Goal: Task Accomplishment & Management: Use online tool/utility

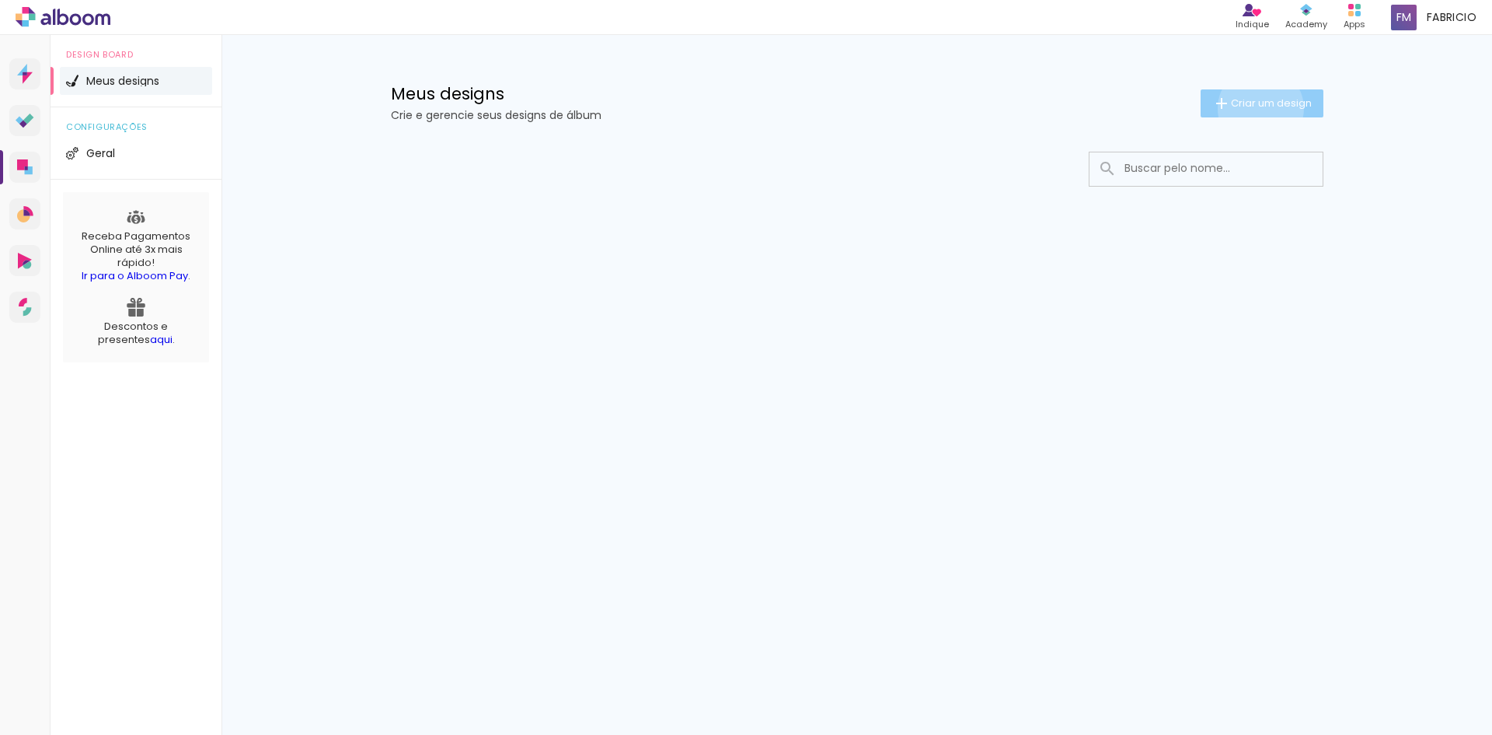
click at [1258, 108] on span "Criar um design" at bounding box center [1271, 103] width 81 height 10
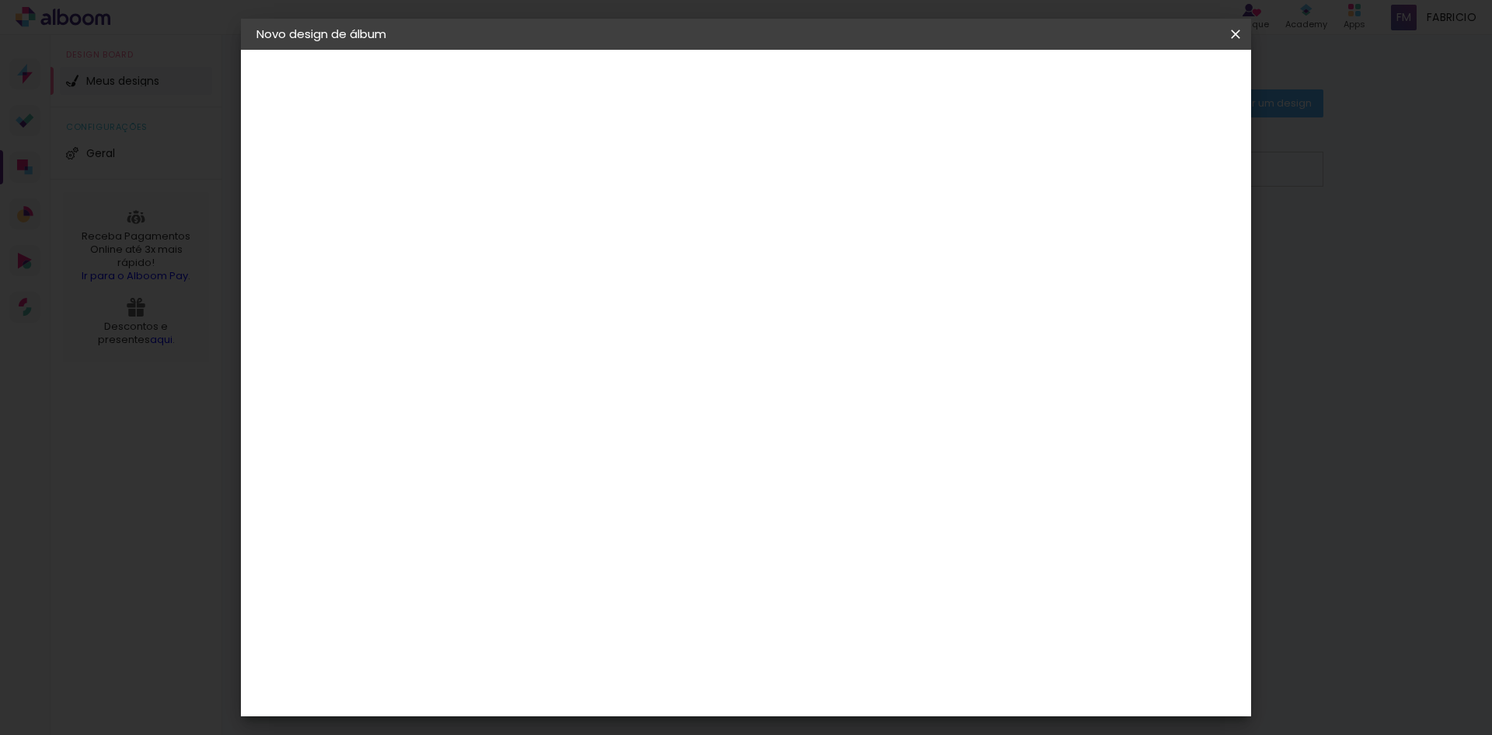
click at [317, 277] on div "3. Revisão" at bounding box center [342, 271] width 170 height 19
click at [347, 154] on div "2. Especificações" at bounding box center [342, 159] width 170 height 19
click at [511, 201] on input at bounding box center [511, 209] width 0 height 24
type input "teste"
type paper-input "teste"
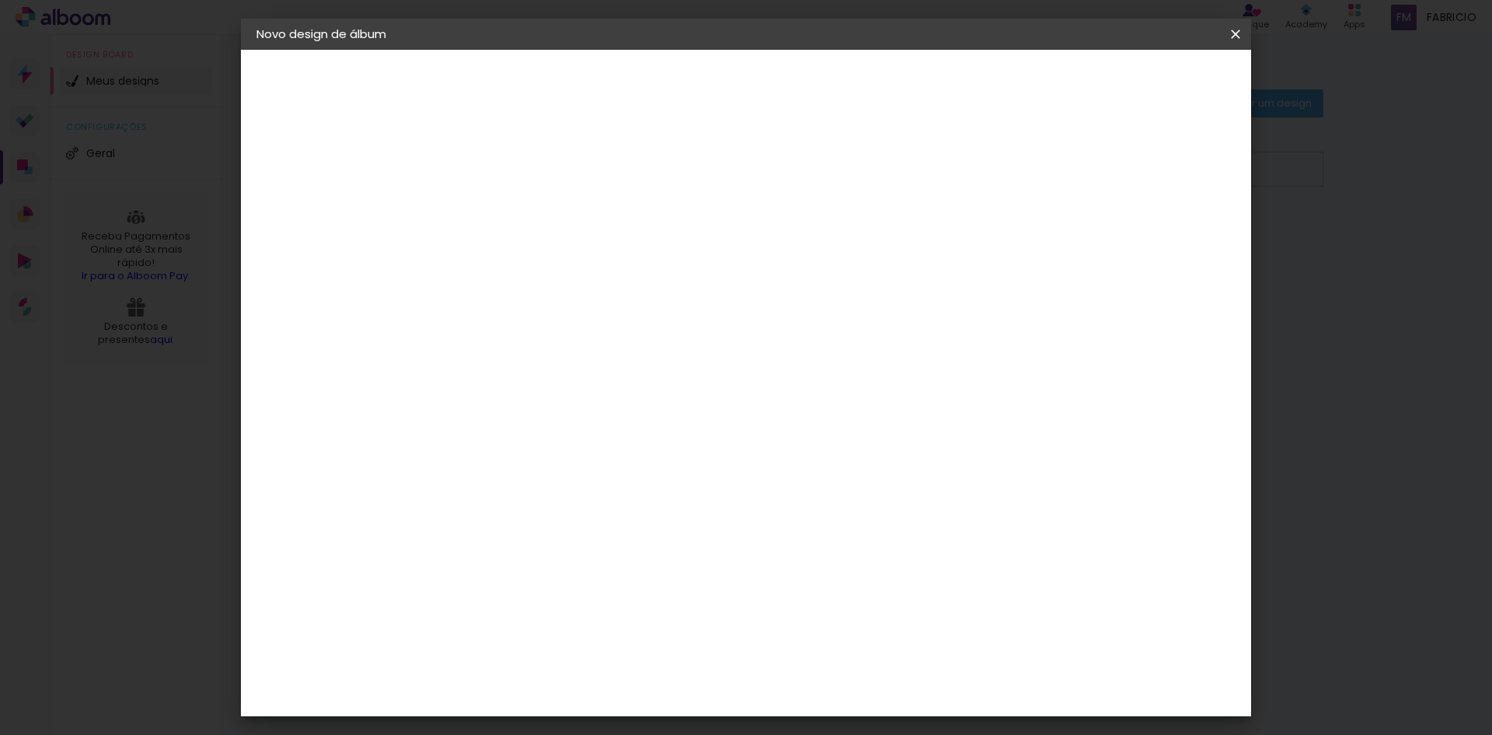
click at [670, 75] on paper-button "Avançar" at bounding box center [632, 82] width 76 height 26
click at [539, 278] on div "Go image" at bounding box center [520, 290] width 38 height 25
click at [0, 0] on slot "Avançar" at bounding box center [0, 0] width 0 height 0
click at [590, 283] on div at bounding box center [550, 284] width 79 height 2
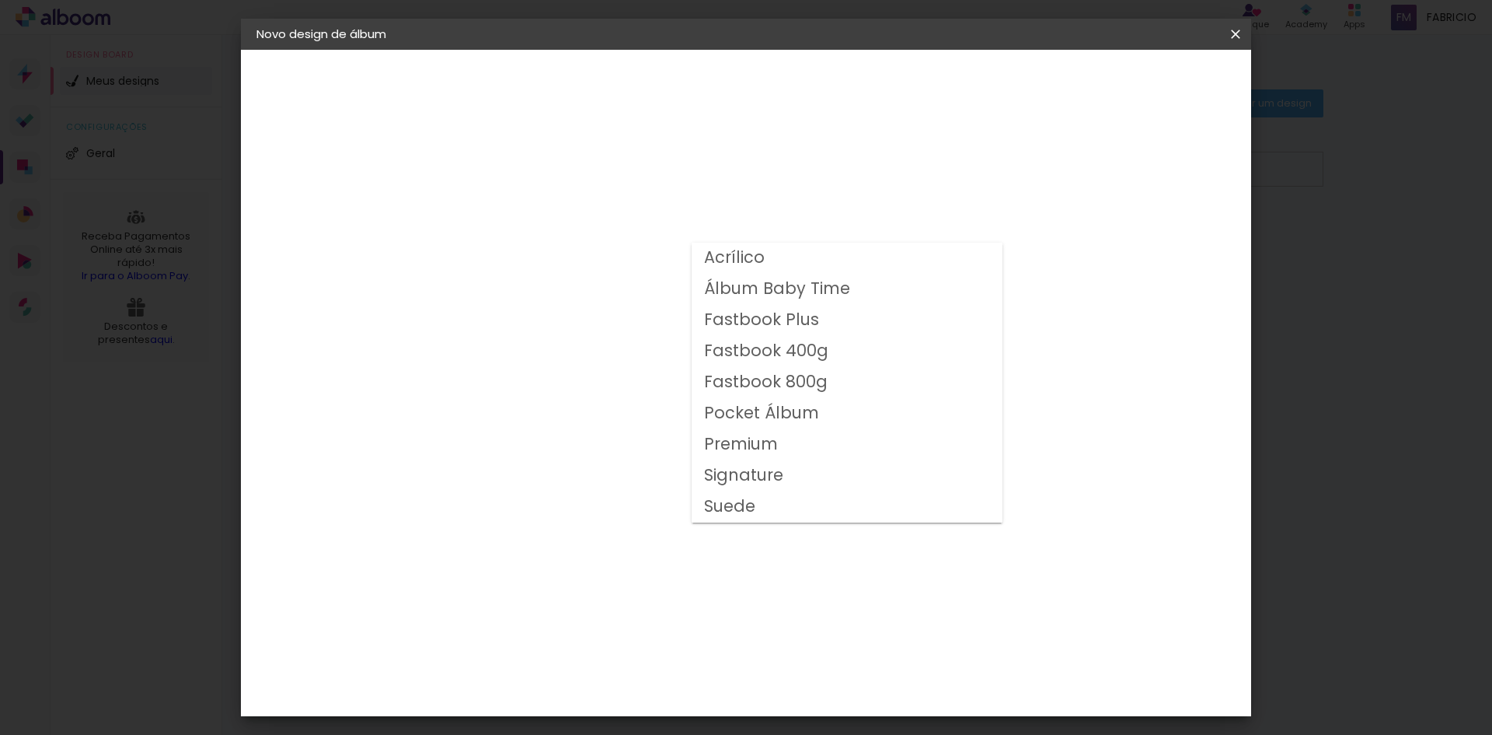
click at [757, 508] on paper-item "Suede" at bounding box center [847, 506] width 311 height 31
type input "Suede"
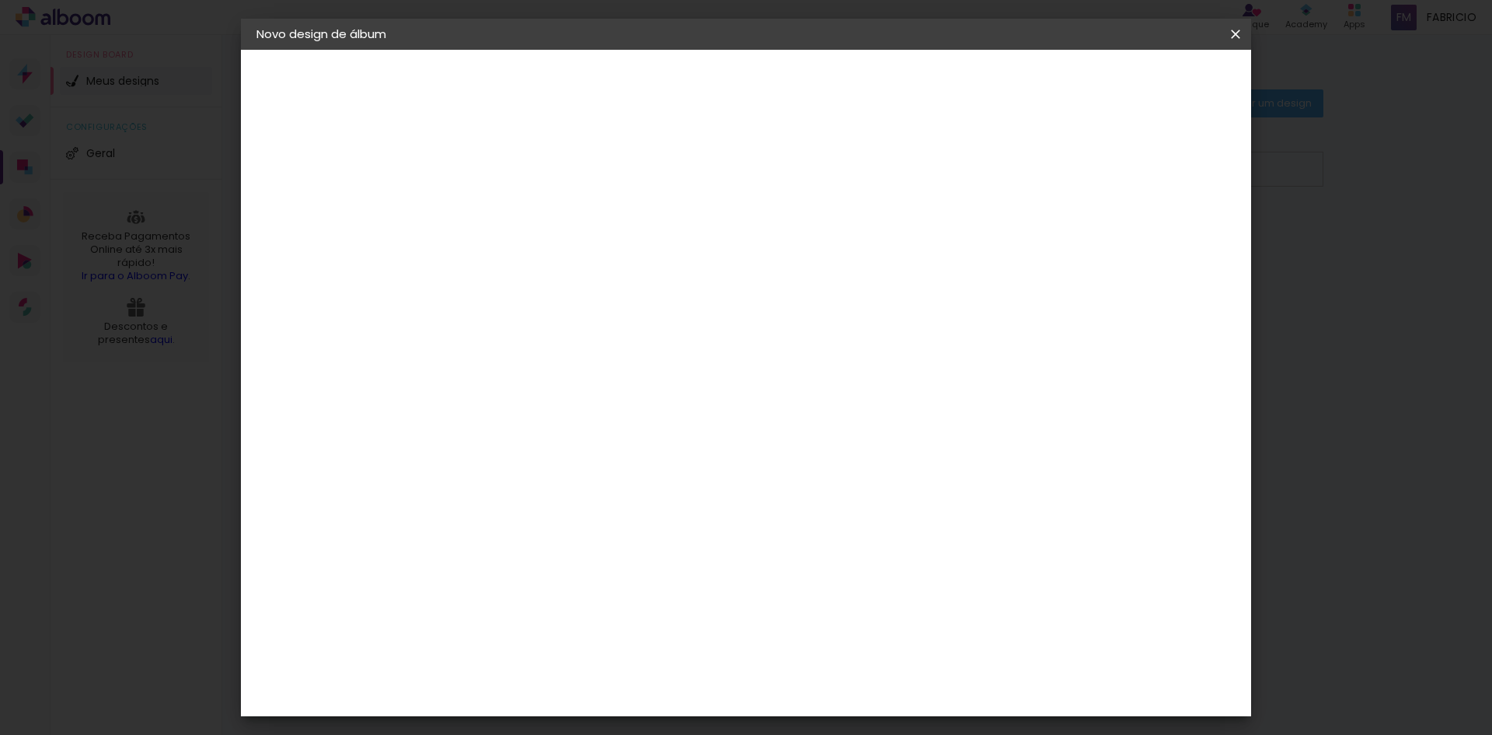
scroll to position [155, 0]
click at [673, 488] on span "30 × 30 cm" at bounding box center [645, 513] width 58 height 51
click at [0, 0] on slot "Avançar" at bounding box center [0, 0] width 0 height 0
click at [1154, 92] on paper-button "Iniciar design" at bounding box center [1103, 82] width 102 height 26
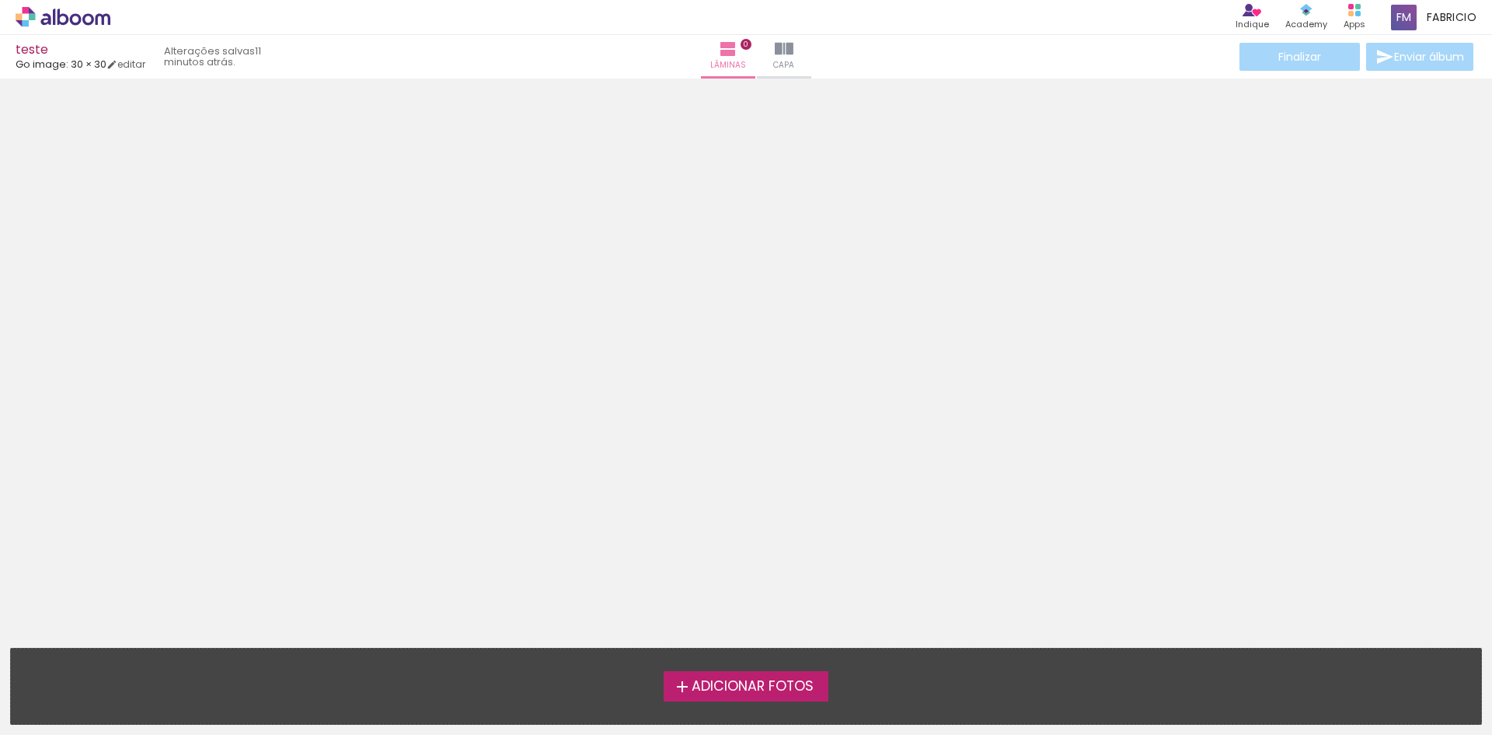
click at [762, 682] on span "Adicionar Fotos" at bounding box center [753, 686] width 122 height 14
click at [0, 0] on input "file" at bounding box center [0, 0] width 0 height 0
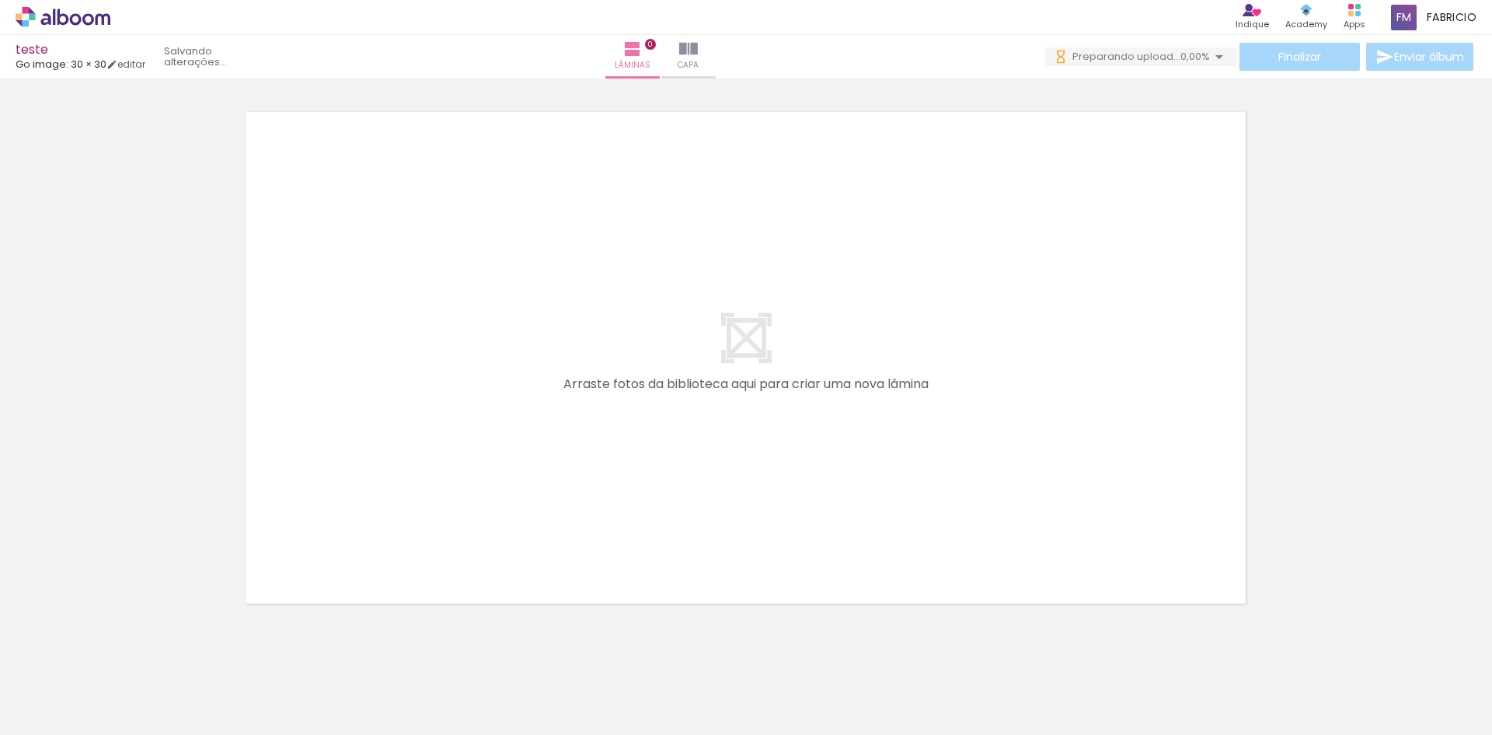
click at [0, 732] on div "Biblioteca 17 fotos Todas as fotos Não utilizadas Adicionar Fotos" at bounding box center [0, 685] width 0 height 97
click at [65, 720] on span "Adicionar Fotos" at bounding box center [55, 713] width 47 height 17
click at [0, 0] on input "file" at bounding box center [0, 0] width 0 height 0
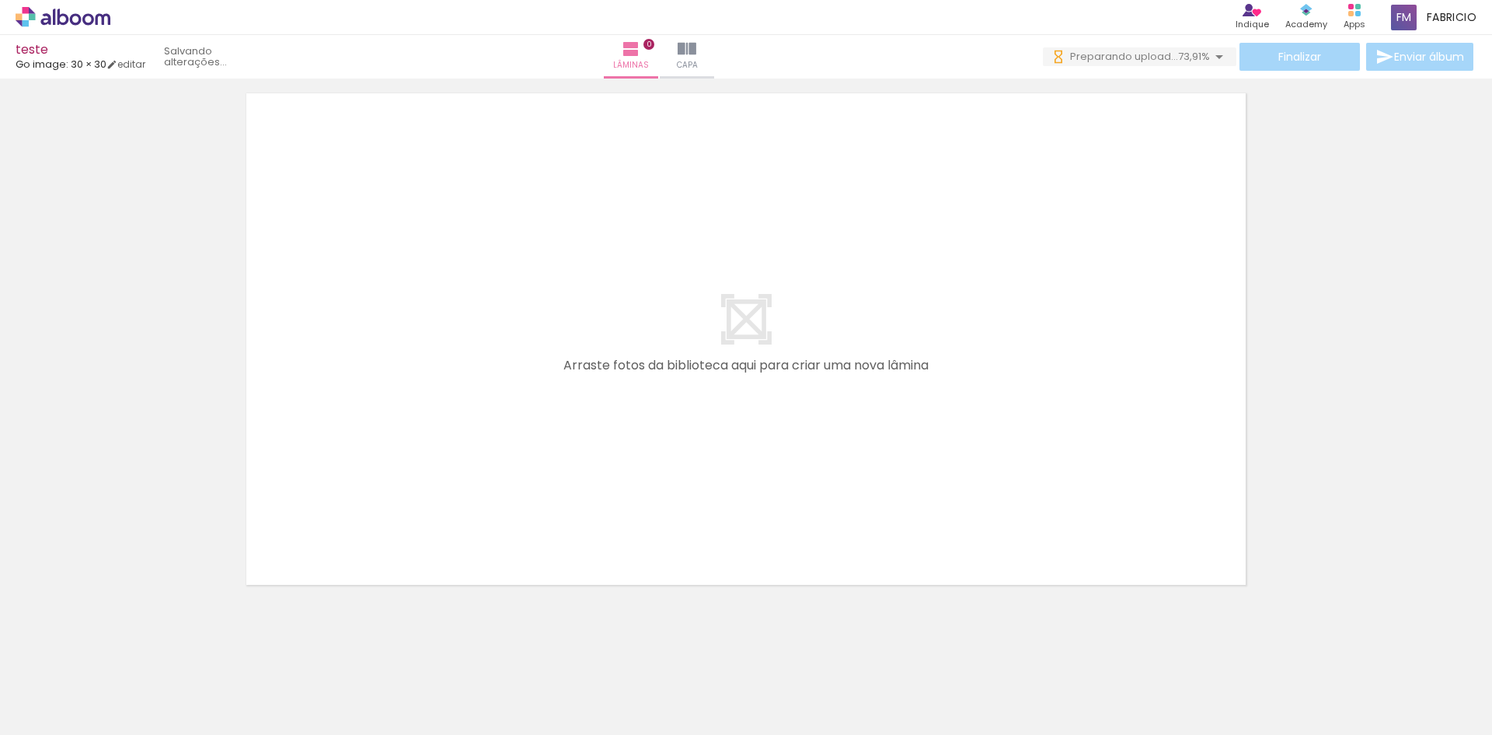
scroll to position [49, 0]
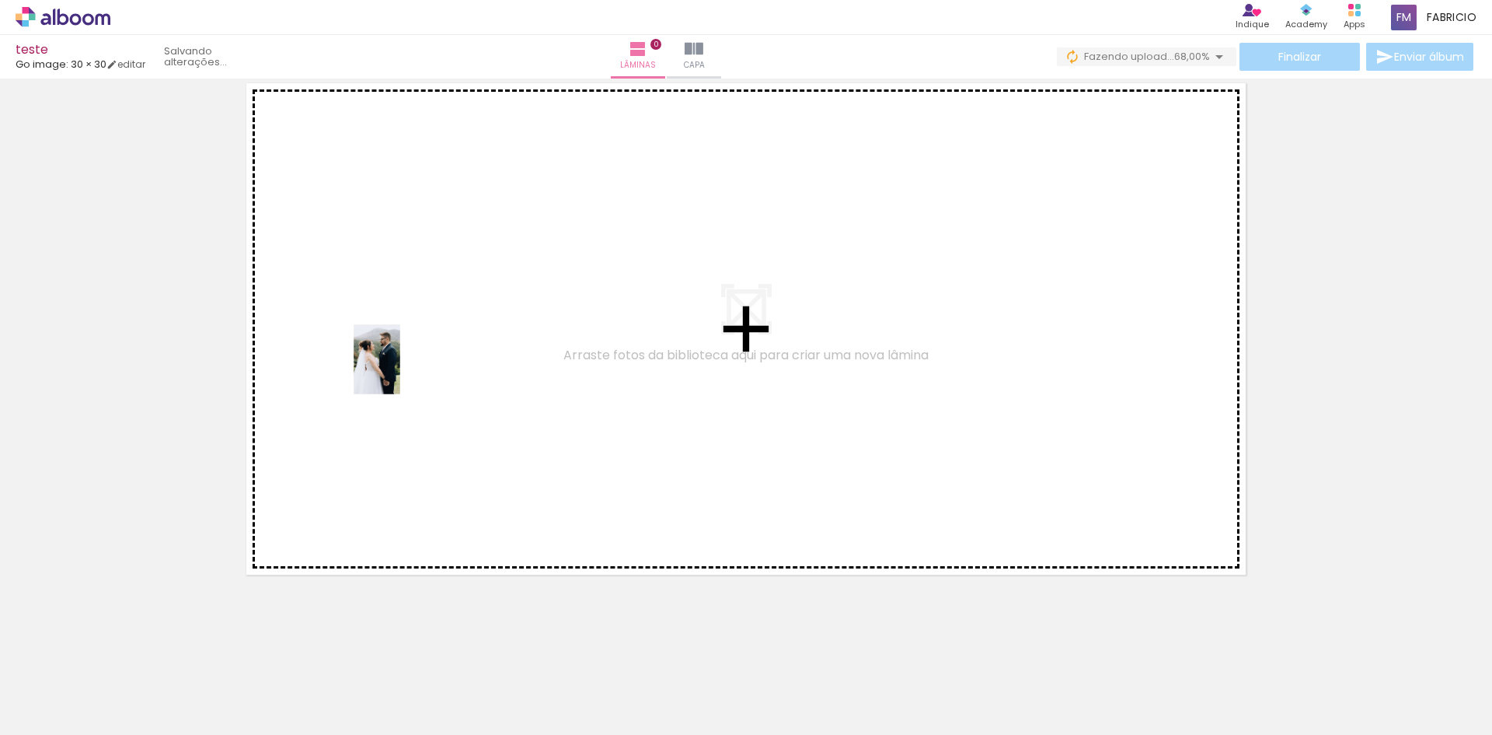
drag, startPoint x: 249, startPoint y: 668, endPoint x: 400, endPoint y: 371, distance: 334.1
click at [400, 371] on quentale-workspace at bounding box center [746, 367] width 1492 height 735
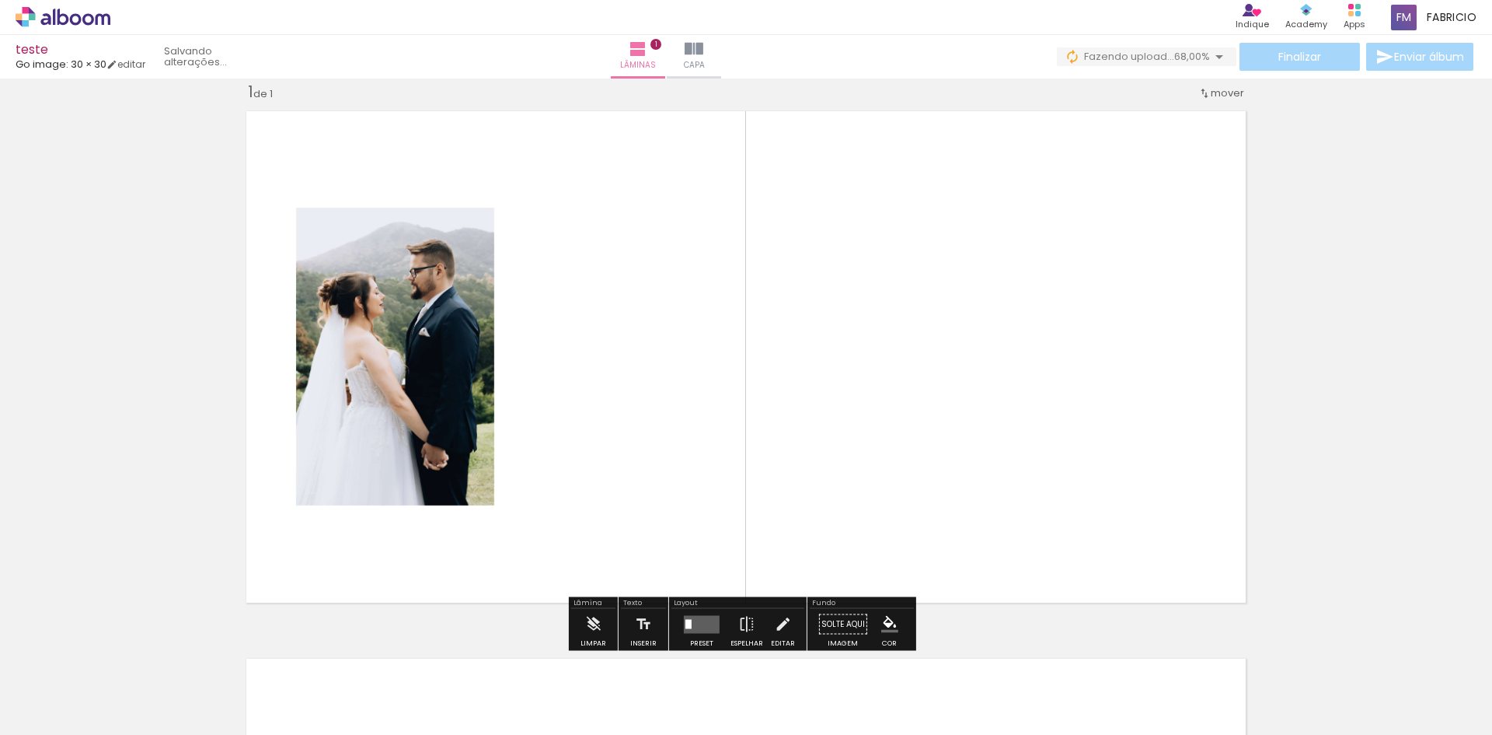
scroll to position [20, 0]
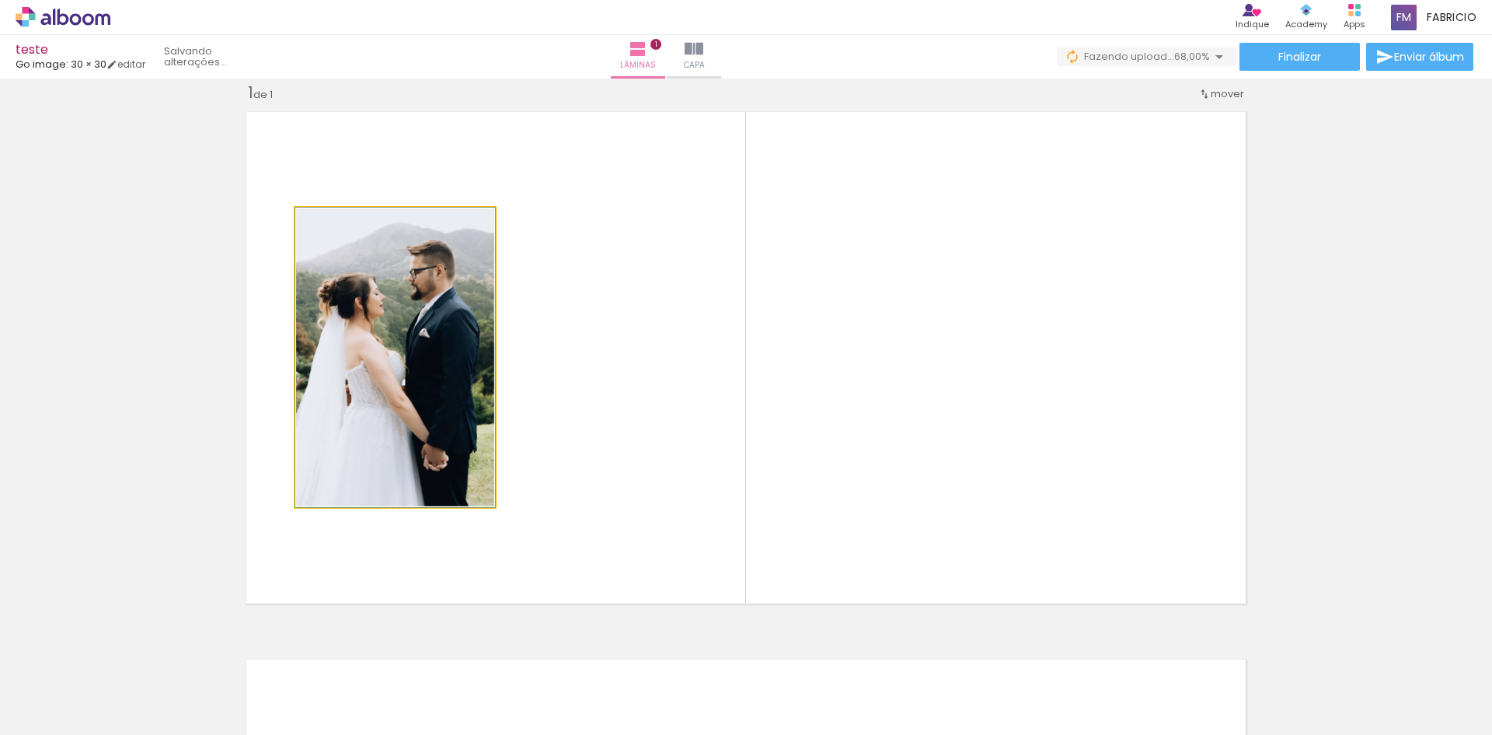
drag, startPoint x: 463, startPoint y: 366, endPoint x: 482, endPoint y: 366, distance: 18.7
click at [478, 495] on quentale-photo at bounding box center [395, 357] width 200 height 299
click at [451, 457] on quentale-photo at bounding box center [395, 357] width 200 height 299
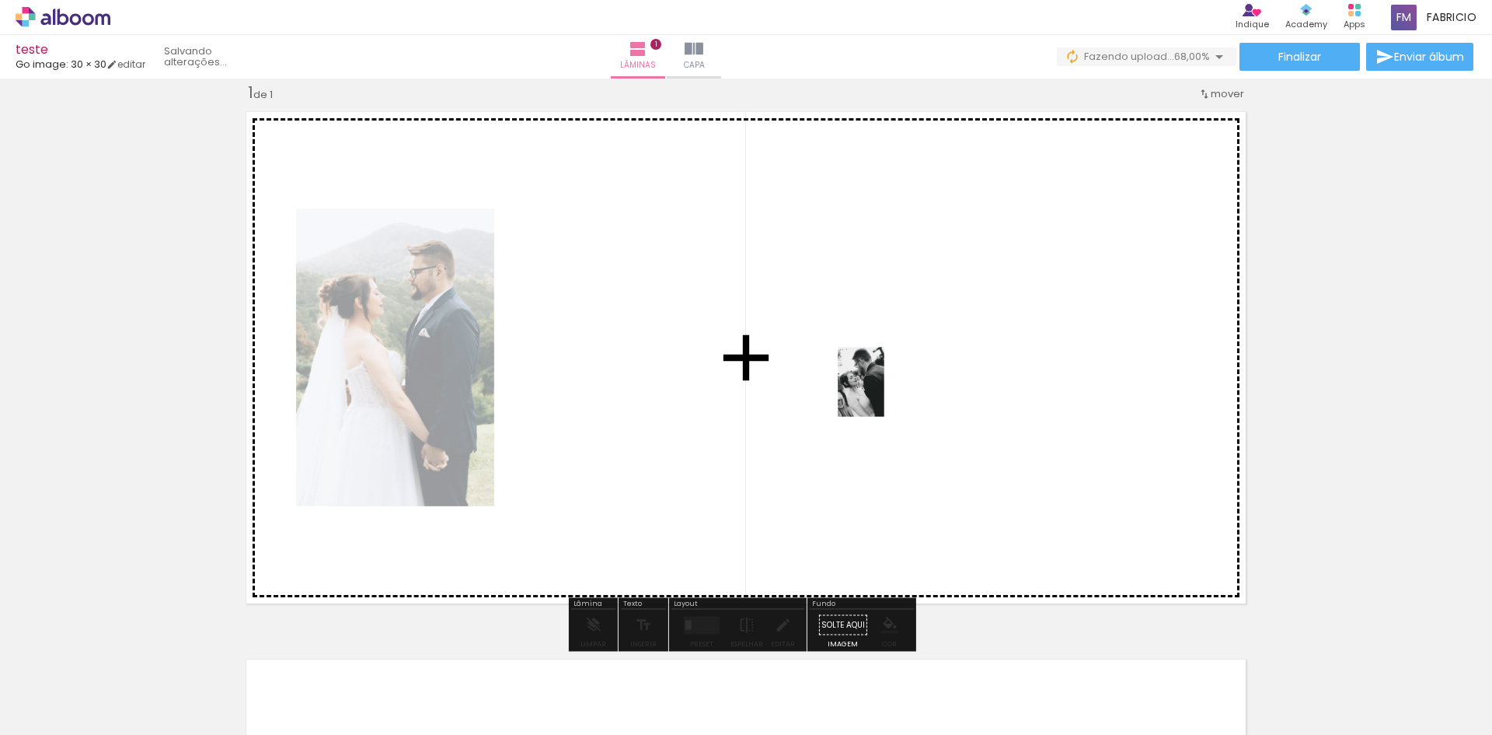
drag, startPoint x: 326, startPoint y: 686, endPoint x: 885, endPoint y: 393, distance: 630.7
click at [885, 393] on quentale-workspace at bounding box center [746, 367] width 1492 height 735
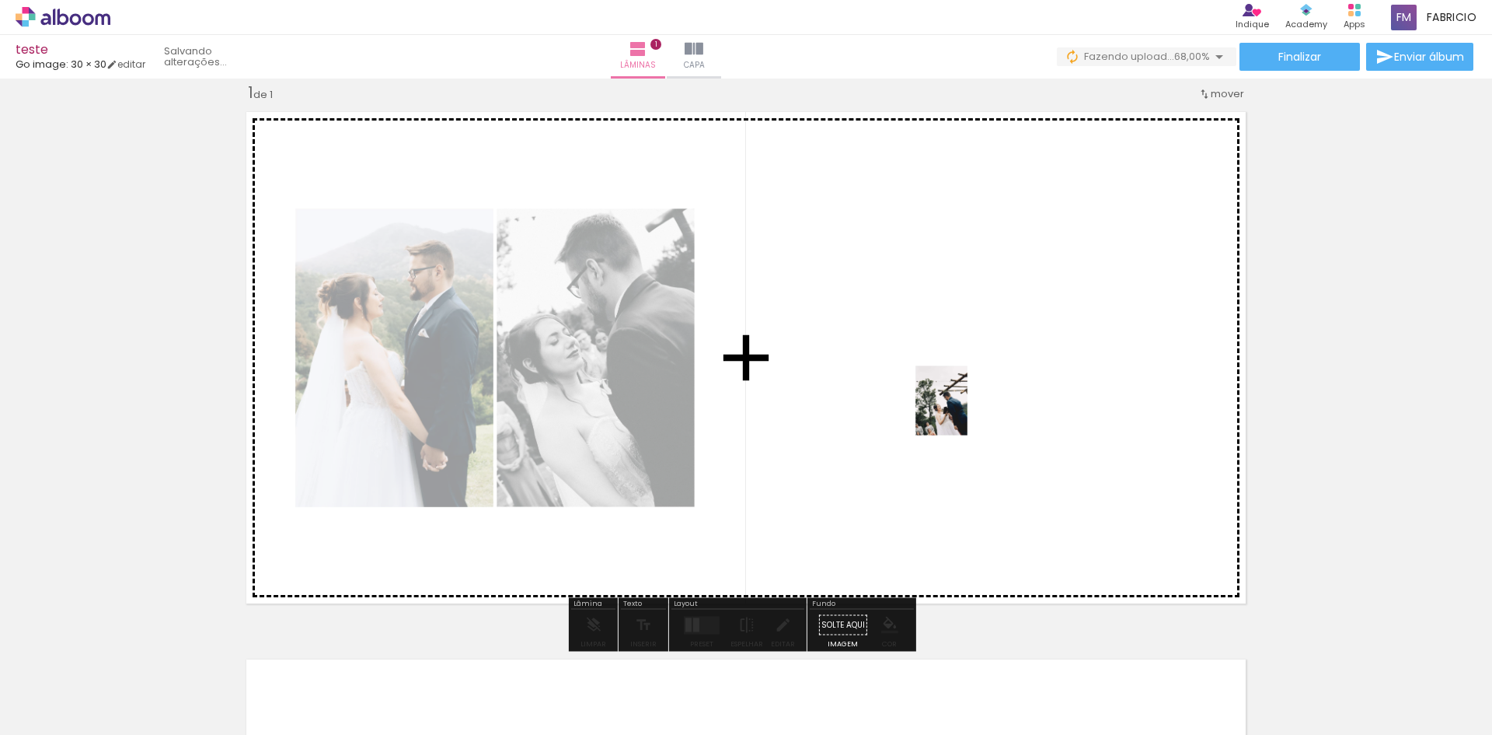
drag, startPoint x: 433, startPoint y: 696, endPoint x: 956, endPoint y: 413, distance: 595.1
click at [956, 413] on quentale-workspace at bounding box center [746, 367] width 1492 height 735
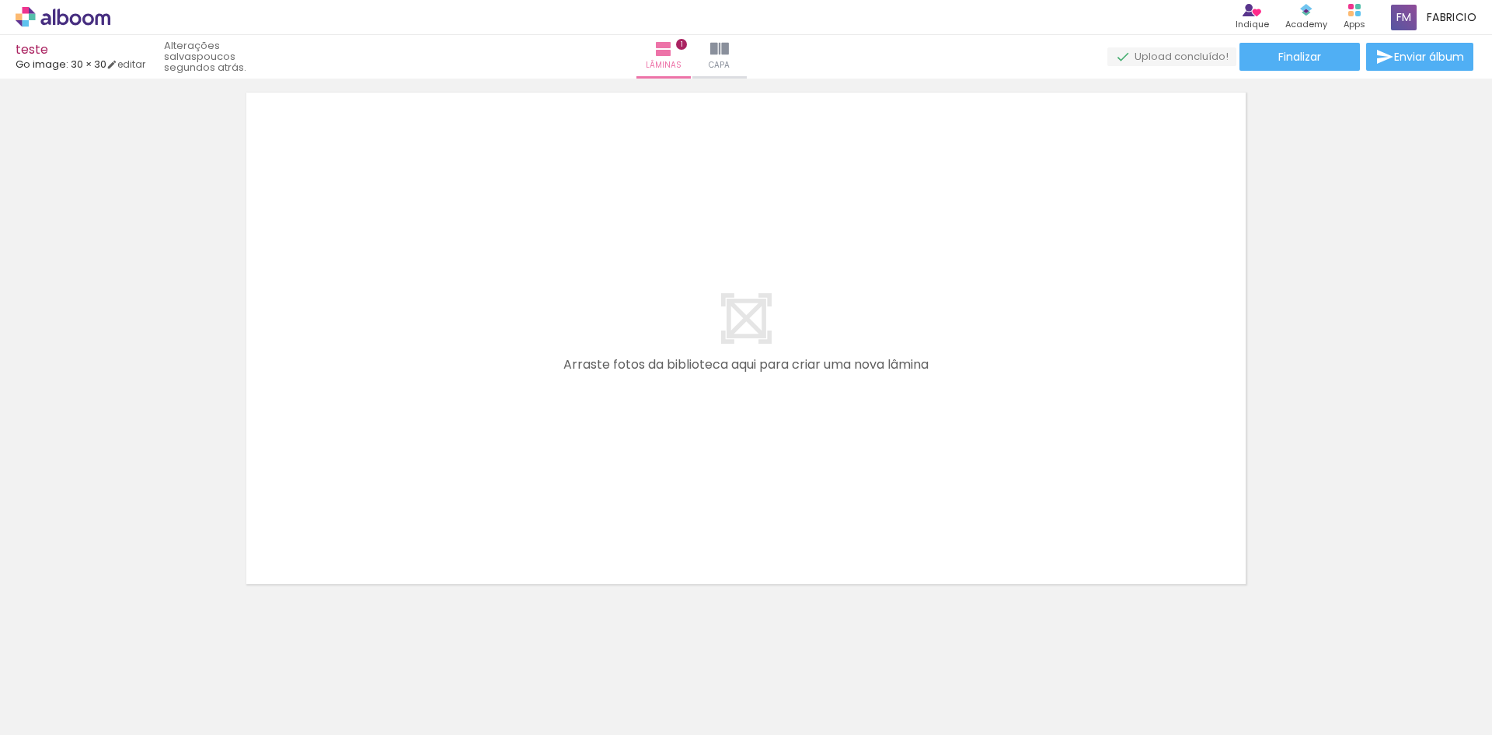
scroll to position [592, 0]
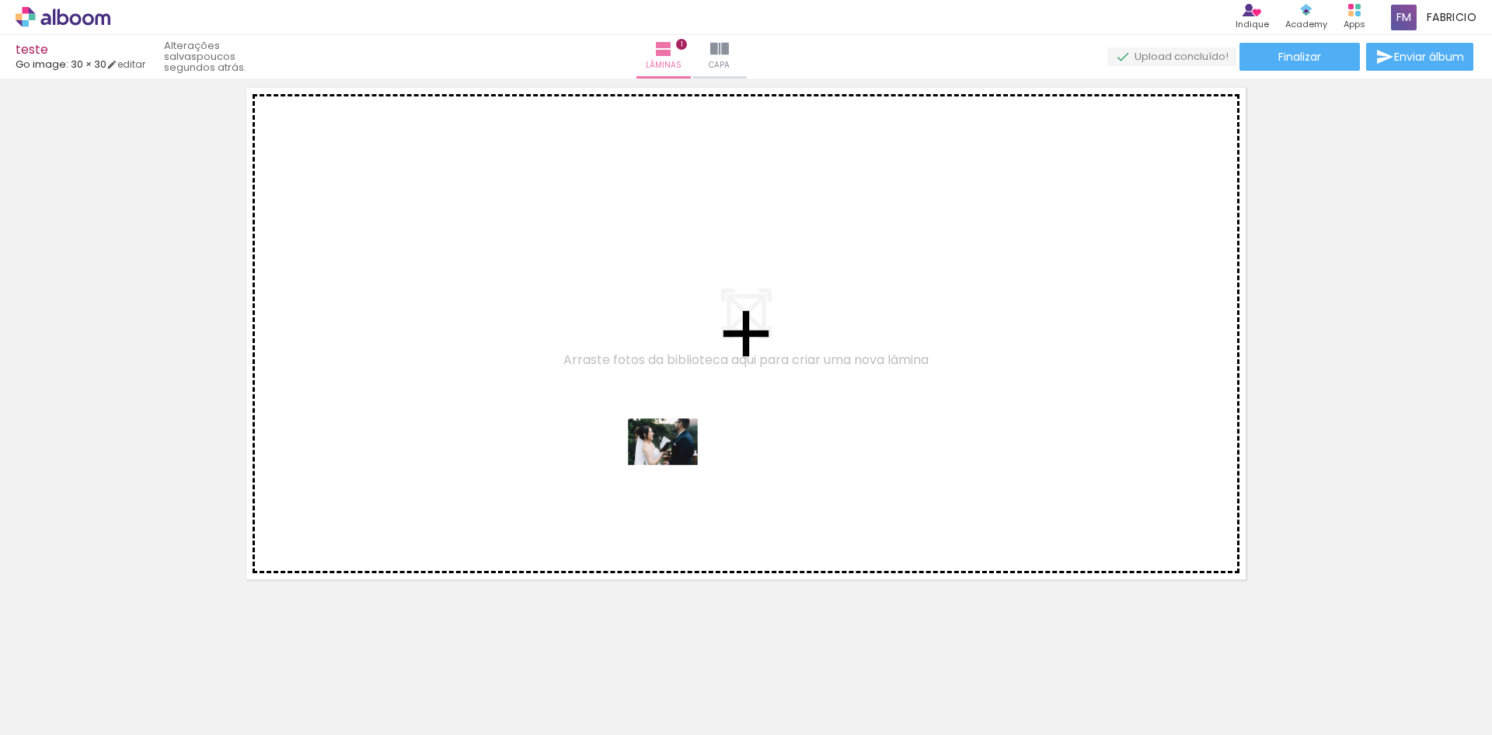
drag, startPoint x: 595, startPoint y: 695, endPoint x: 675, endPoint y: 465, distance: 243.6
click at [675, 465] on quentale-workspace at bounding box center [746, 367] width 1492 height 735
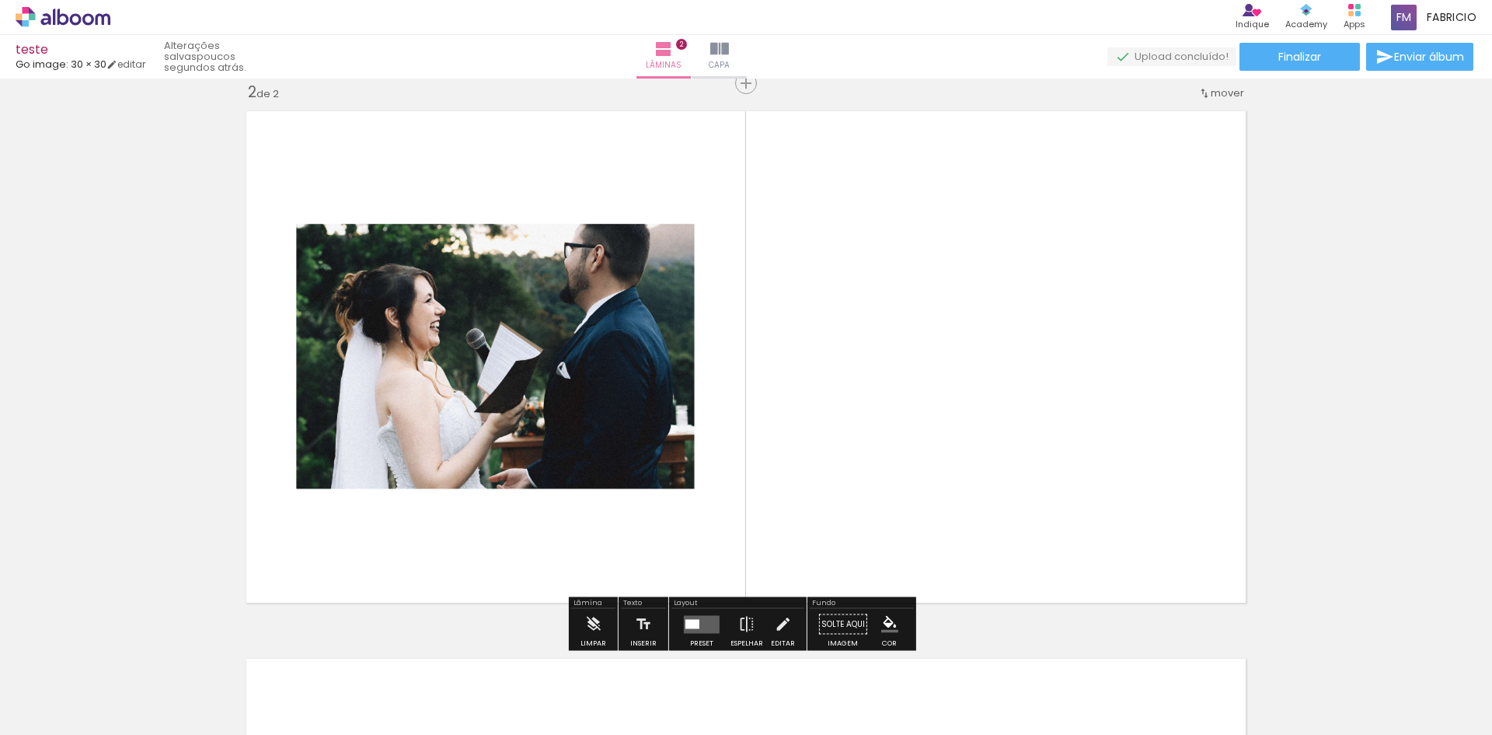
scroll to position [567, 0]
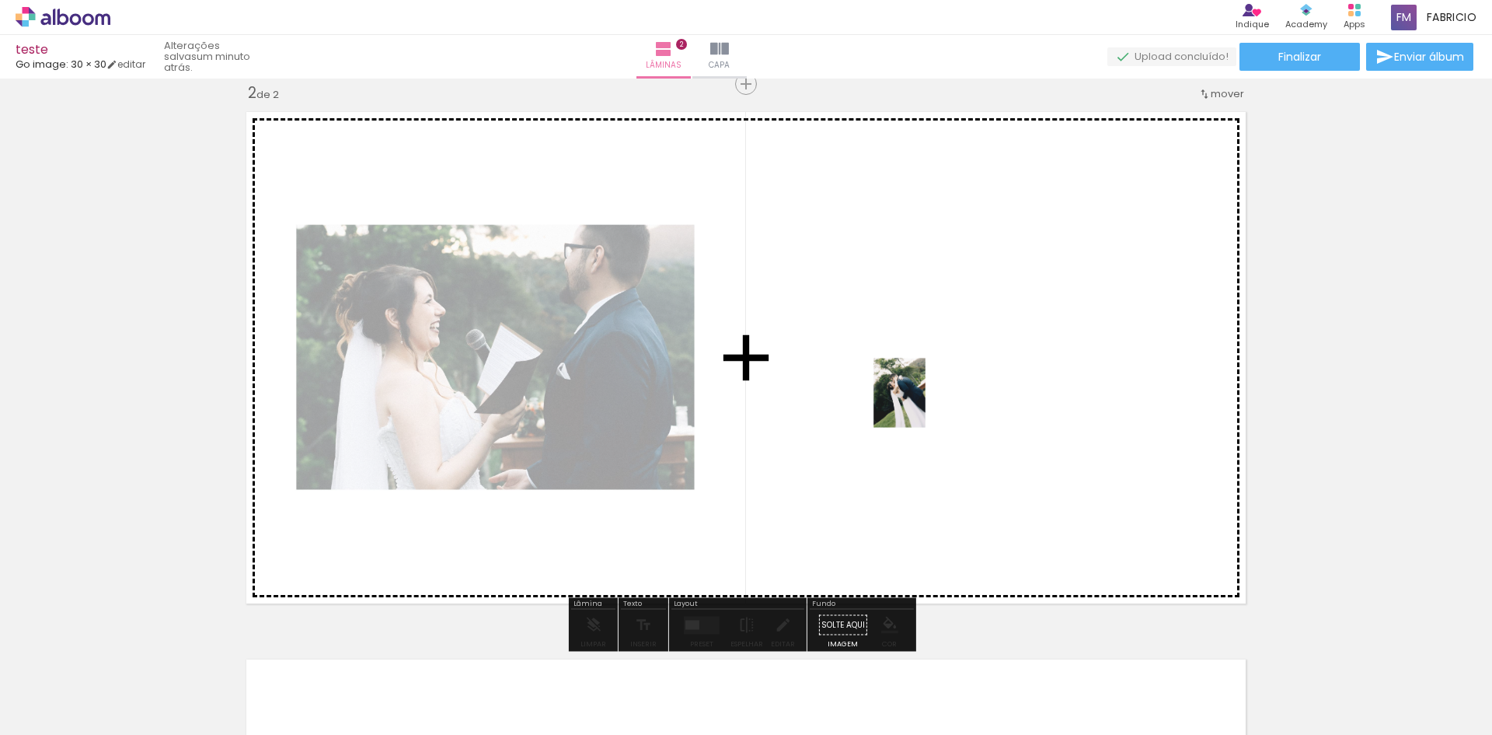
drag, startPoint x: 762, startPoint y: 707, endPoint x: 921, endPoint y: 403, distance: 343.2
click at [921, 403] on quentale-workspace at bounding box center [746, 367] width 1492 height 735
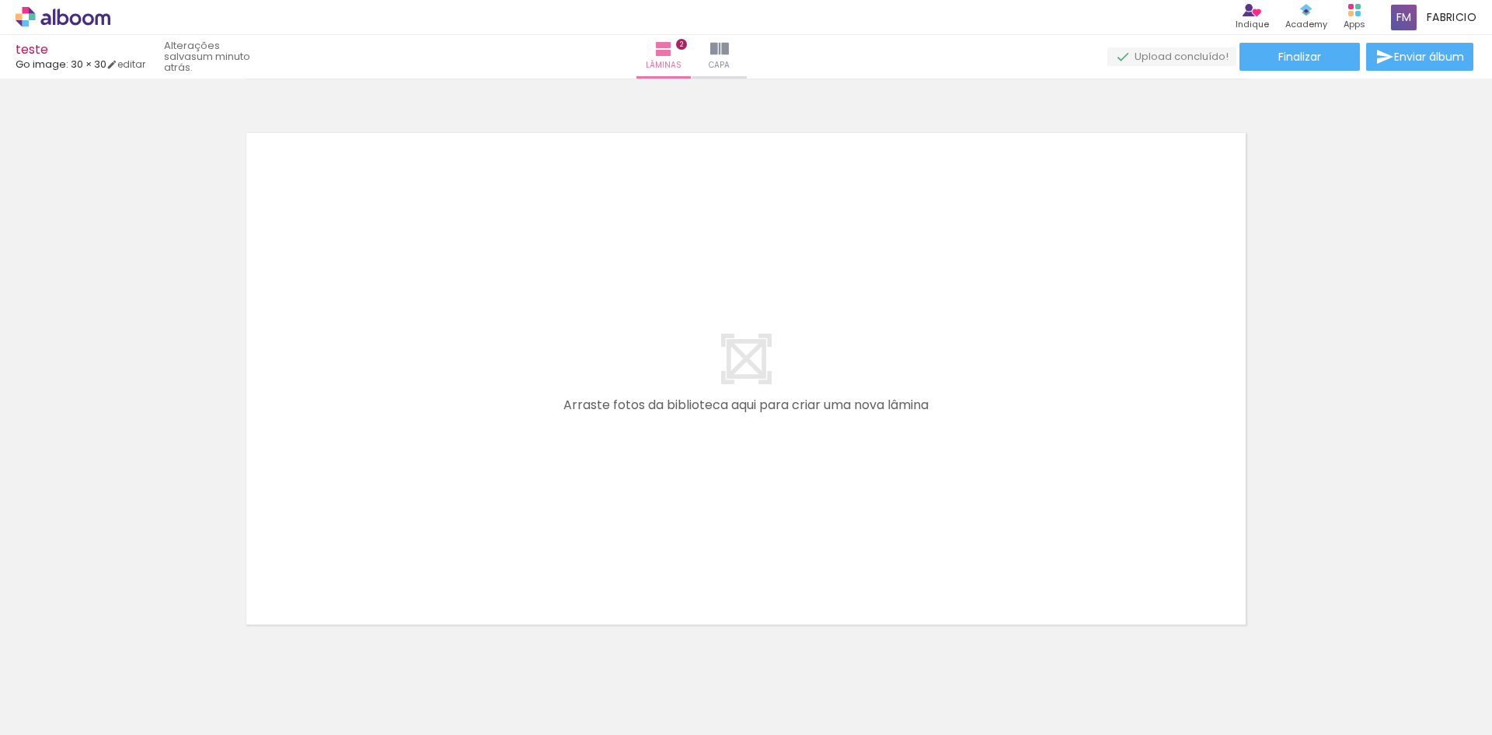
scroll to position [1143, 0]
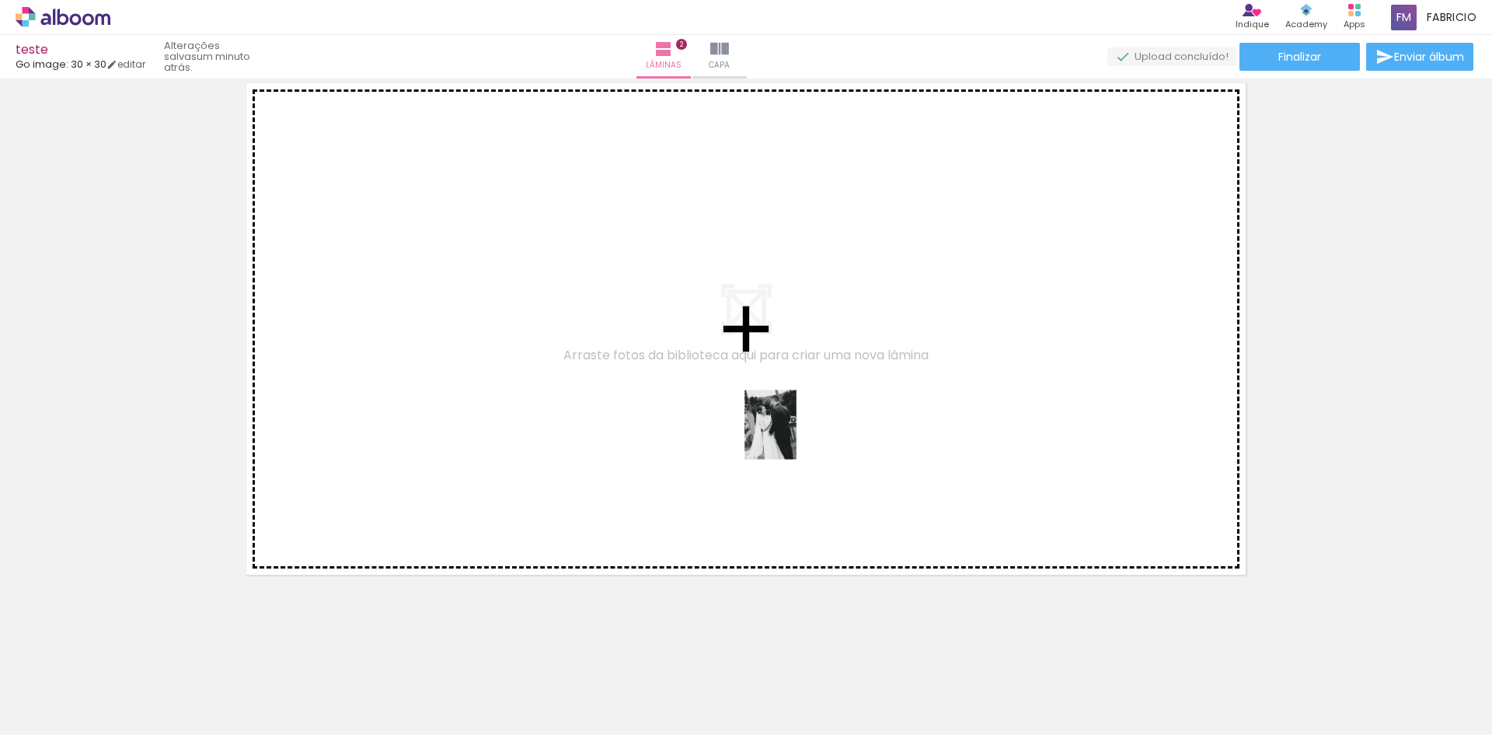
drag, startPoint x: 858, startPoint y: 690, endPoint x: 788, endPoint y: 428, distance: 271.1
click at [788, 428] on quentale-workspace at bounding box center [746, 367] width 1492 height 735
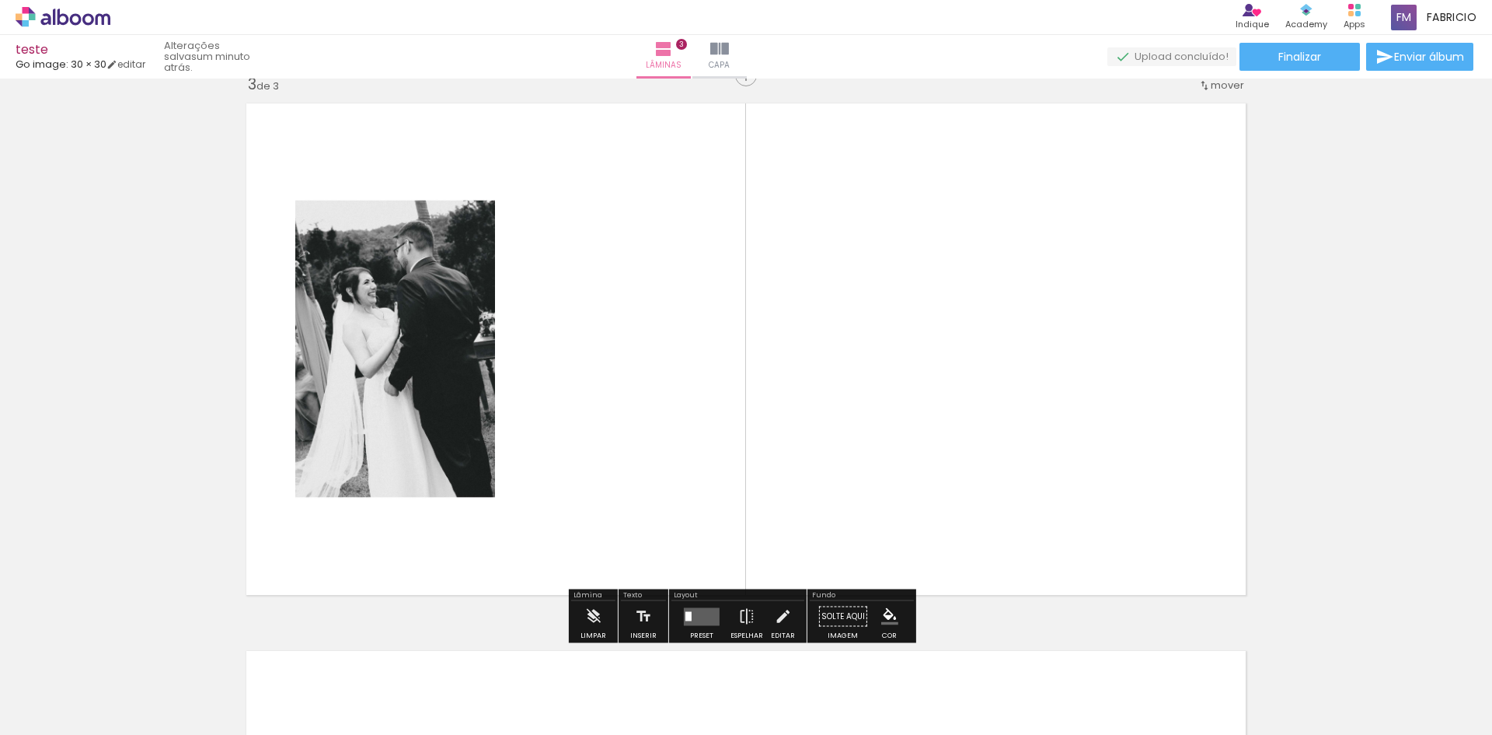
scroll to position [1115, 0]
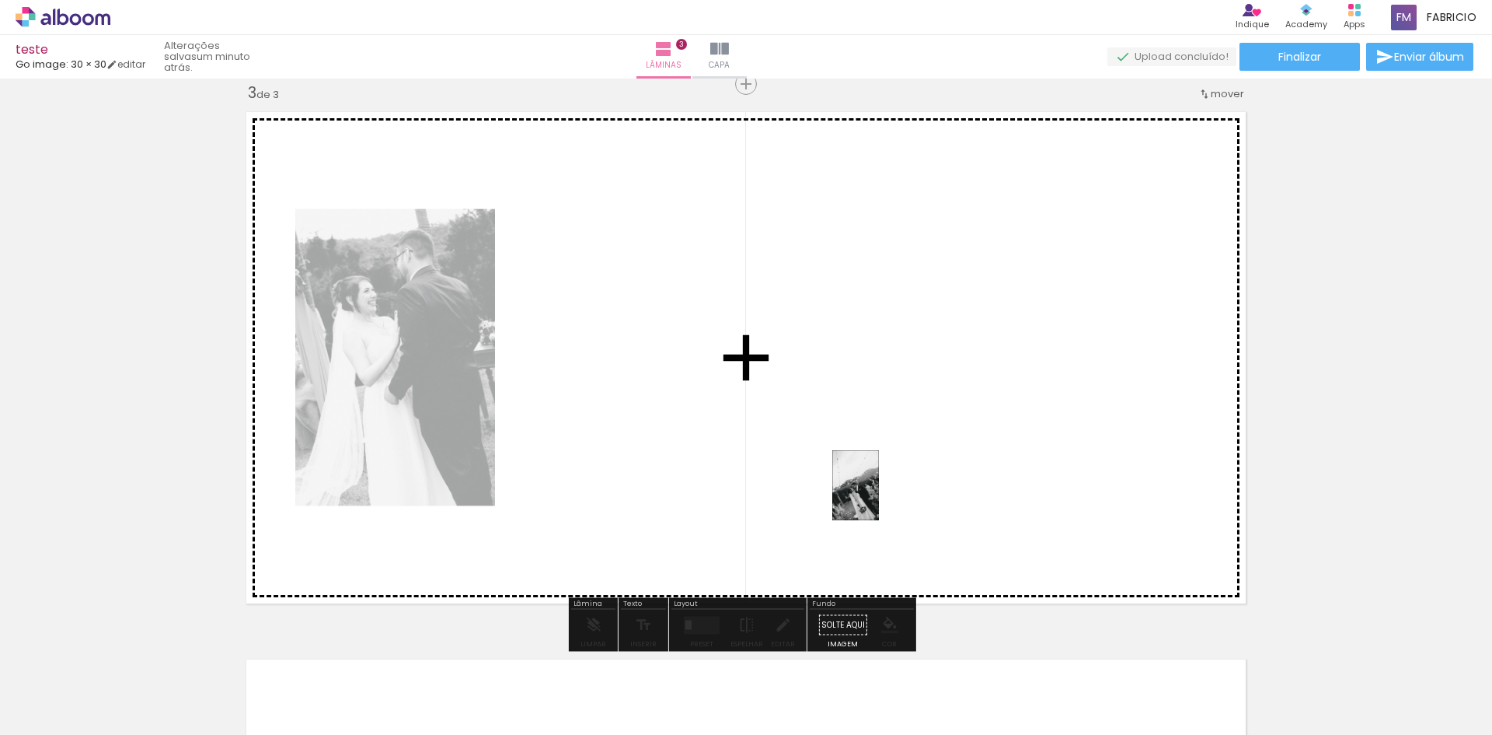
drag, startPoint x: 932, startPoint y: 698, endPoint x: 865, endPoint y: 443, distance: 263.6
click at [865, 443] on quentale-workspace at bounding box center [746, 367] width 1492 height 735
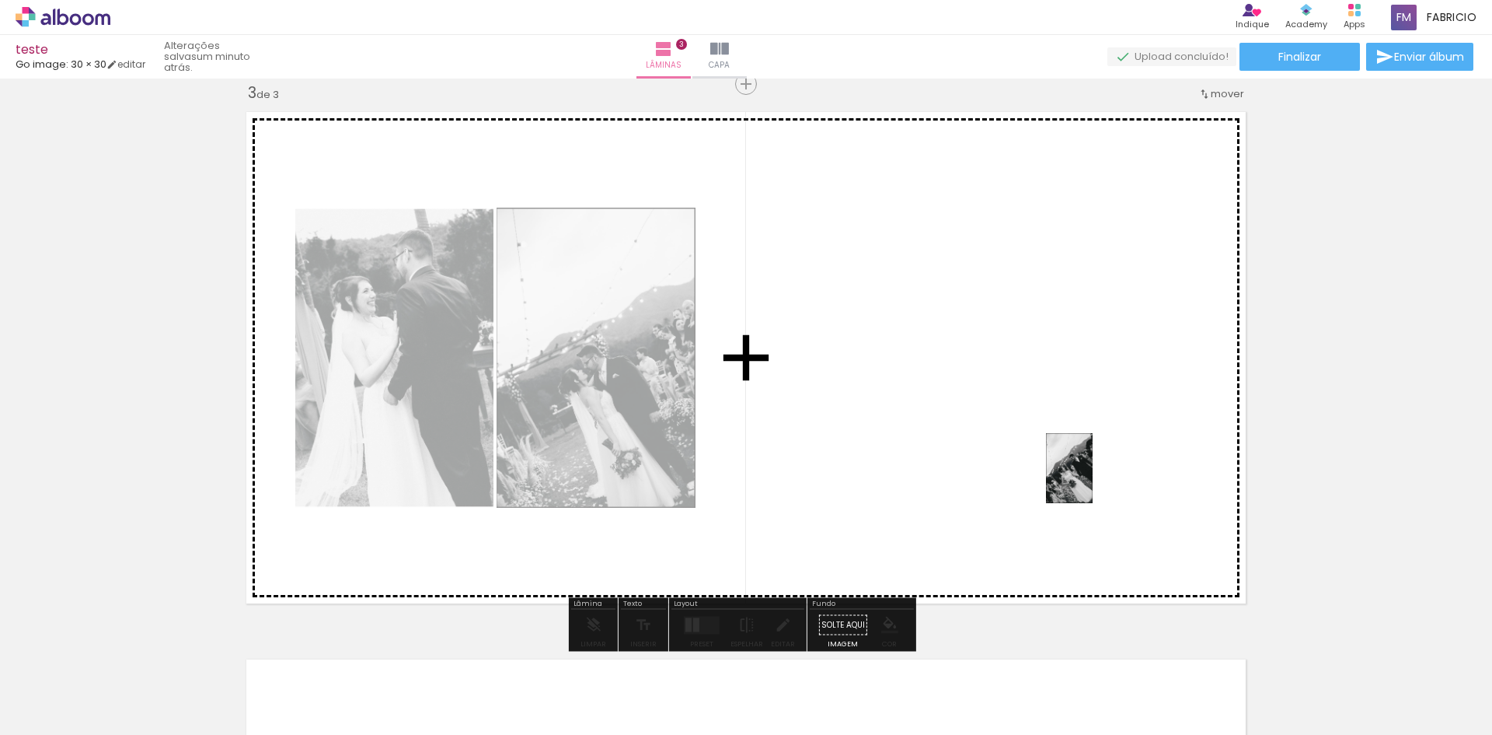
drag, startPoint x: 1037, startPoint y: 701, endPoint x: 1112, endPoint y: 441, distance: 270.9
click at [1112, 441] on quentale-workspace at bounding box center [746, 367] width 1492 height 735
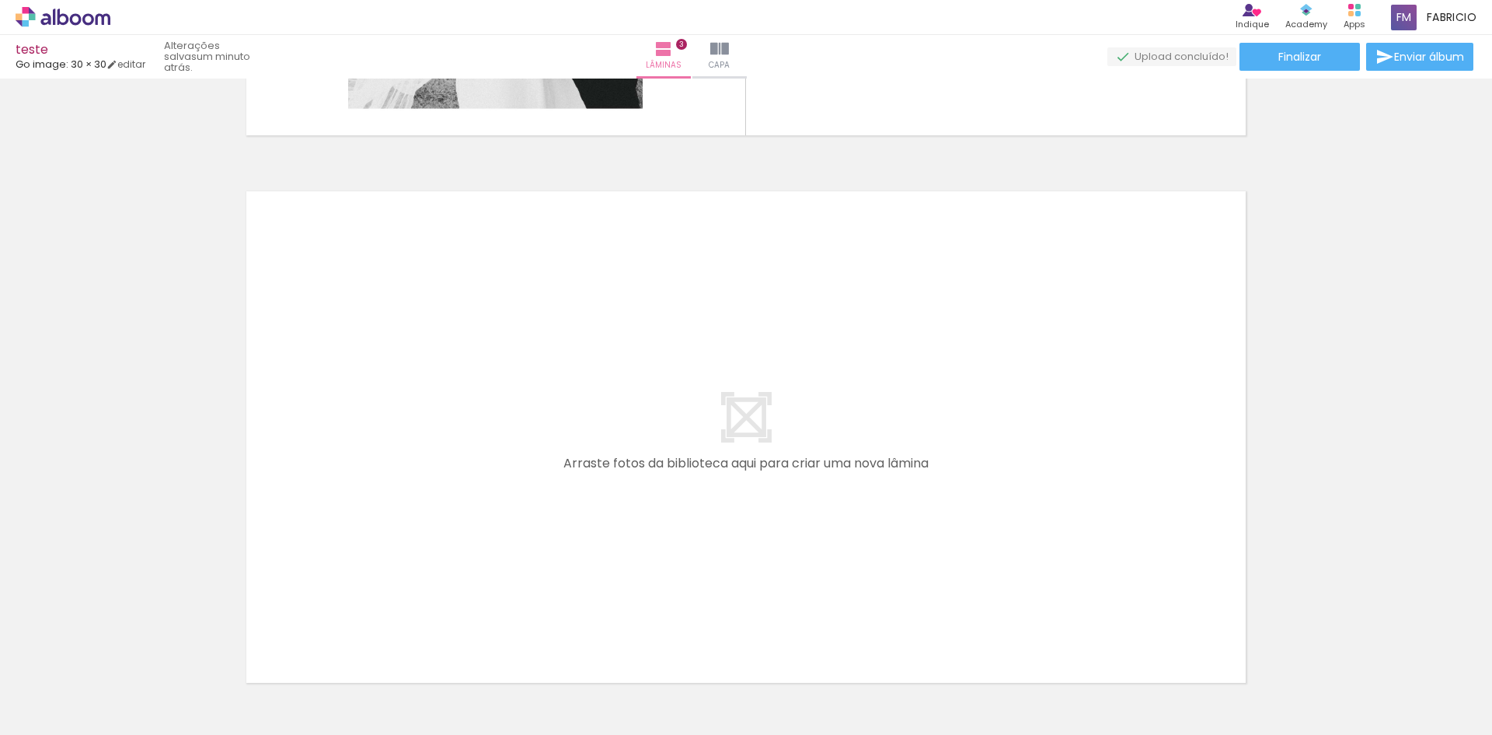
scroll to position [1588, 0]
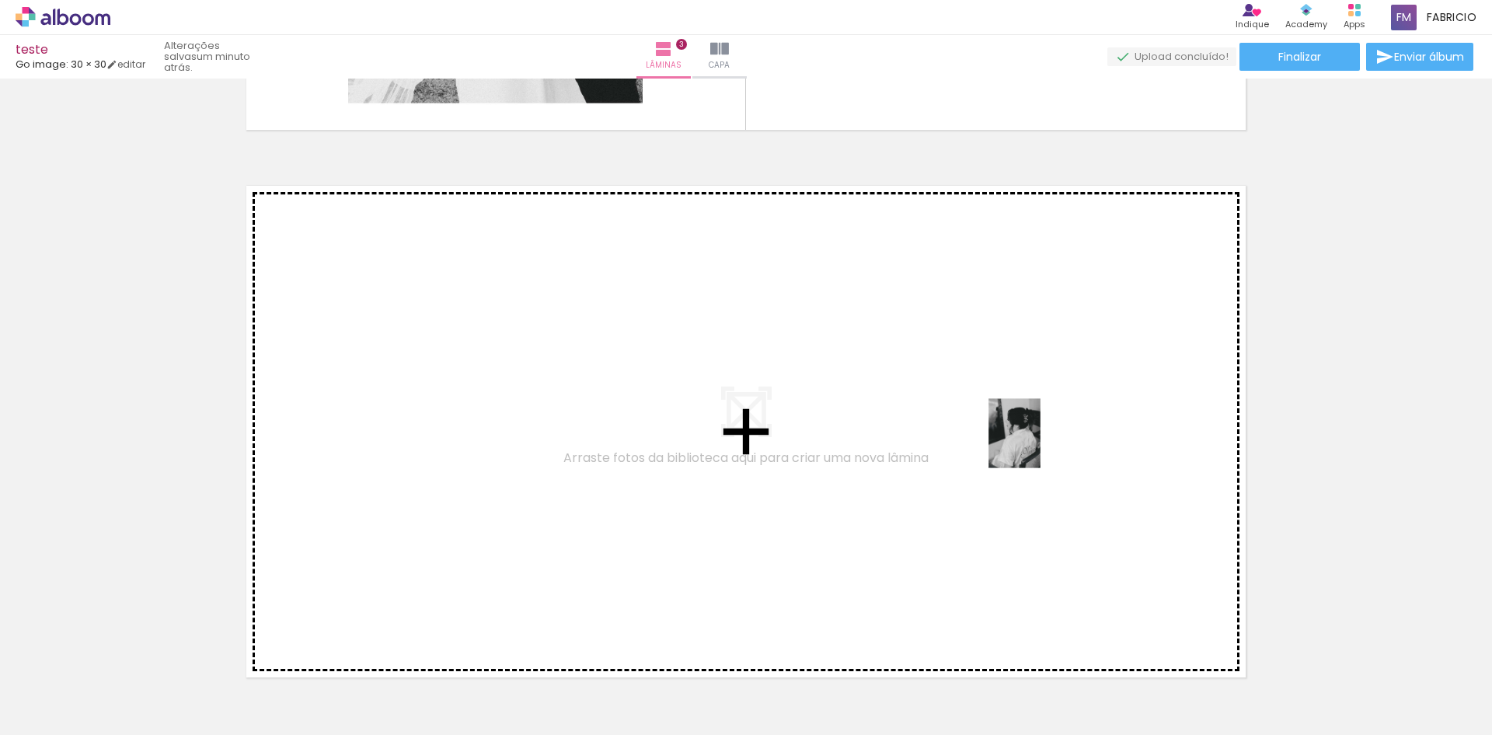
drag, startPoint x: 1123, startPoint y: 703, endPoint x: 1035, endPoint y: 445, distance: 273.3
click at [1035, 445] on quentale-workspace at bounding box center [746, 367] width 1492 height 735
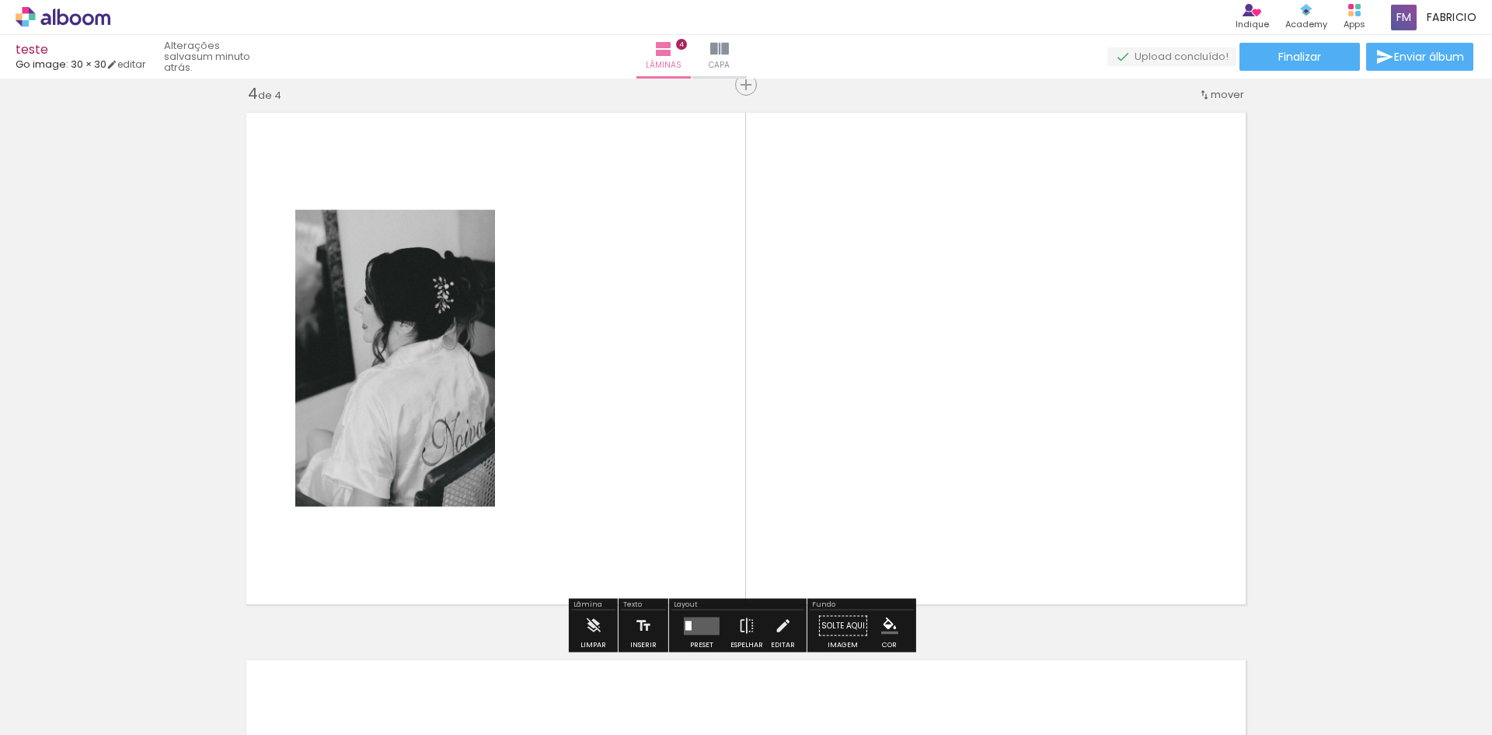
scroll to position [1662, 0]
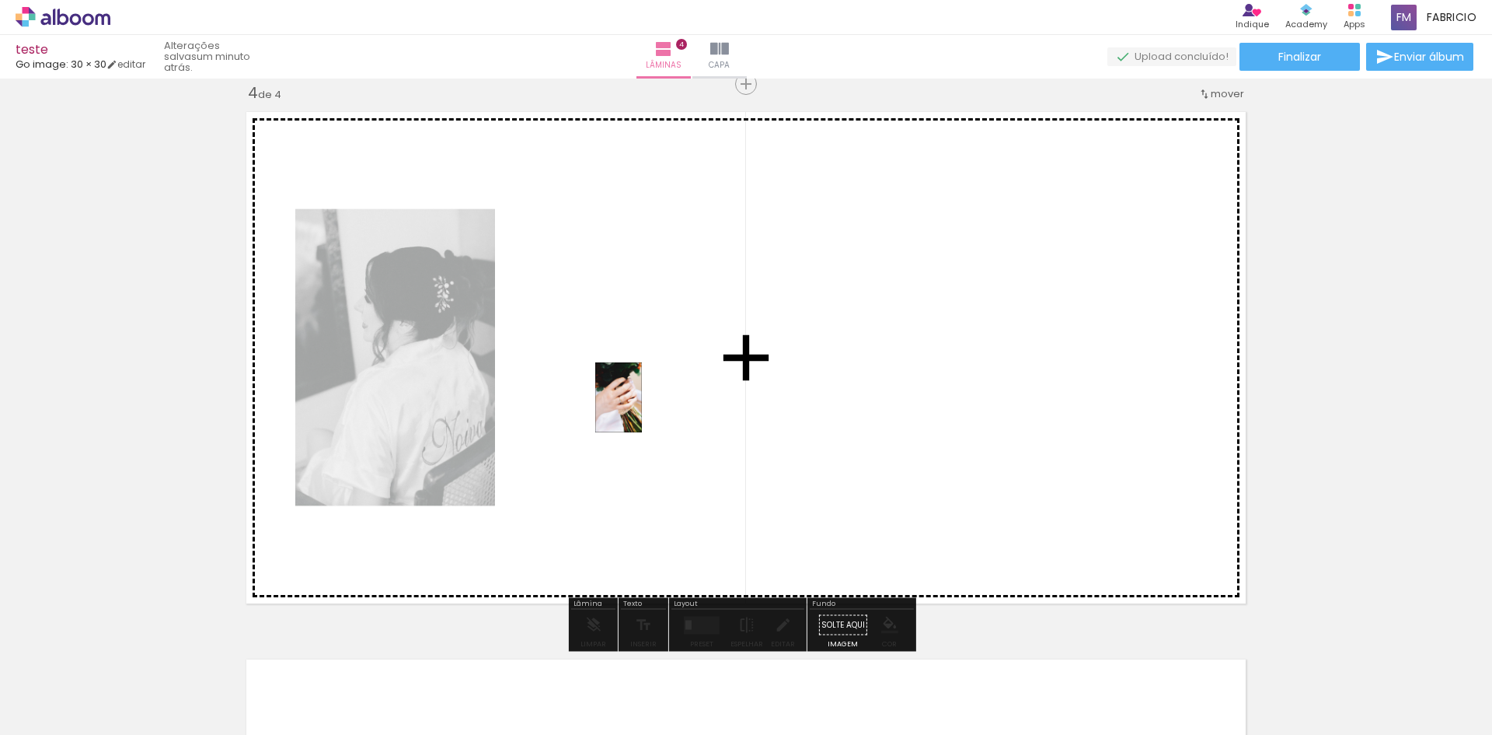
drag, startPoint x: 1209, startPoint y: 705, endPoint x: 612, endPoint y: 396, distance: 672.7
click at [612, 396] on quentale-workspace at bounding box center [746, 367] width 1492 height 735
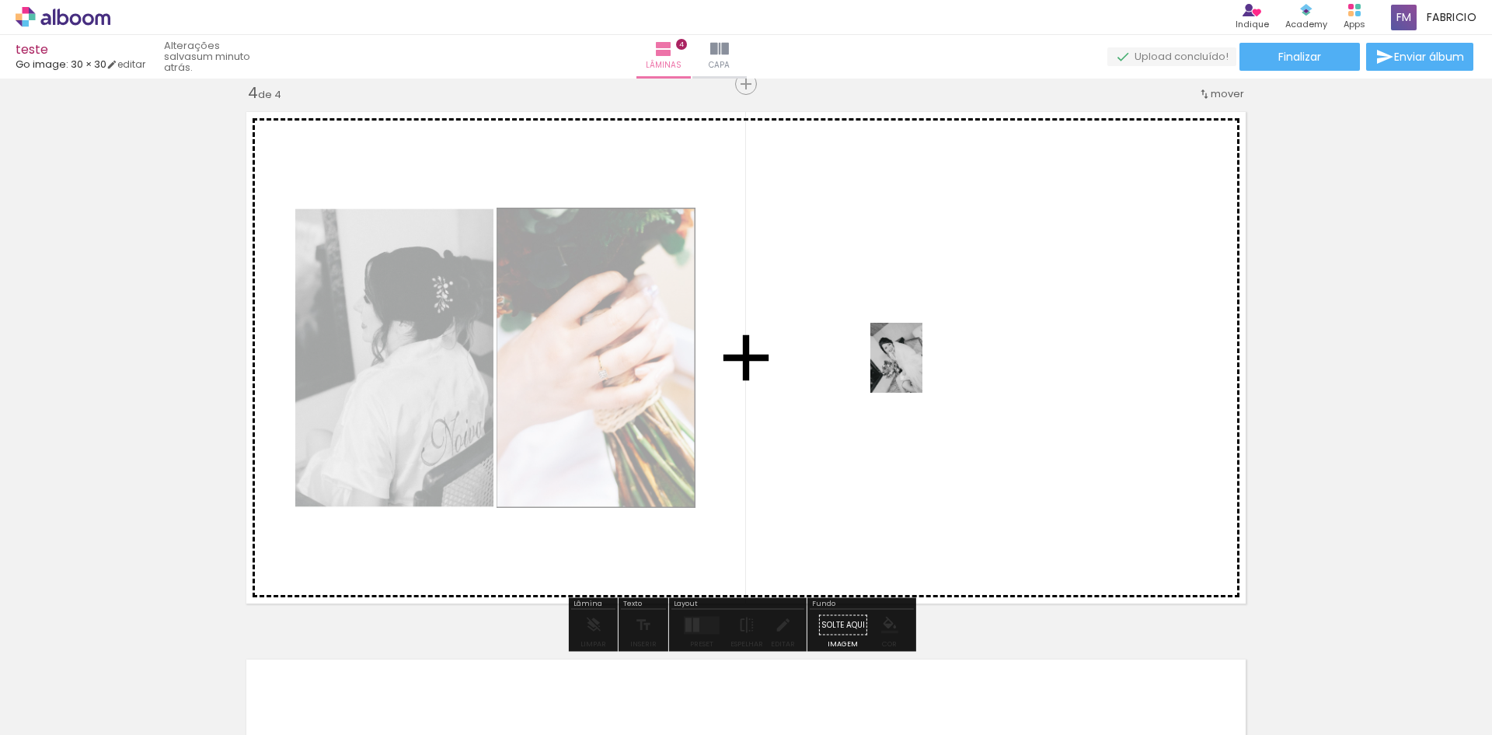
drag, startPoint x: 1290, startPoint y: 689, endPoint x: 923, endPoint y: 375, distance: 483.4
click at [923, 375] on quentale-workspace at bounding box center [746, 367] width 1492 height 735
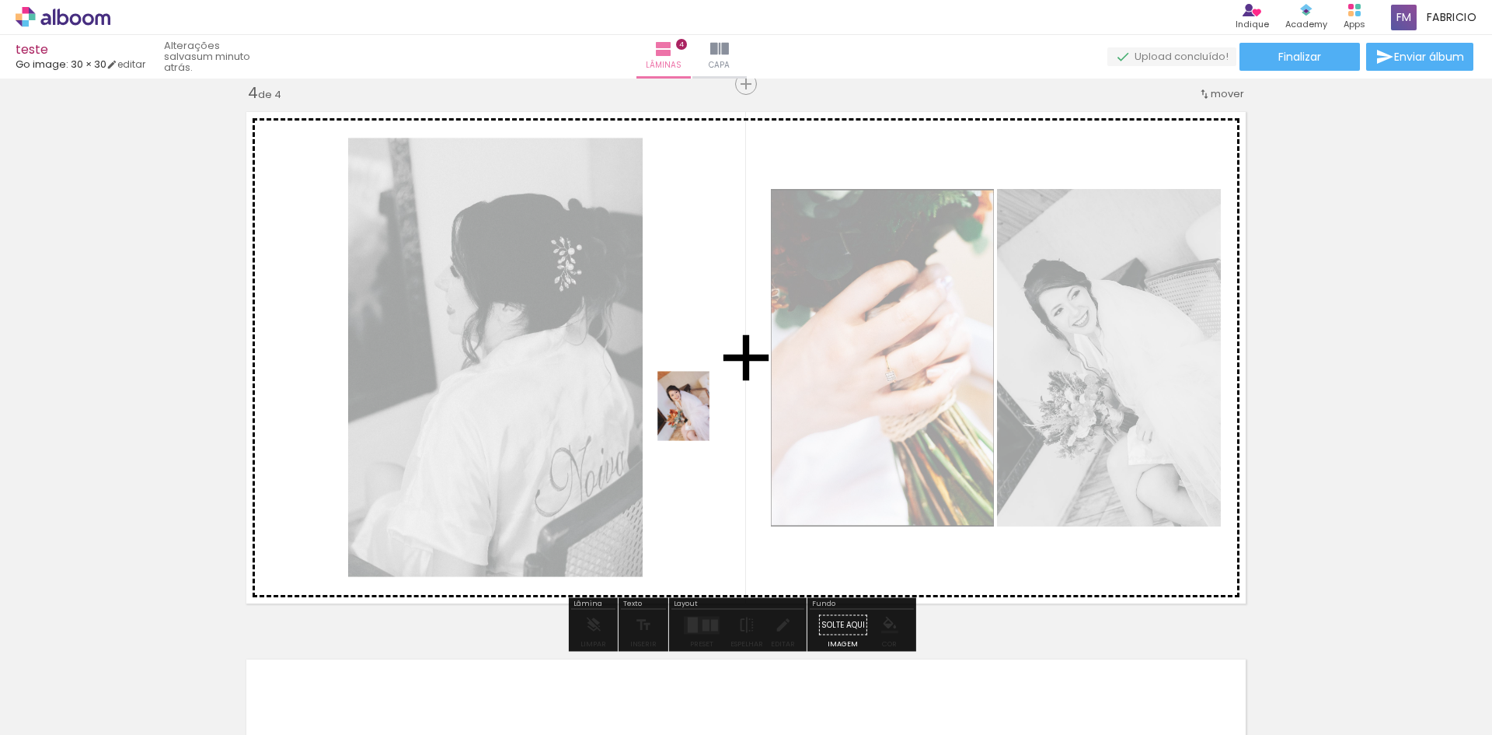
drag, startPoint x: 1370, startPoint y: 702, endPoint x: 704, endPoint y: 417, distance: 723.6
click at [704, 417] on quentale-workspace at bounding box center [746, 367] width 1492 height 735
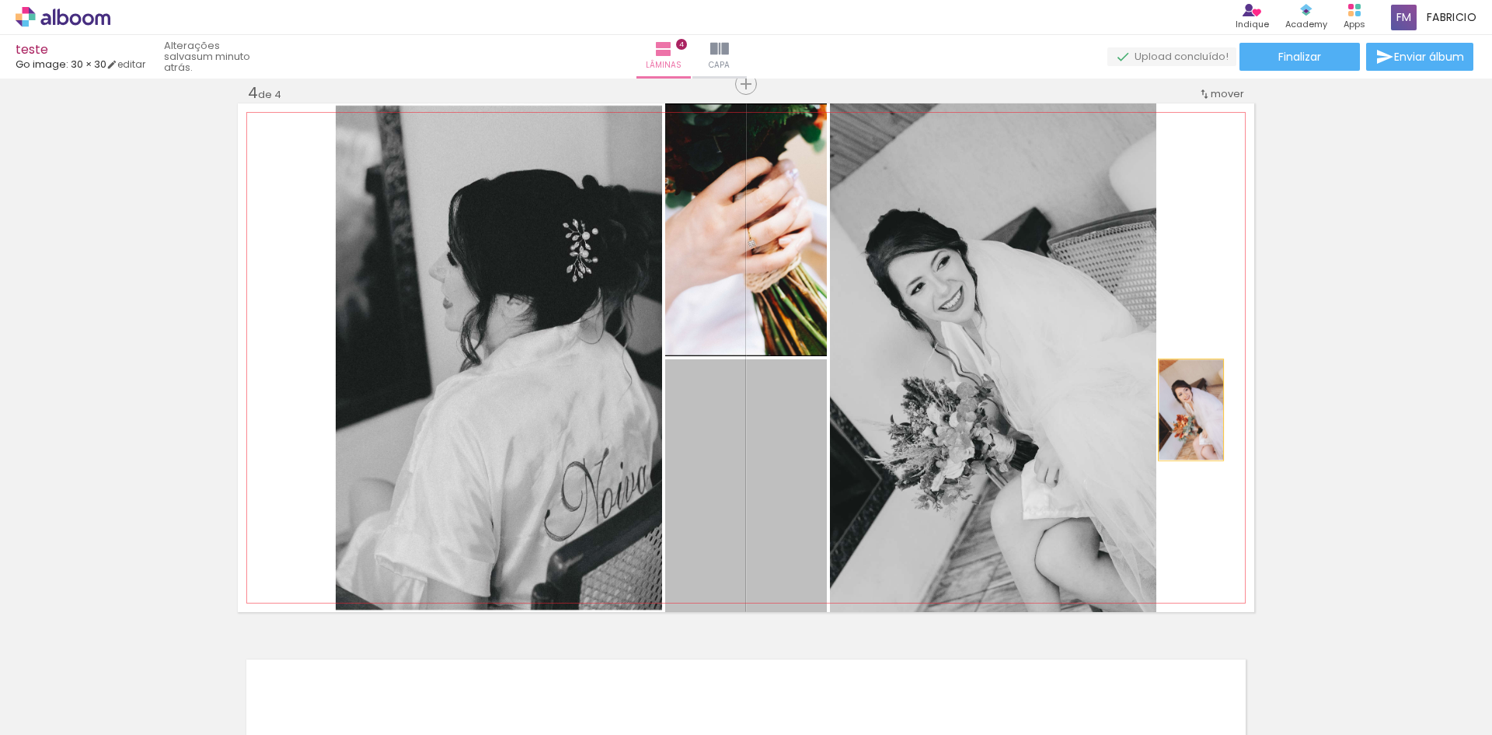
drag, startPoint x: 759, startPoint y: 445, endPoint x: 1185, endPoint y: 410, distance: 428.2
click at [1185, 410] on quentale-layouter at bounding box center [746, 357] width 1017 height 508
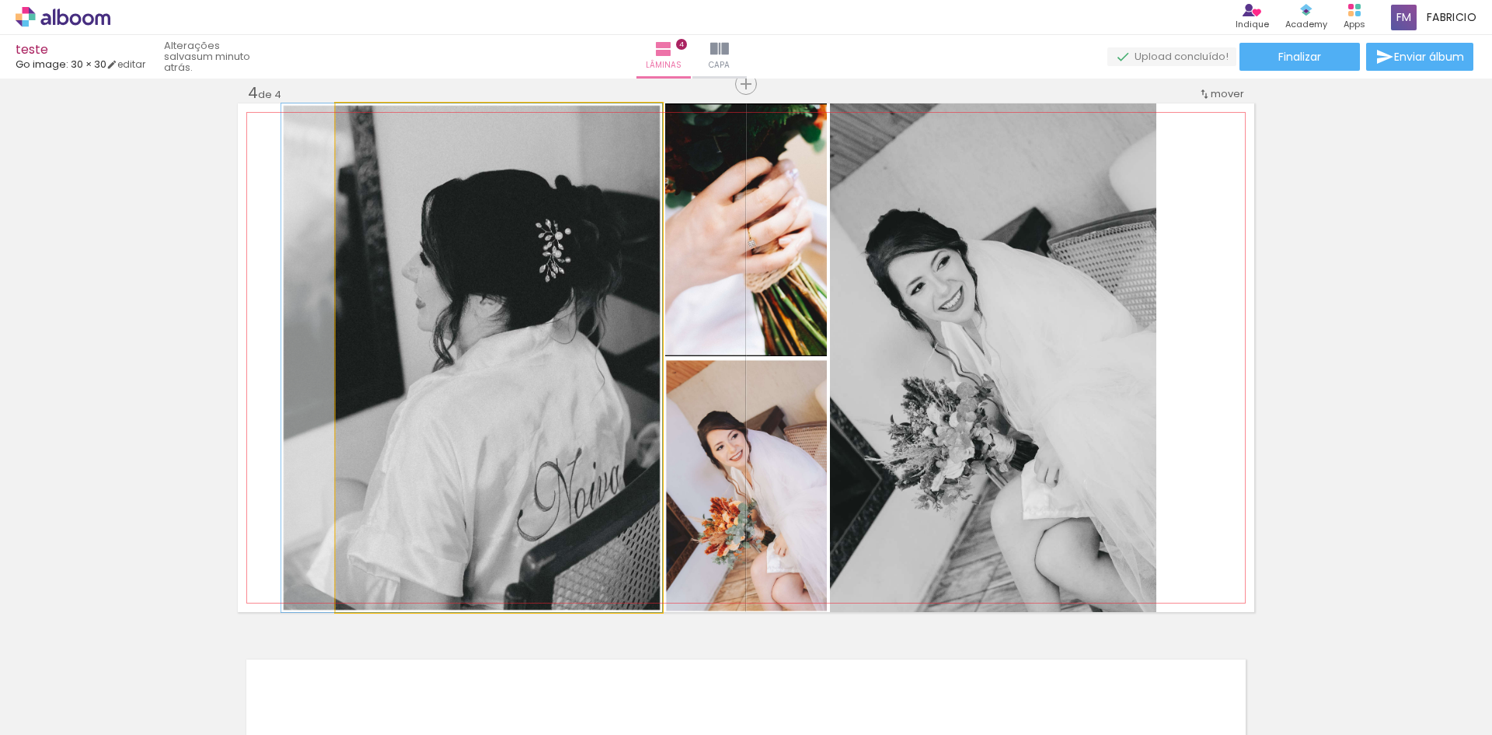
drag, startPoint x: 537, startPoint y: 346, endPoint x: 462, endPoint y: 341, distance: 75.5
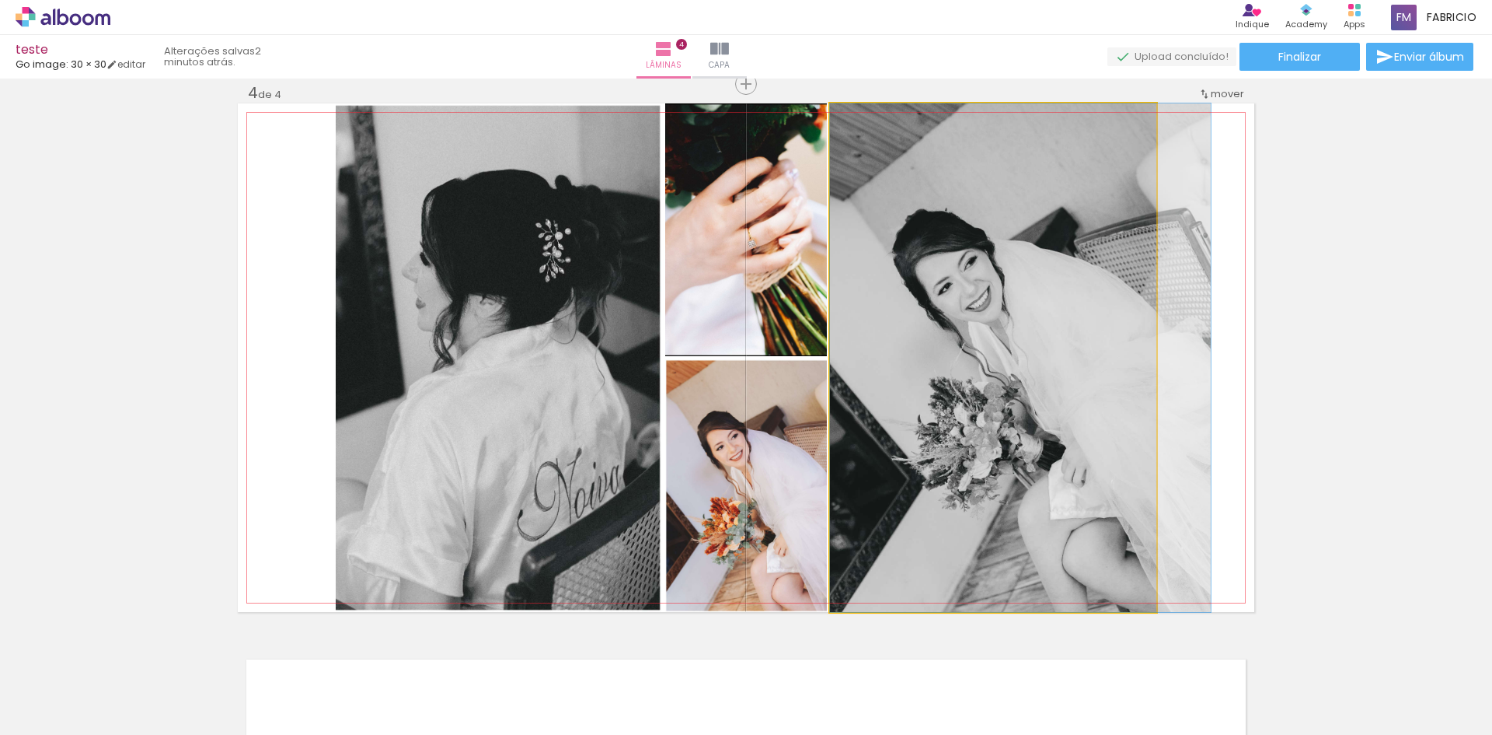
drag, startPoint x: 884, startPoint y: 222, endPoint x: 979, endPoint y: 254, distance: 100.0
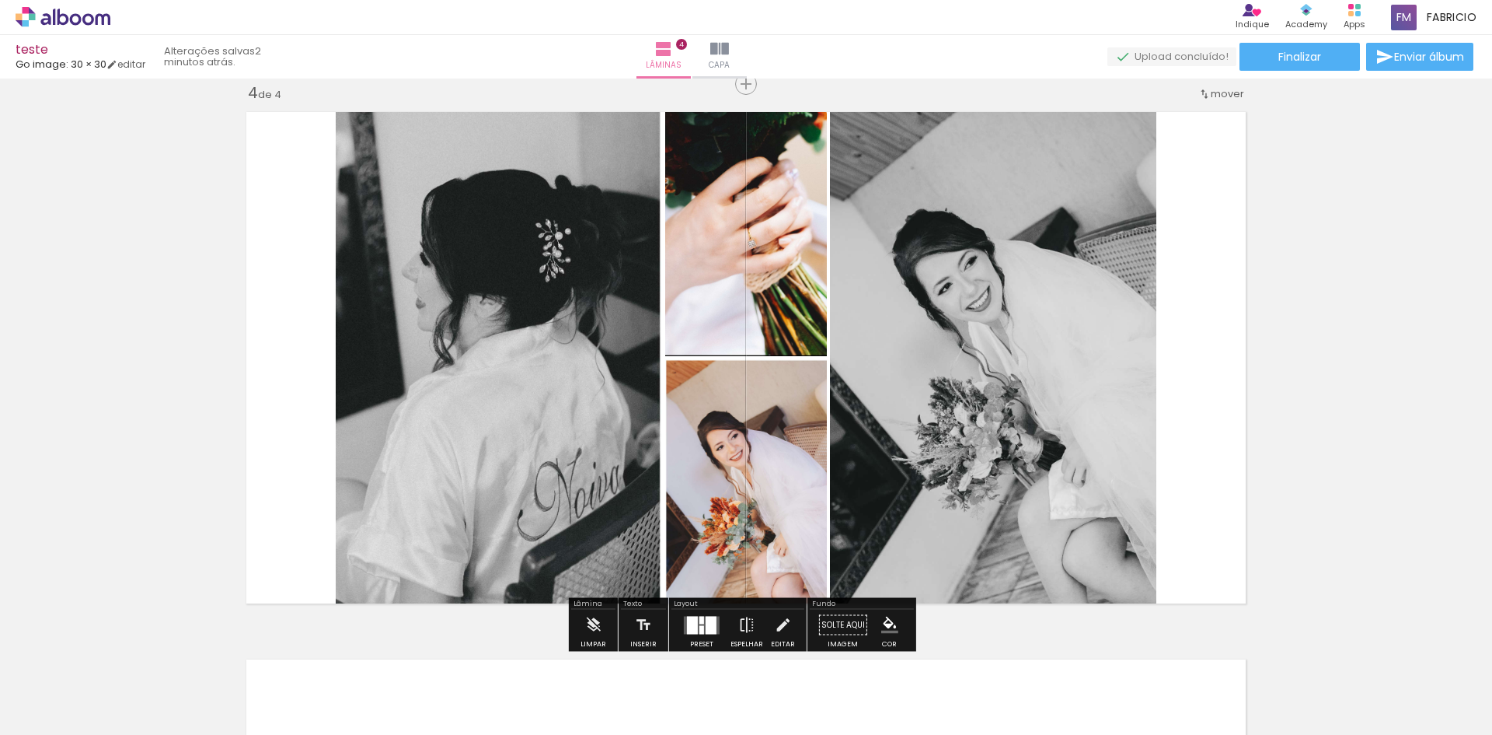
click at [923, 321] on quentale-photo at bounding box center [993, 357] width 326 height 508
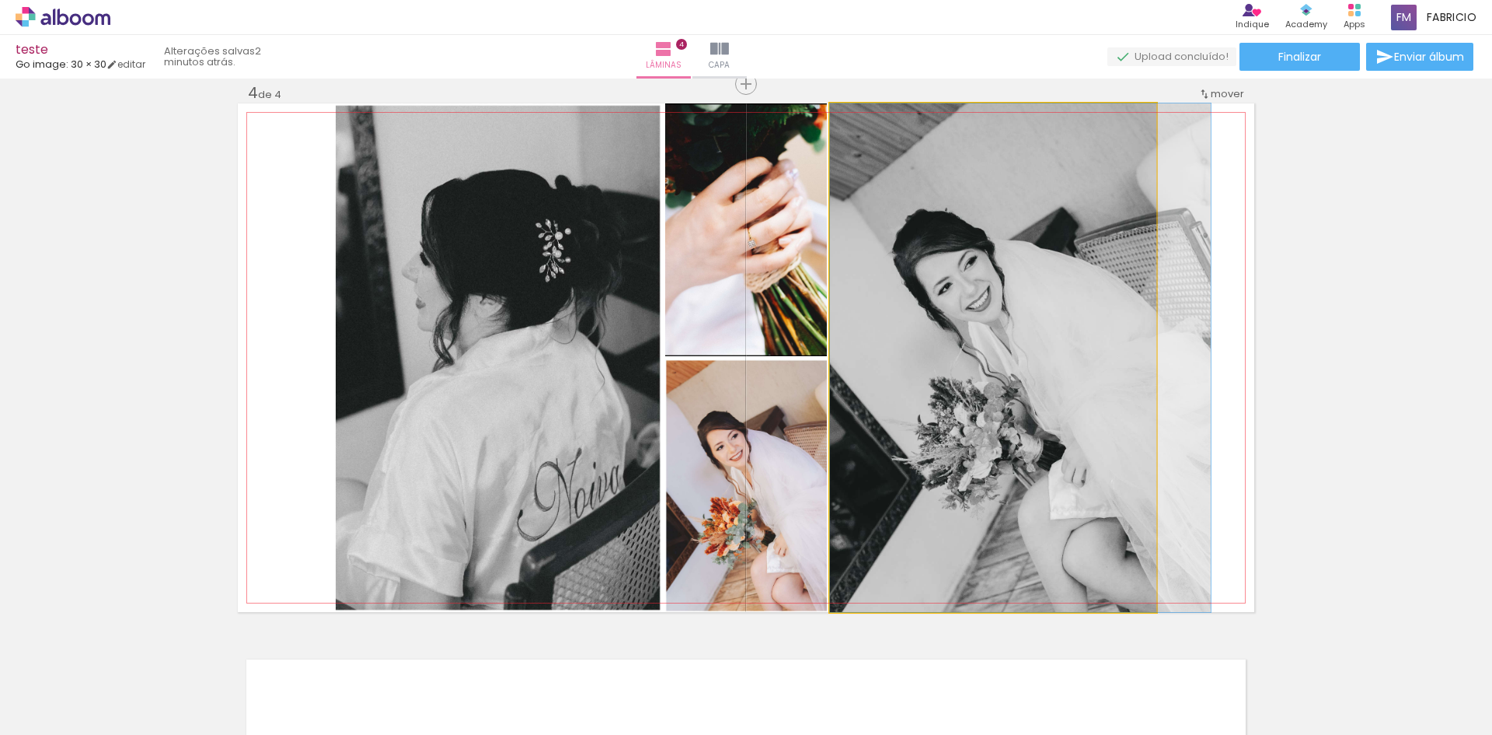
drag, startPoint x: 863, startPoint y: 119, endPoint x: 853, endPoint y: 122, distance: 10.6
type paper-slider "100"
click at [854, 122] on div at bounding box center [866, 119] width 25 height 25
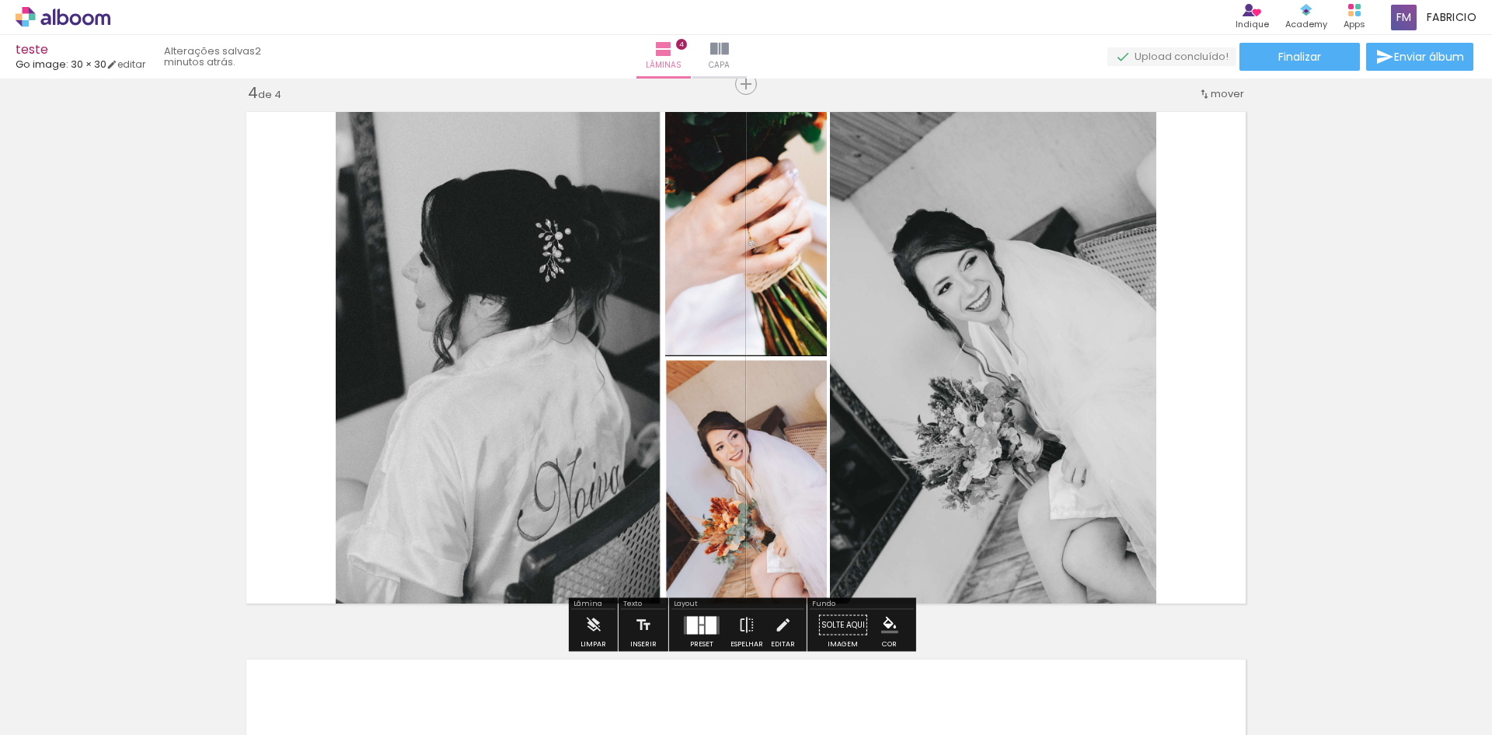
click at [689, 629] on div at bounding box center [692, 625] width 11 height 18
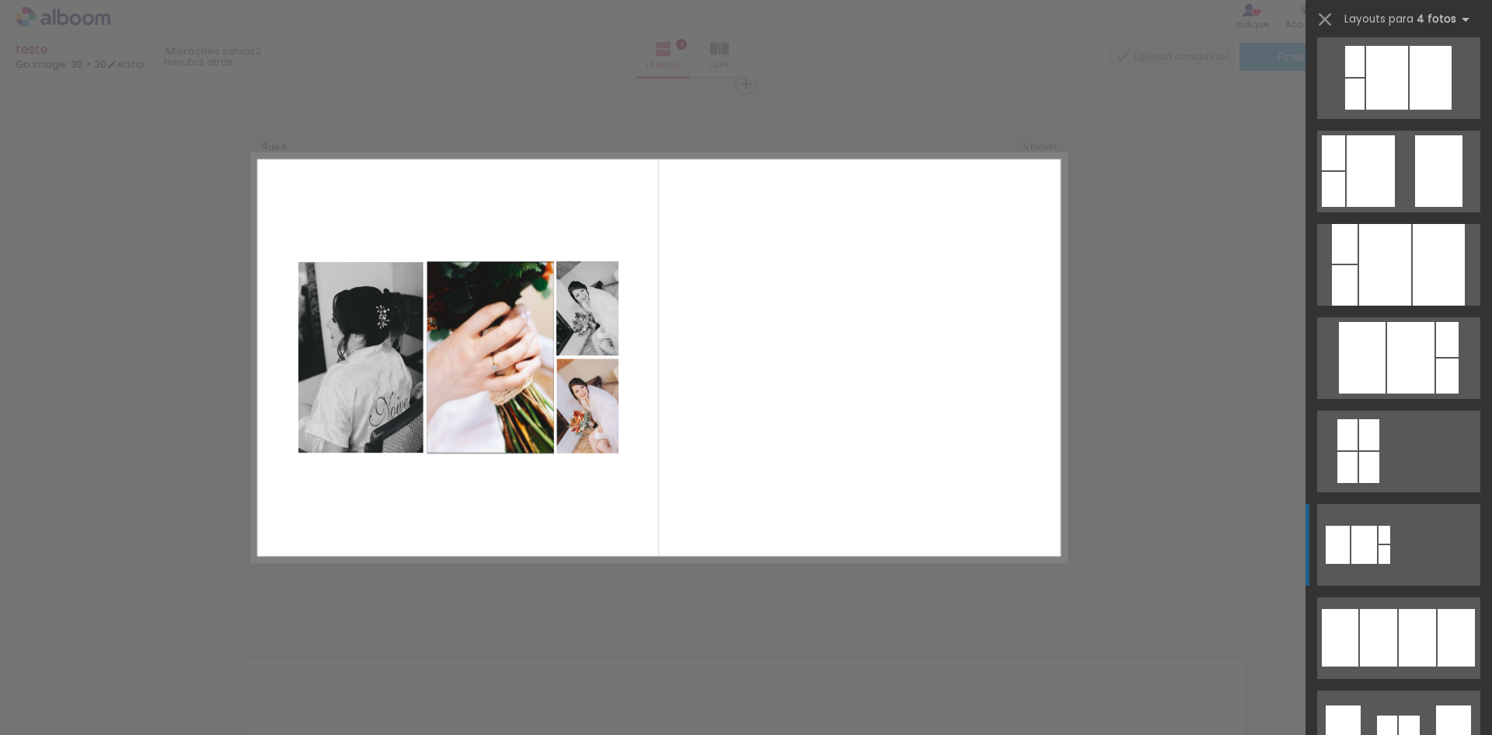
scroll to position [1140, 0]
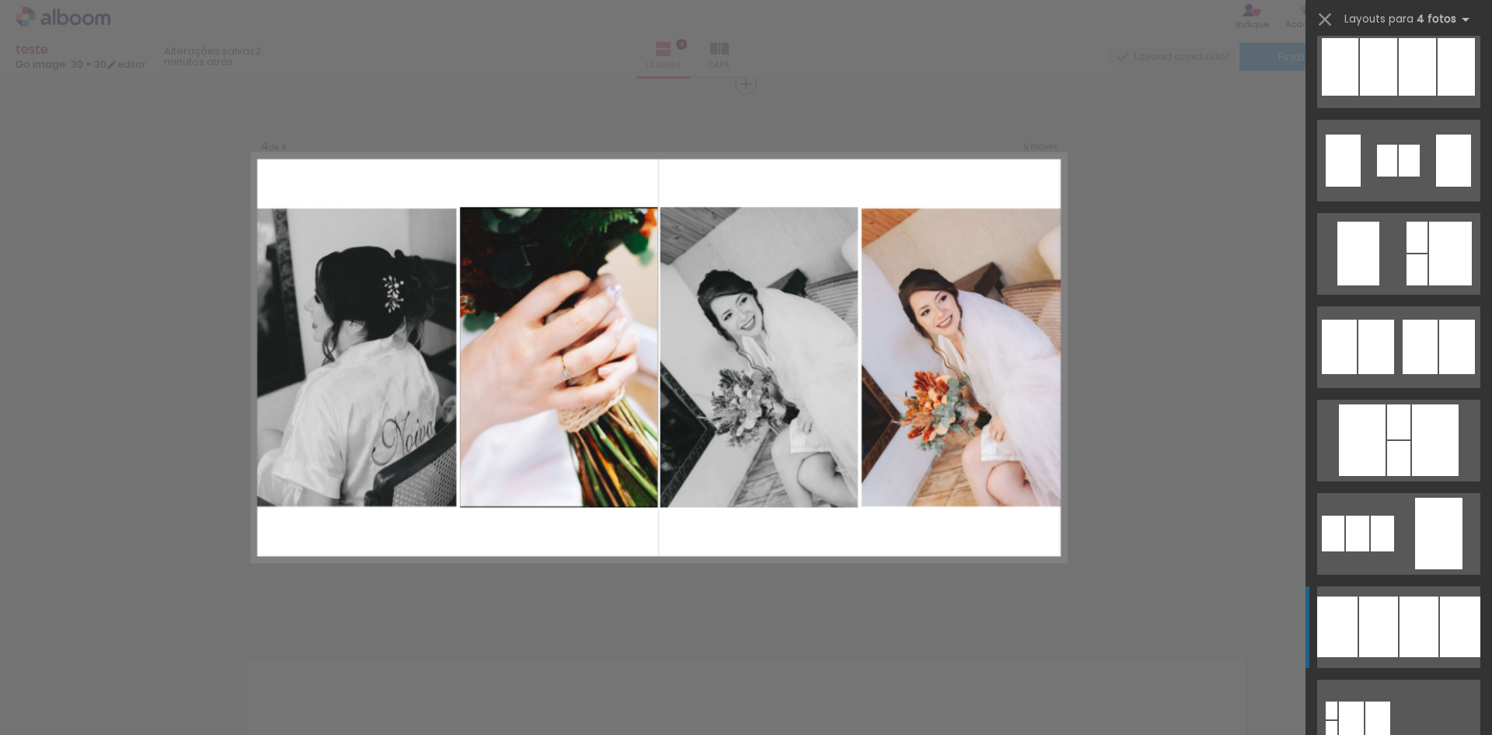
click at [1373, 616] on div at bounding box center [1379, 626] width 39 height 61
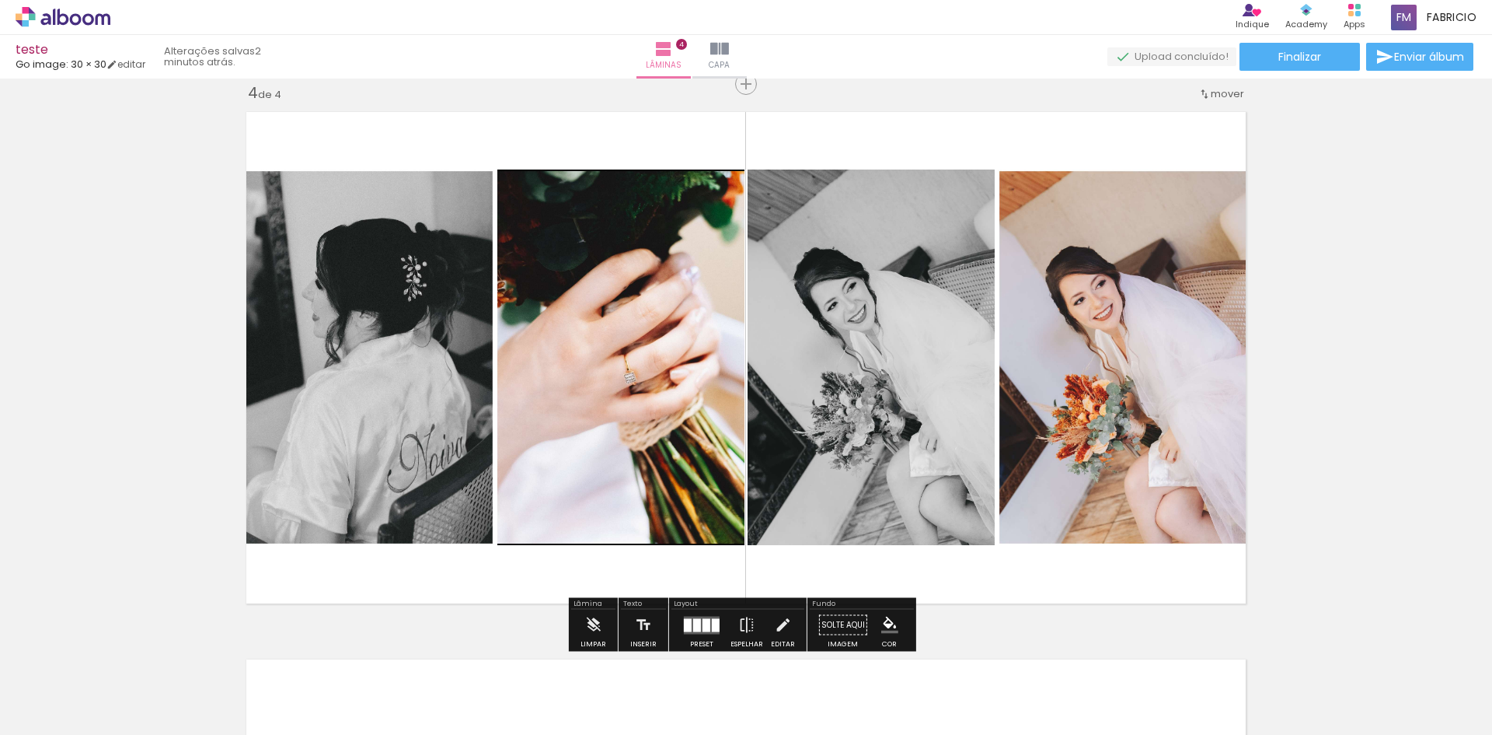
scroll to position [2232, 0]
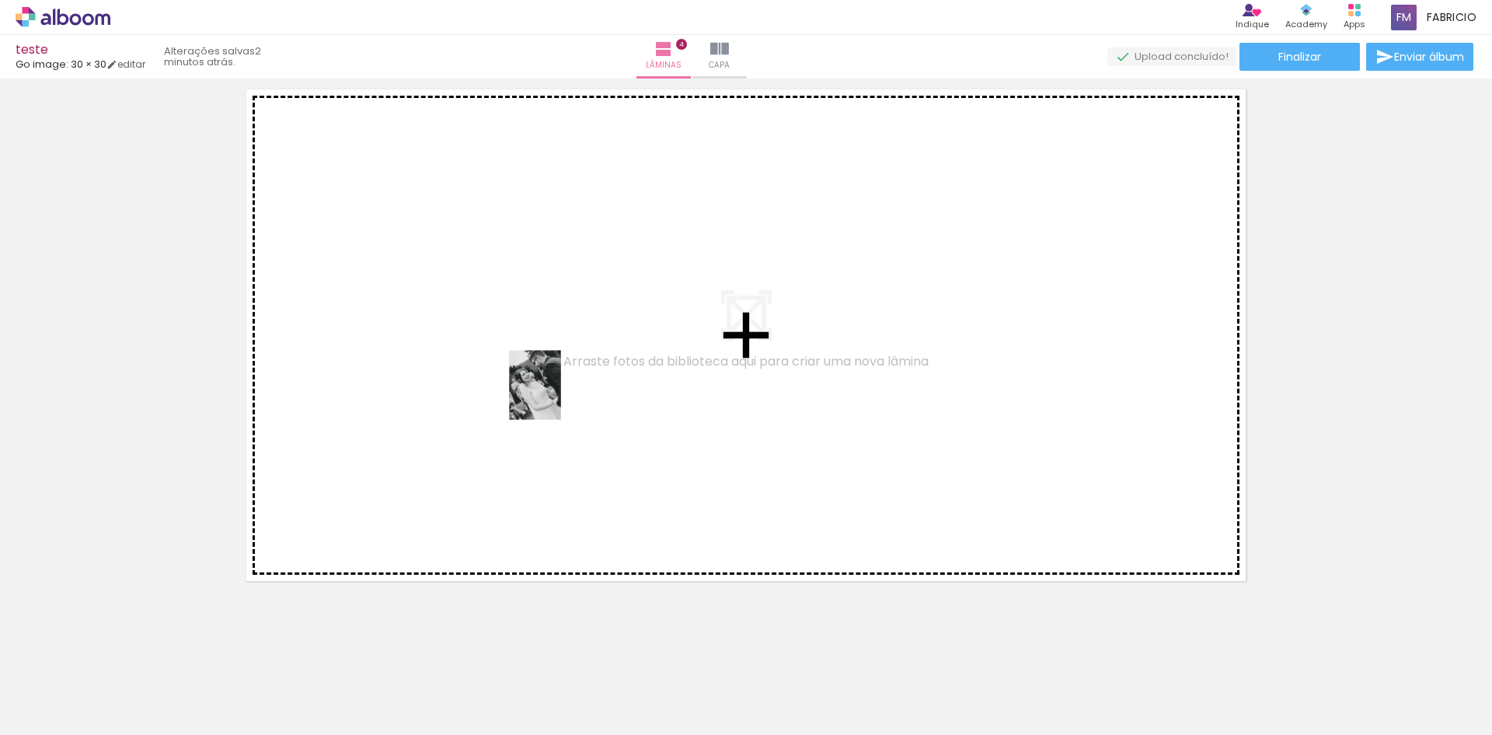
drag, startPoint x: 683, startPoint y: 693, endPoint x: 548, endPoint y: 390, distance: 332.0
click at [548, 390] on quentale-workspace at bounding box center [746, 367] width 1492 height 735
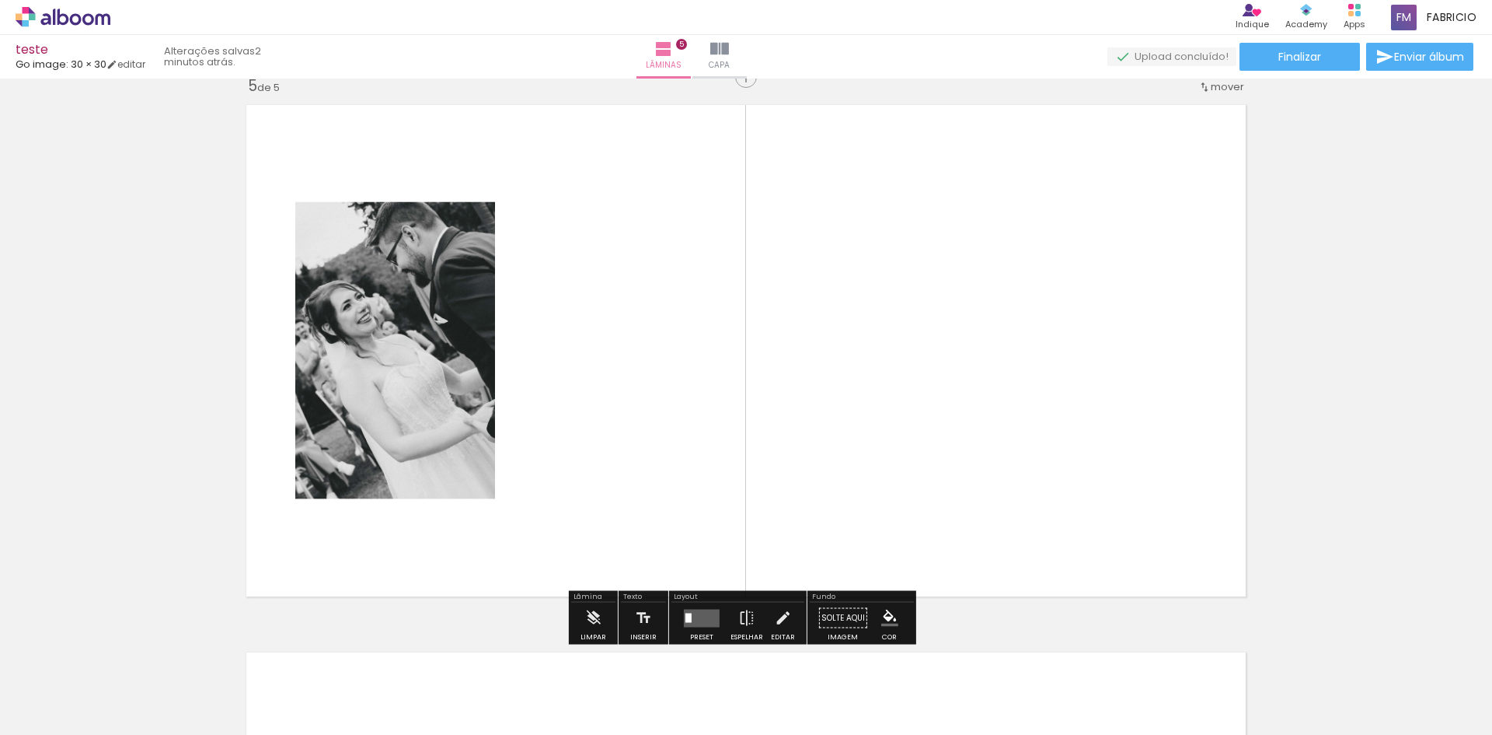
scroll to position [2209, 0]
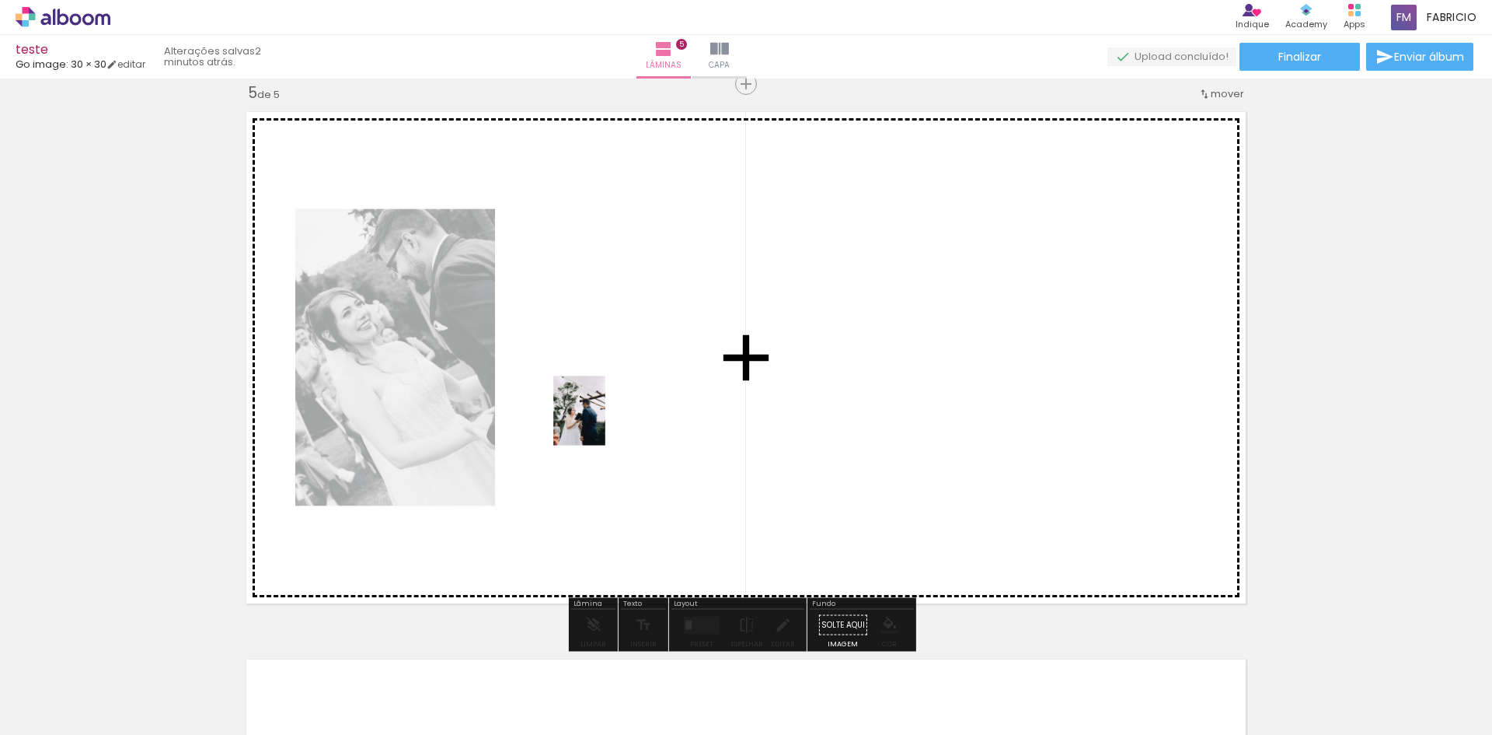
drag, startPoint x: 524, startPoint y: 690, endPoint x: 597, endPoint y: 408, distance: 291.5
click at [597, 408] on quentale-workspace at bounding box center [746, 367] width 1492 height 735
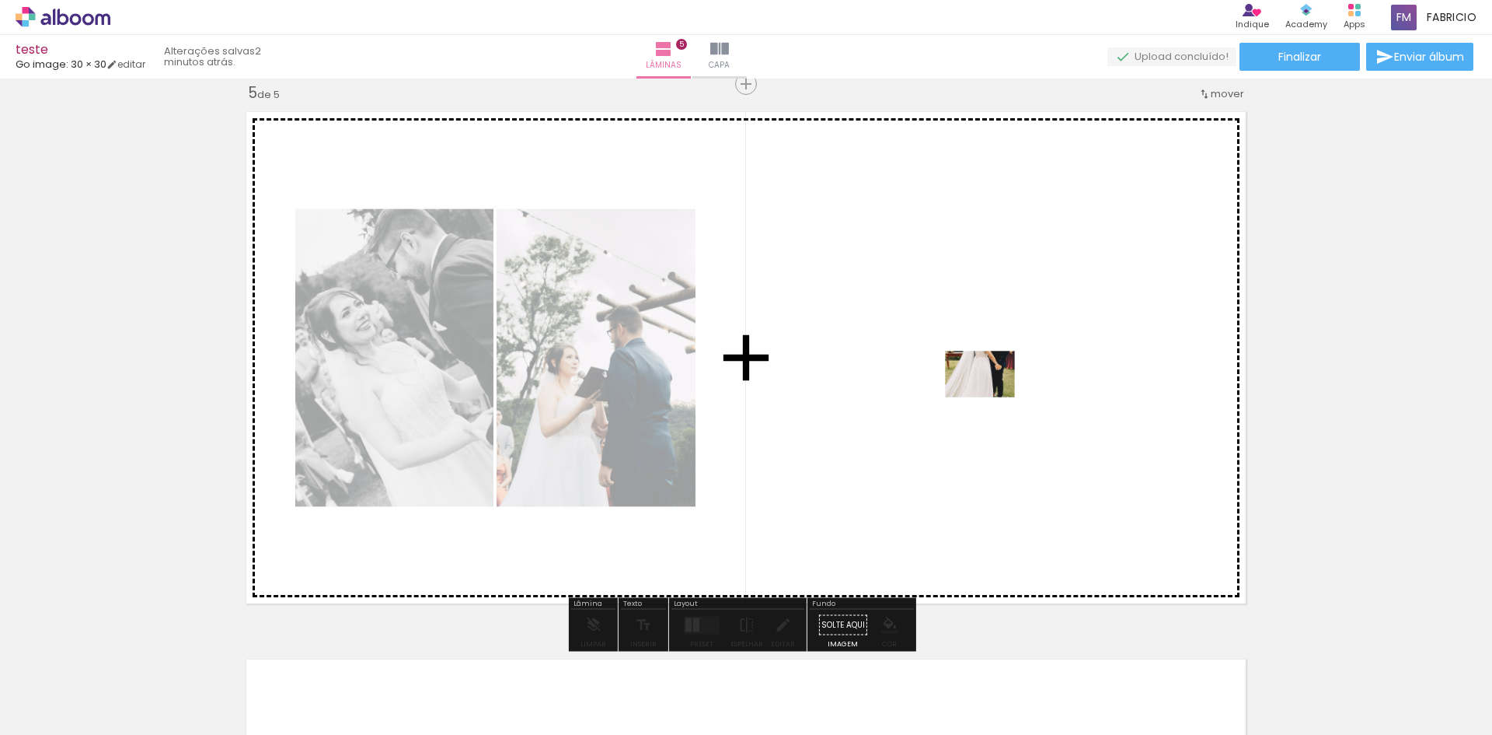
drag, startPoint x: 148, startPoint y: 696, endPoint x: 985, endPoint y: 389, distance: 891.7
click at [985, 389] on quentale-workspace at bounding box center [746, 367] width 1492 height 735
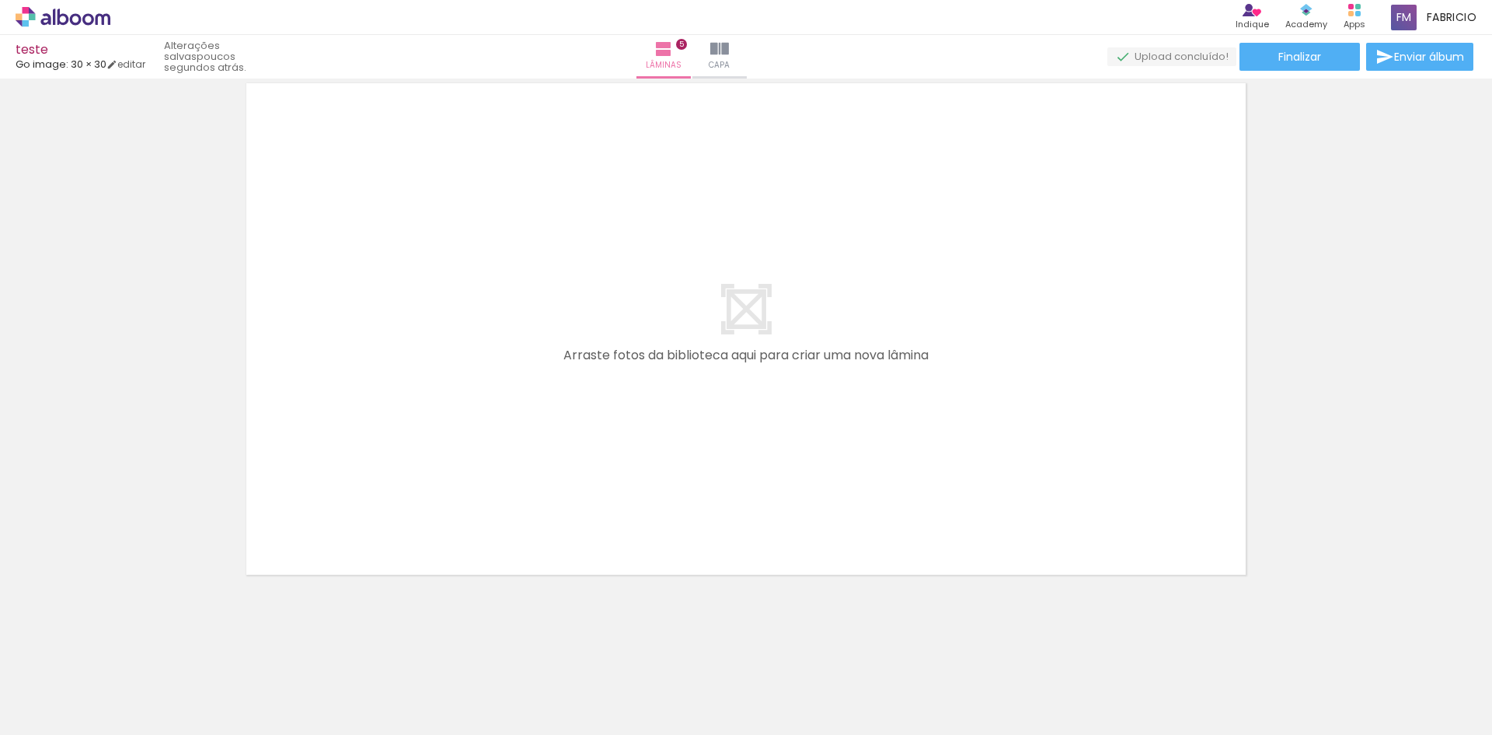
scroll to position [0, 816]
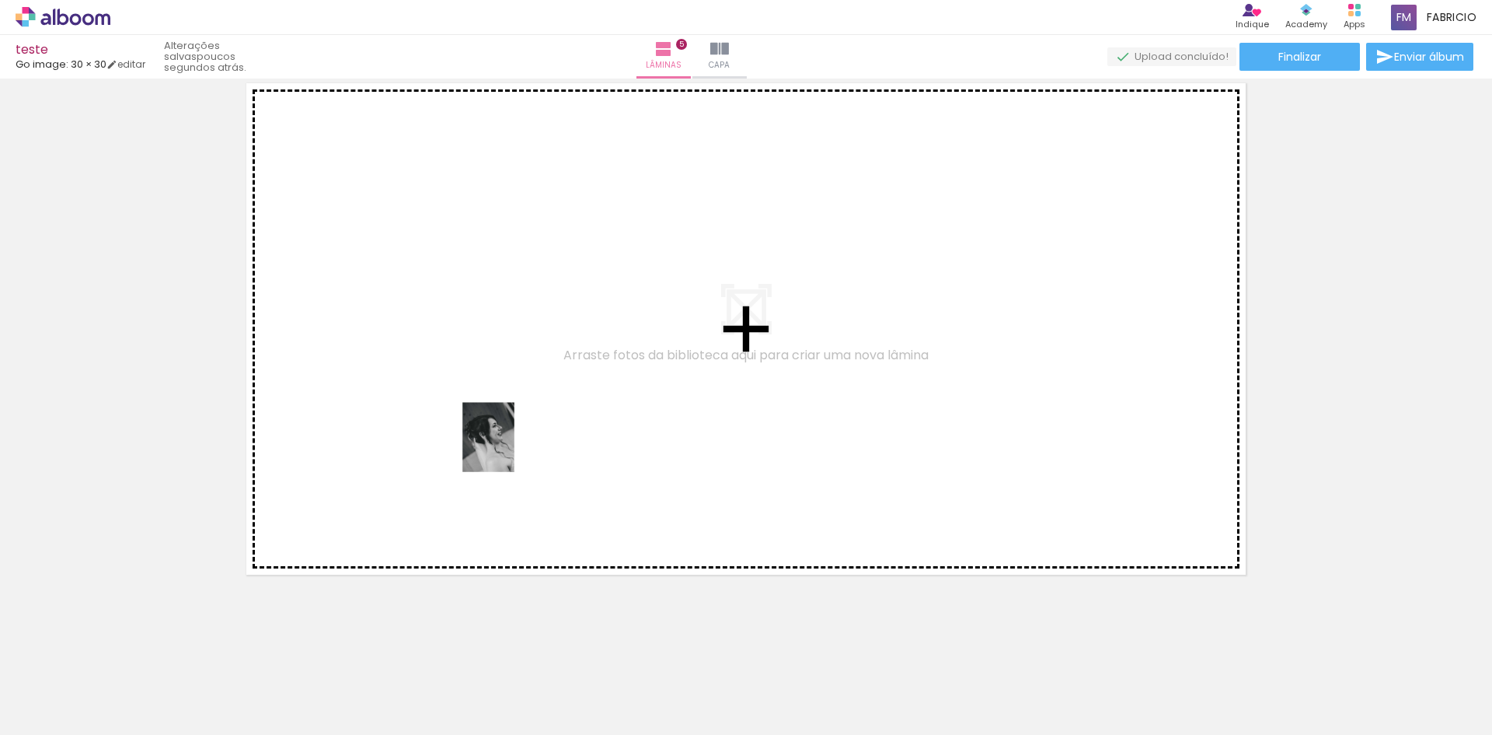
drag, startPoint x: 739, startPoint y: 695, endPoint x: 504, endPoint y: 438, distance: 347.7
click at [504, 438] on quentale-workspace at bounding box center [746, 367] width 1492 height 735
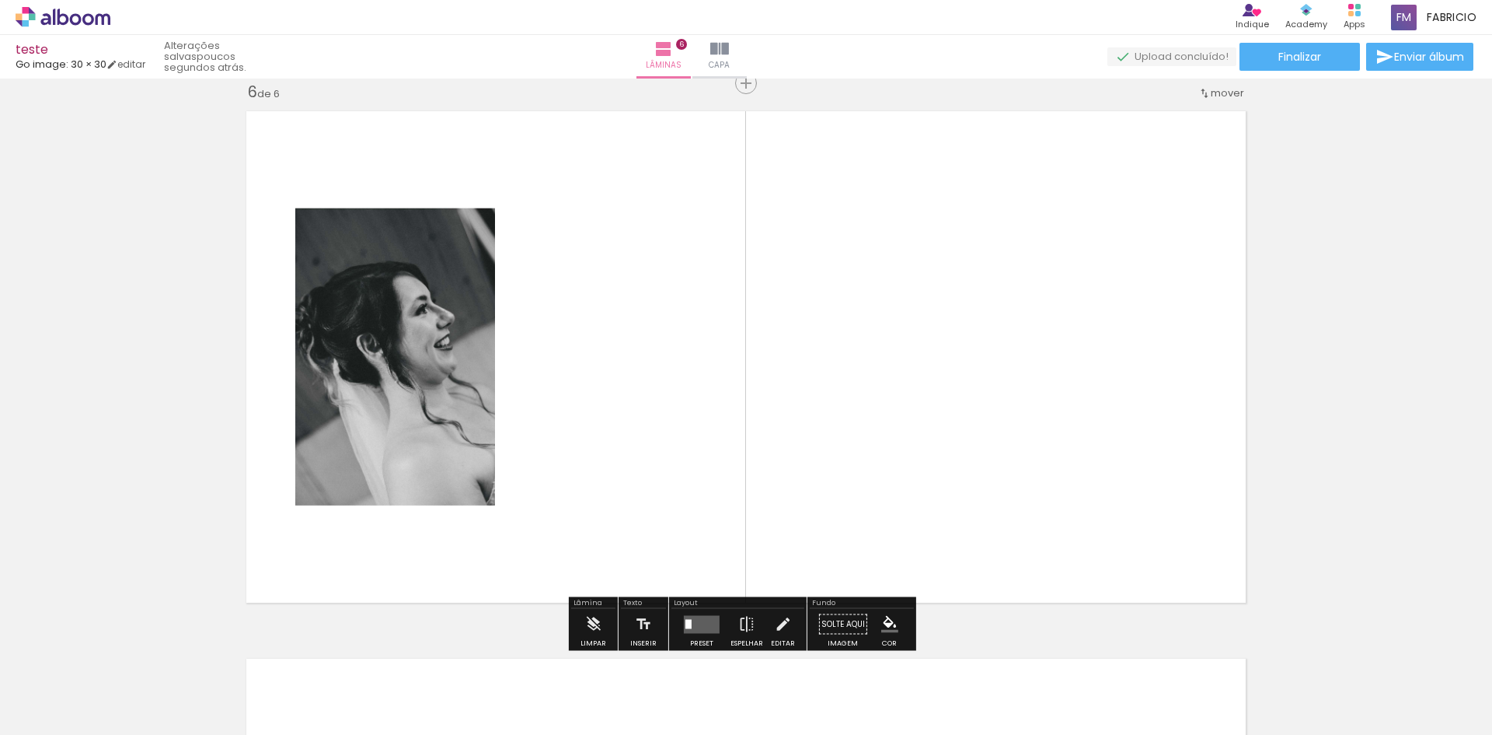
scroll to position [2756, 0]
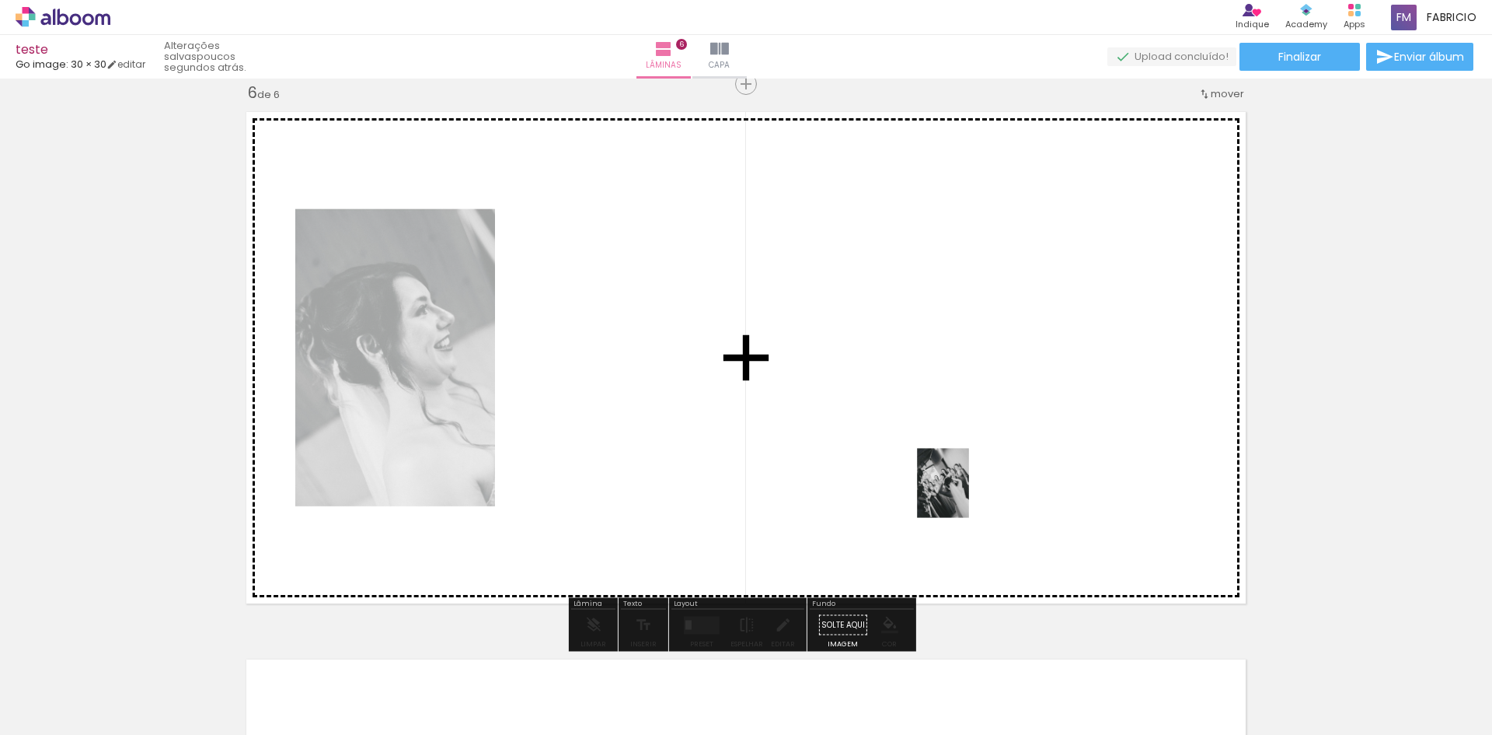
drag, startPoint x: 654, startPoint y: 710, endPoint x: 964, endPoint y: 494, distance: 378.0
click at [964, 494] on quentale-workspace at bounding box center [746, 367] width 1492 height 735
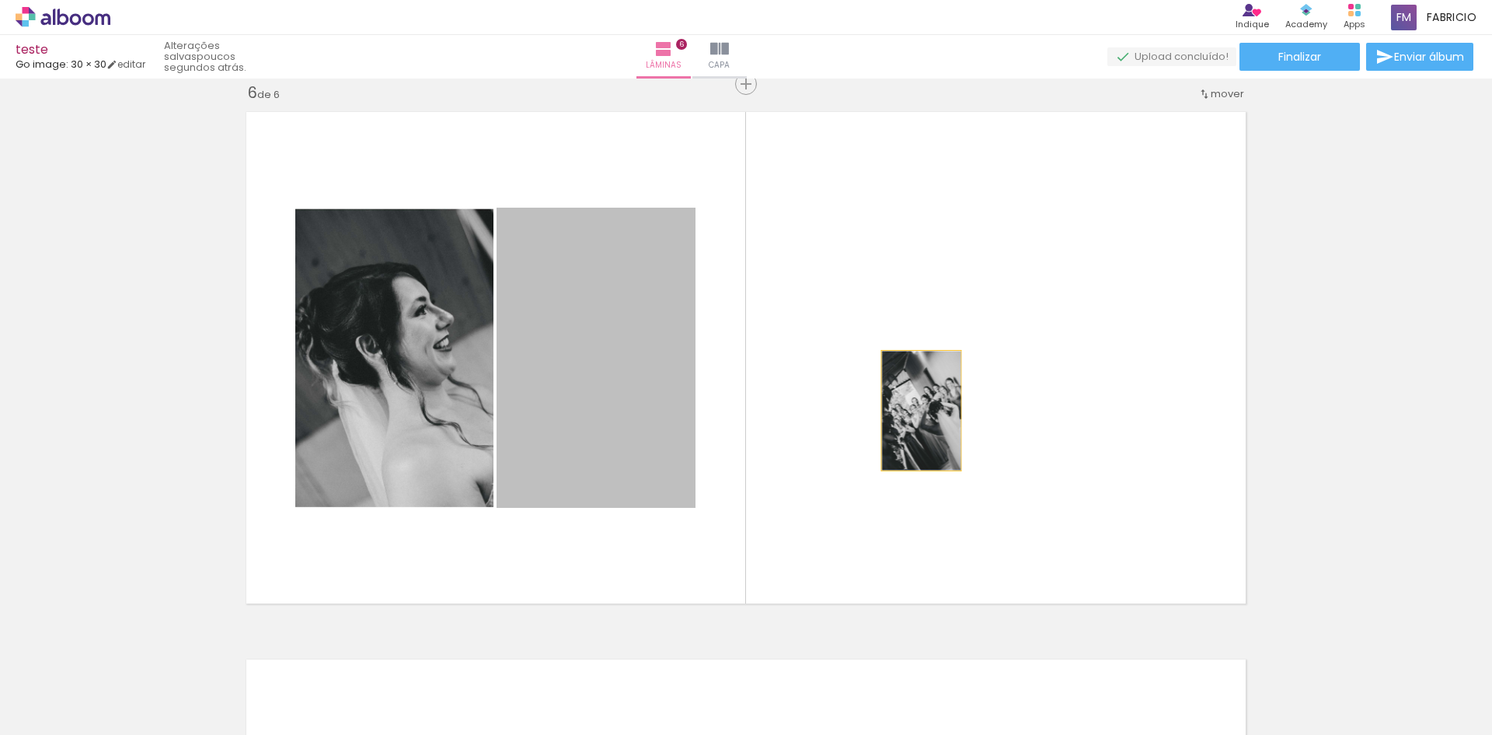
drag, startPoint x: 623, startPoint y: 413, endPoint x: 938, endPoint y: 396, distance: 315.3
click at [938, 396] on quentale-layouter at bounding box center [746, 357] width 1017 height 508
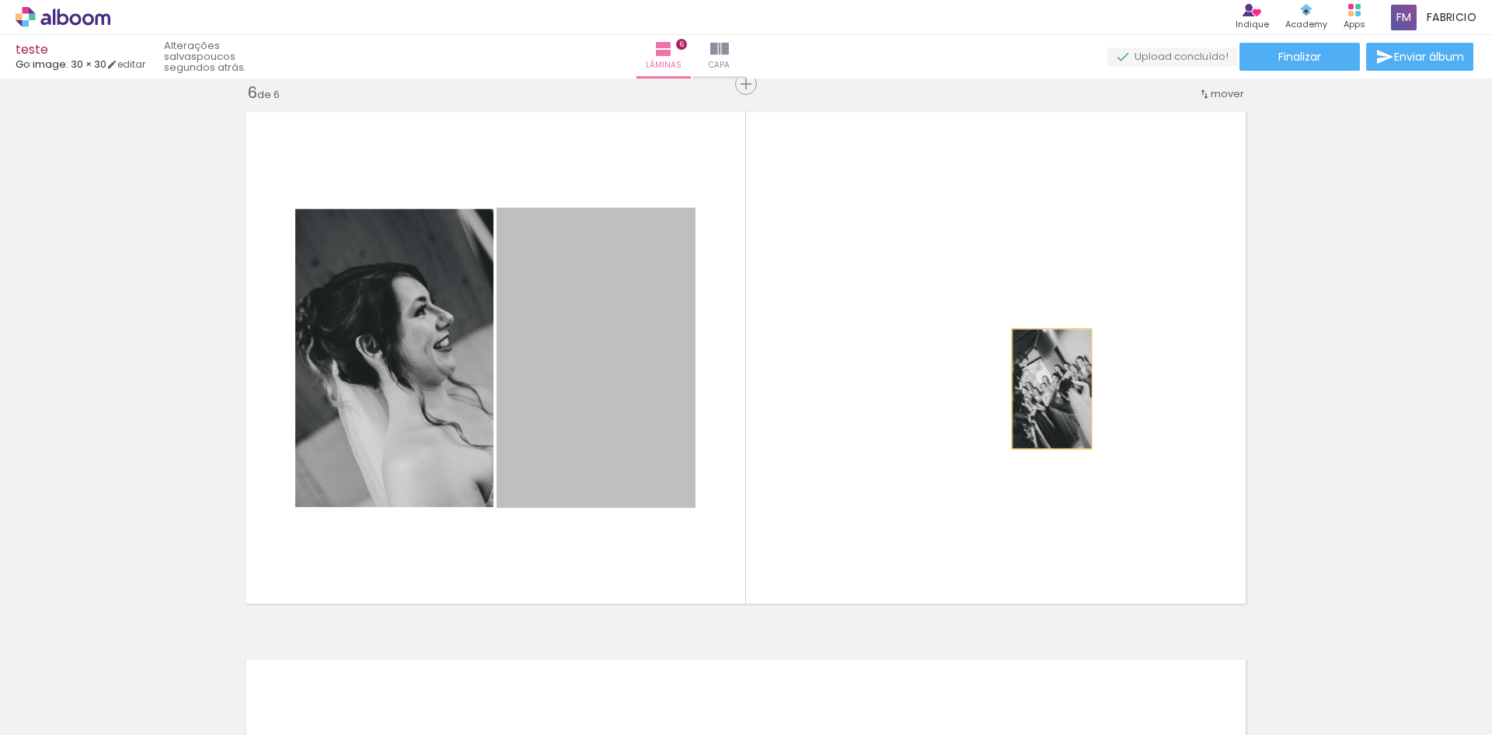
drag, startPoint x: 522, startPoint y: 400, endPoint x: 1049, endPoint y: 385, distance: 526.4
click at [1047, 388] on quentale-layouter at bounding box center [746, 357] width 1017 height 508
click at [1049, 385] on quentale-layouter at bounding box center [746, 357] width 1017 height 508
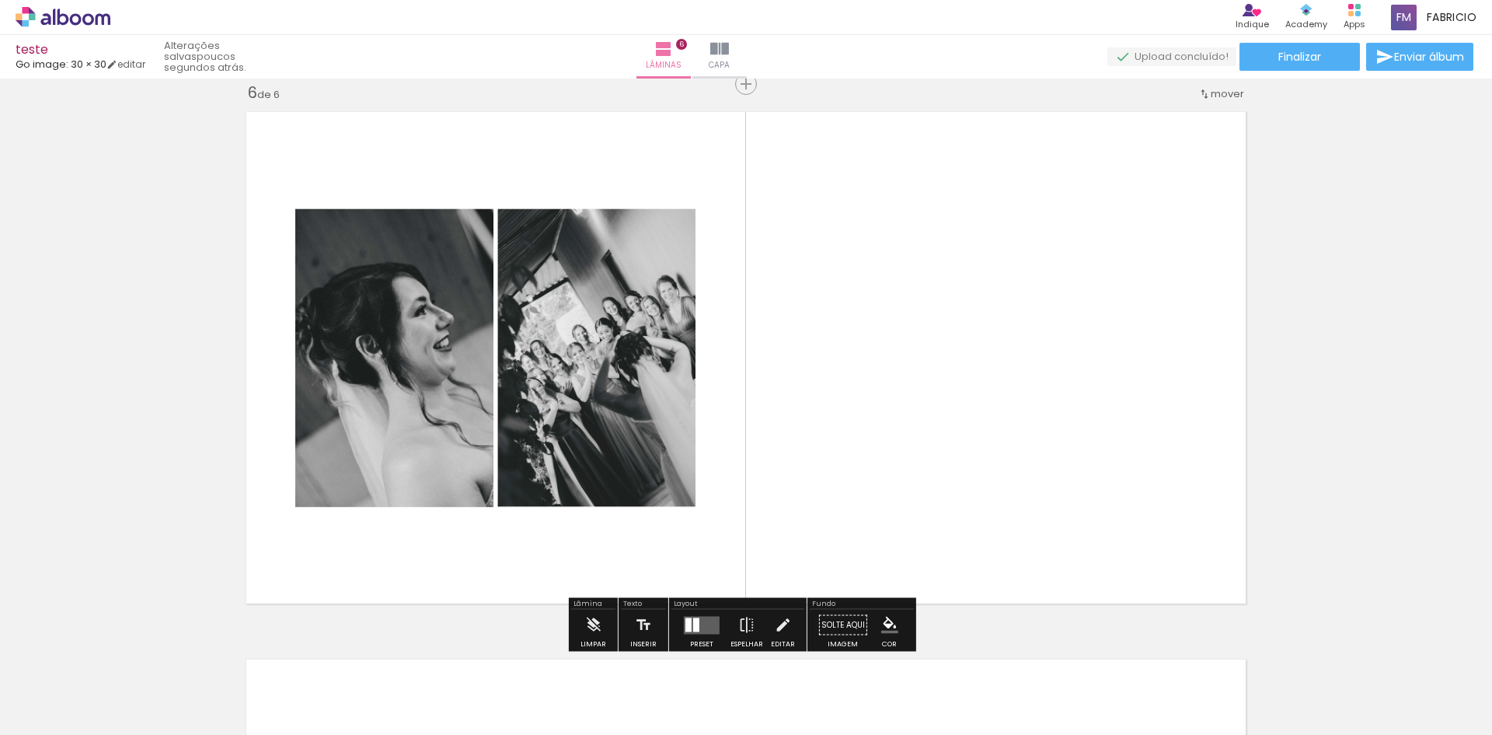
click at [1049, 385] on quentale-layouter at bounding box center [746, 357] width 1017 height 508
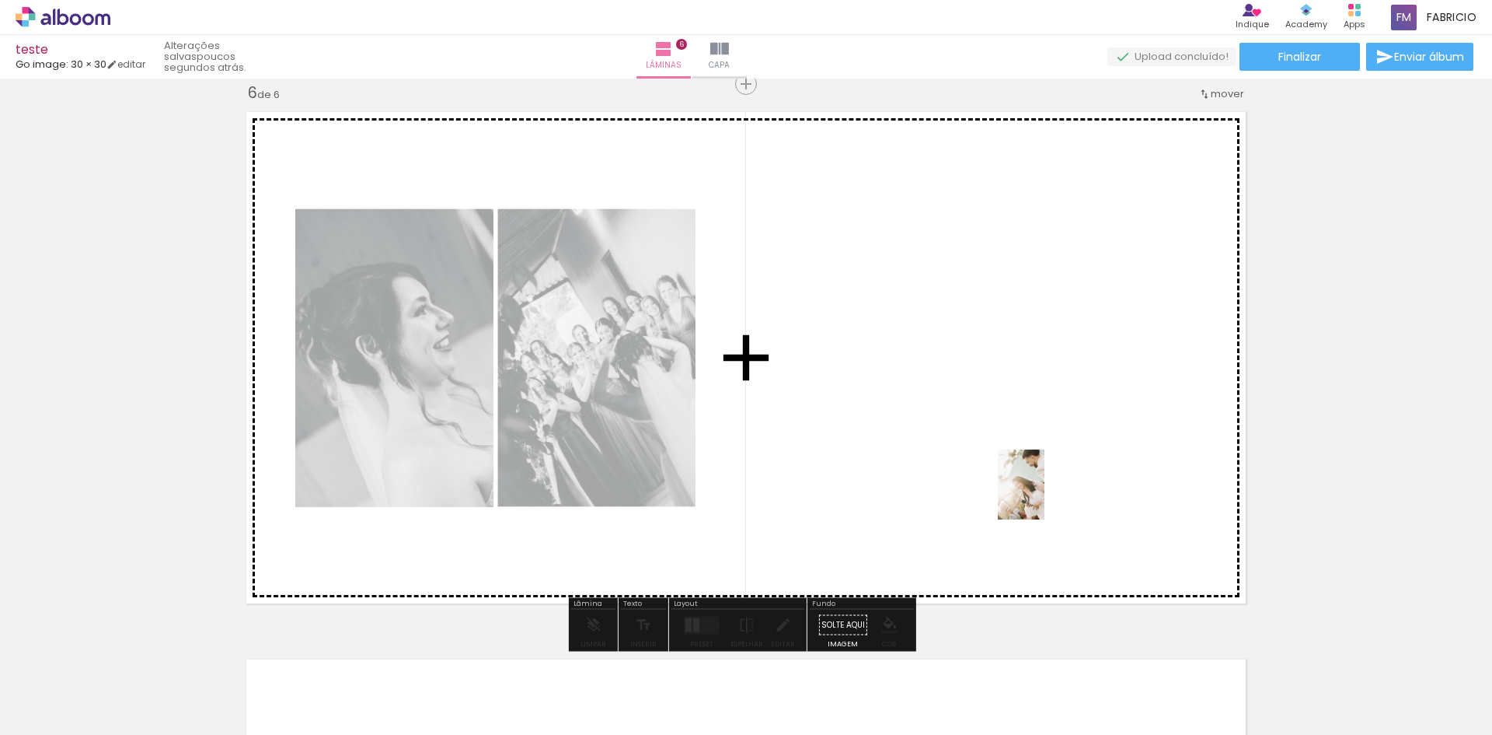
drag, startPoint x: 1011, startPoint y: 697, endPoint x: 1045, endPoint y: 495, distance: 204.8
click at [1045, 495] on quentale-workspace at bounding box center [746, 367] width 1492 height 735
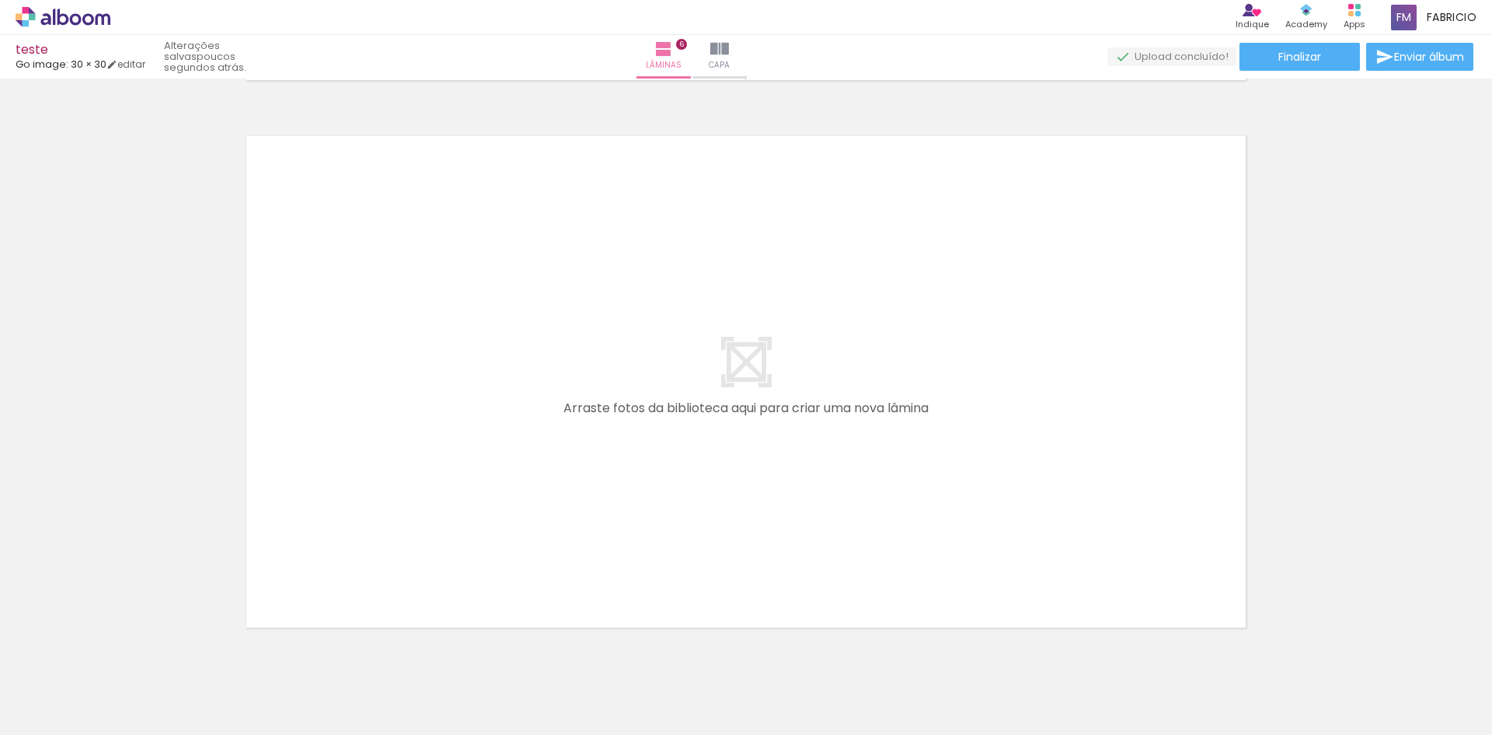
scroll to position [3285, 0]
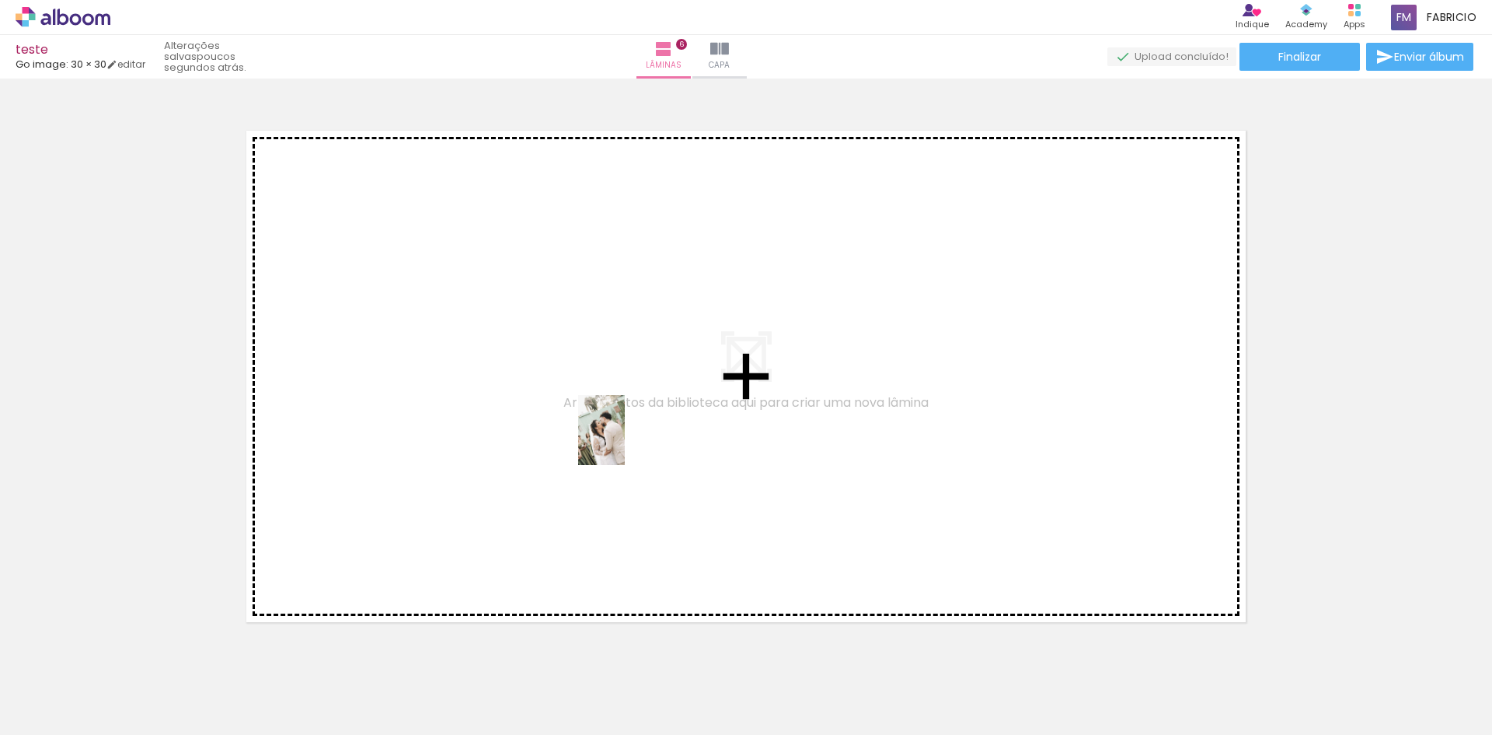
drag, startPoint x: 1077, startPoint y: 700, endPoint x: 602, endPoint y: 436, distance: 544.2
click at [602, 436] on quentale-workspace at bounding box center [746, 367] width 1492 height 735
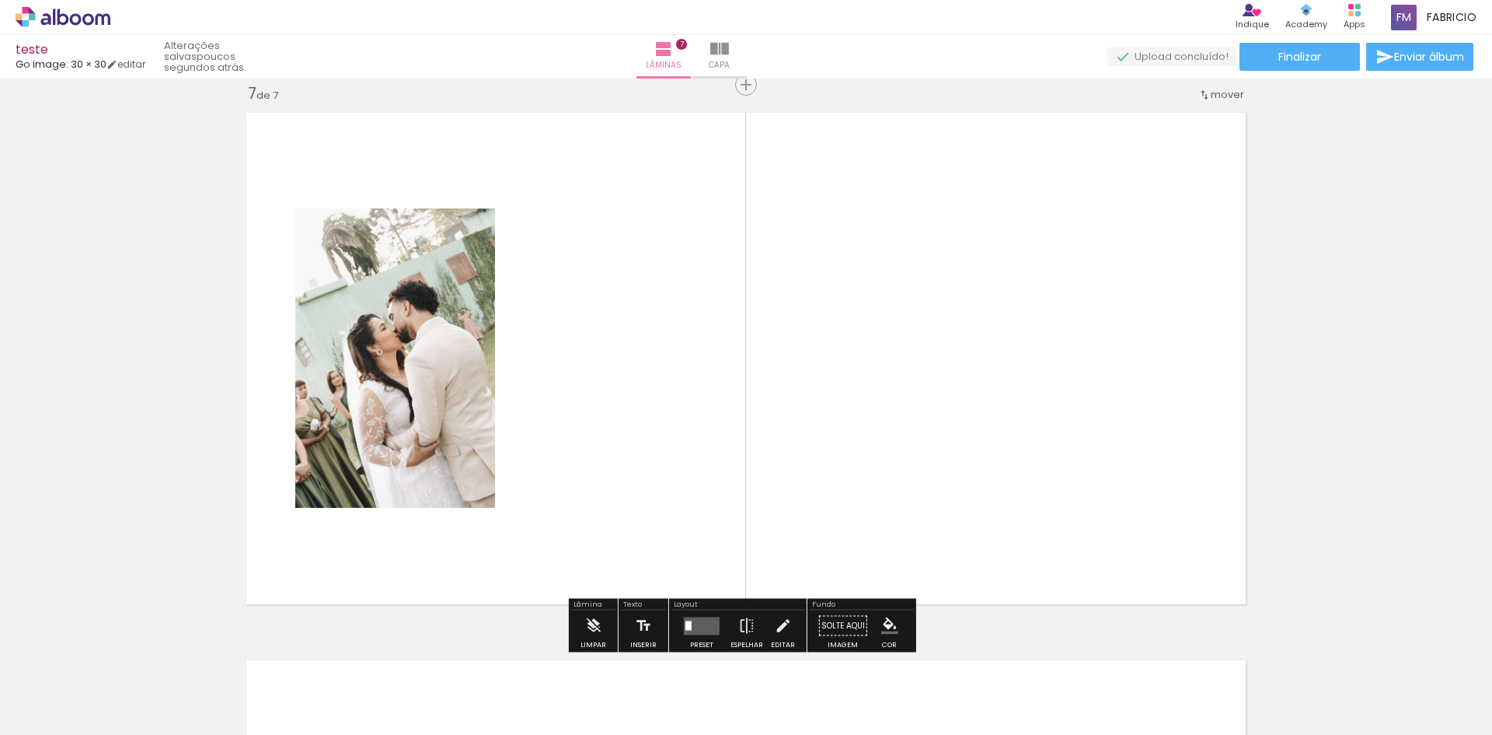
scroll to position [3304, 0]
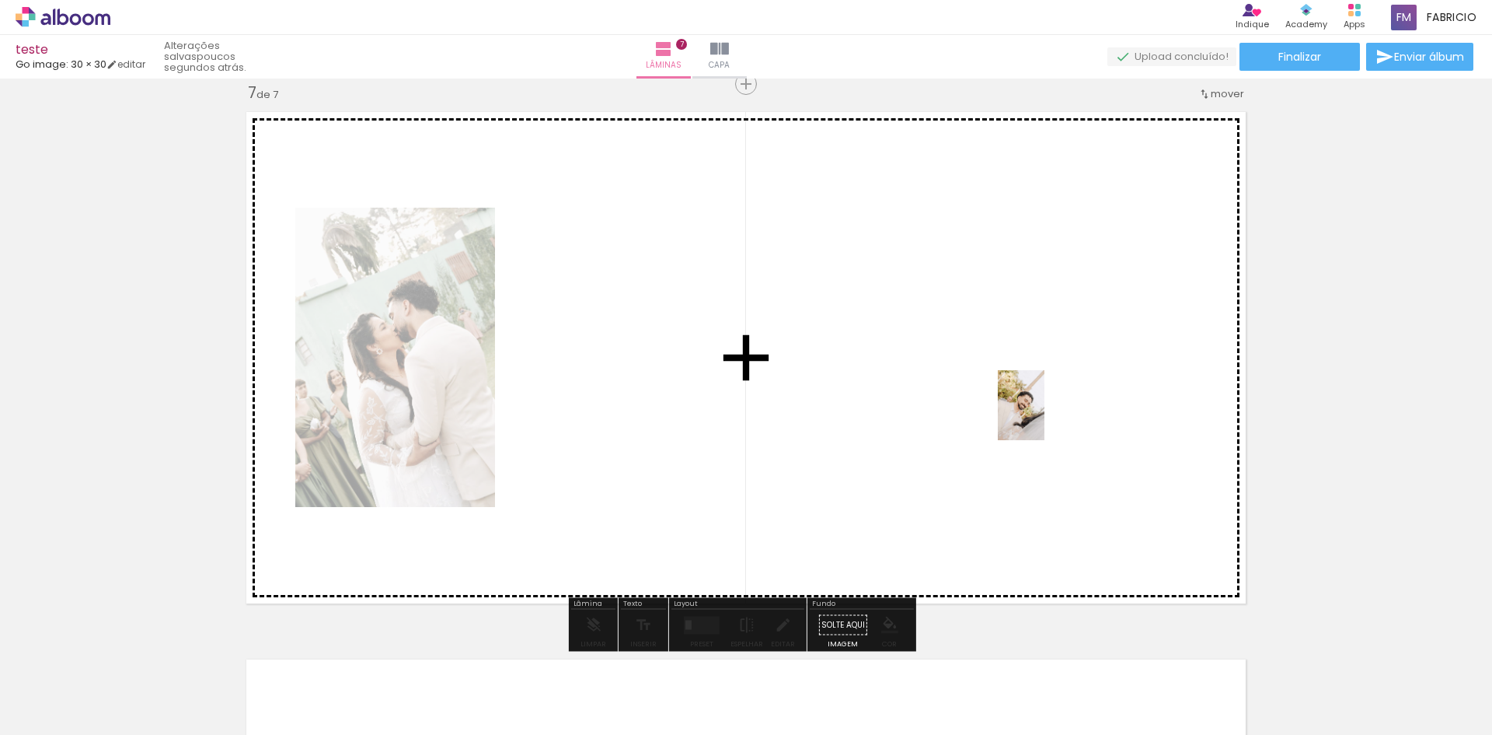
drag, startPoint x: 814, startPoint y: 703, endPoint x: 1045, endPoint y: 417, distance: 368.2
click at [1045, 417] on quentale-workspace at bounding box center [746, 367] width 1492 height 735
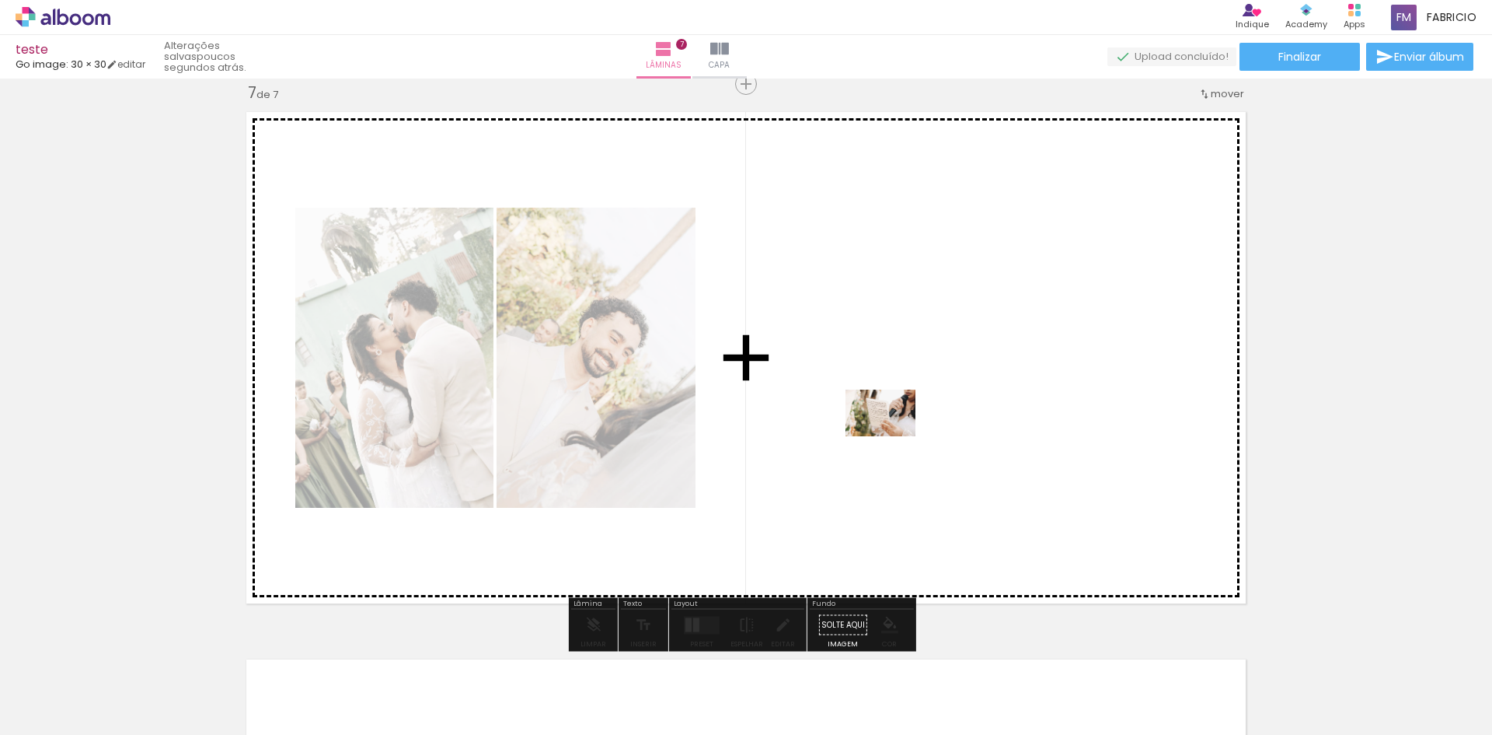
drag, startPoint x: 881, startPoint y: 681, endPoint x: 886, endPoint y: 431, distance: 249.6
click at [886, 431] on quentale-workspace at bounding box center [746, 367] width 1492 height 735
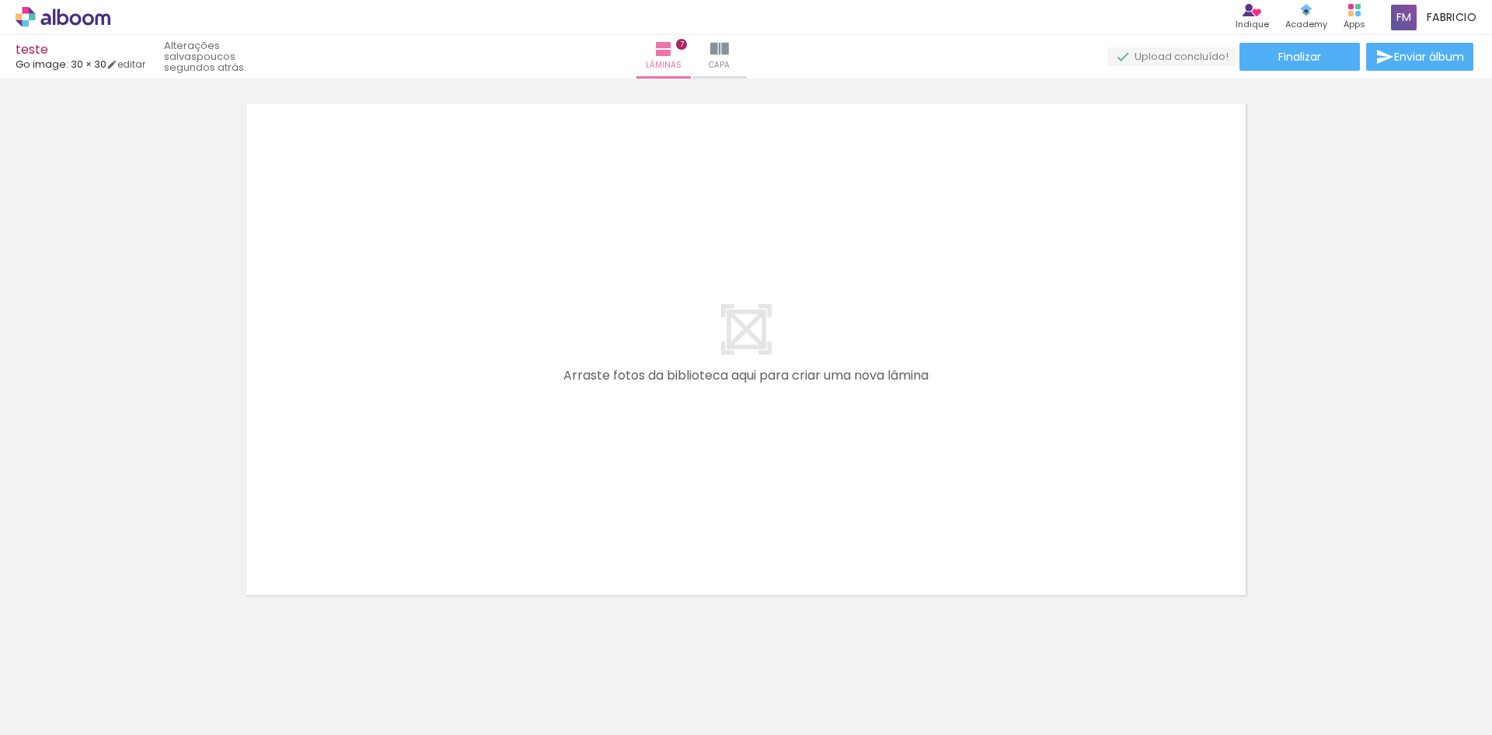
scroll to position [3880, 0]
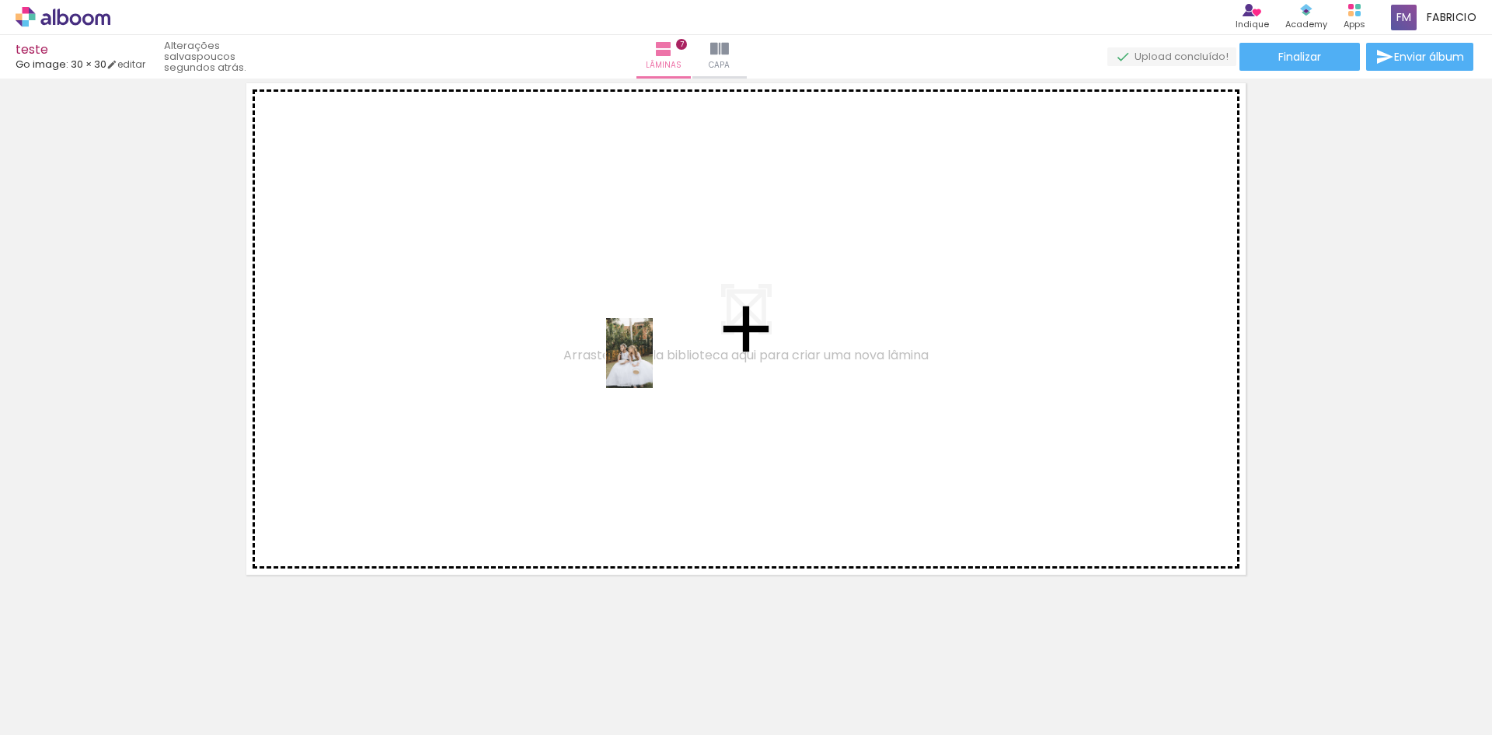
drag, startPoint x: 1174, startPoint y: 682, endPoint x: 595, endPoint y: 372, distance: 656.6
click at [595, 372] on quentale-workspace at bounding box center [746, 367] width 1492 height 735
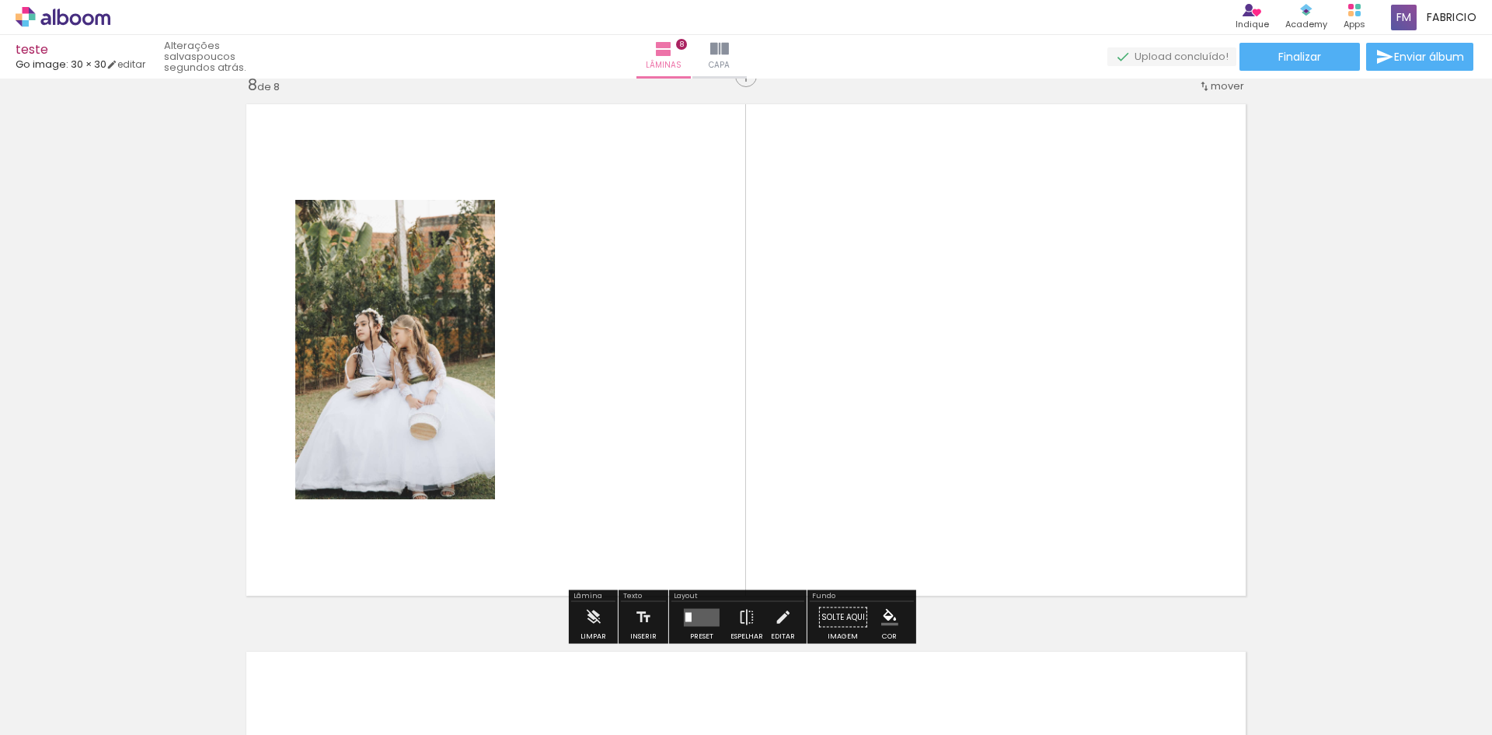
scroll to position [3851, 0]
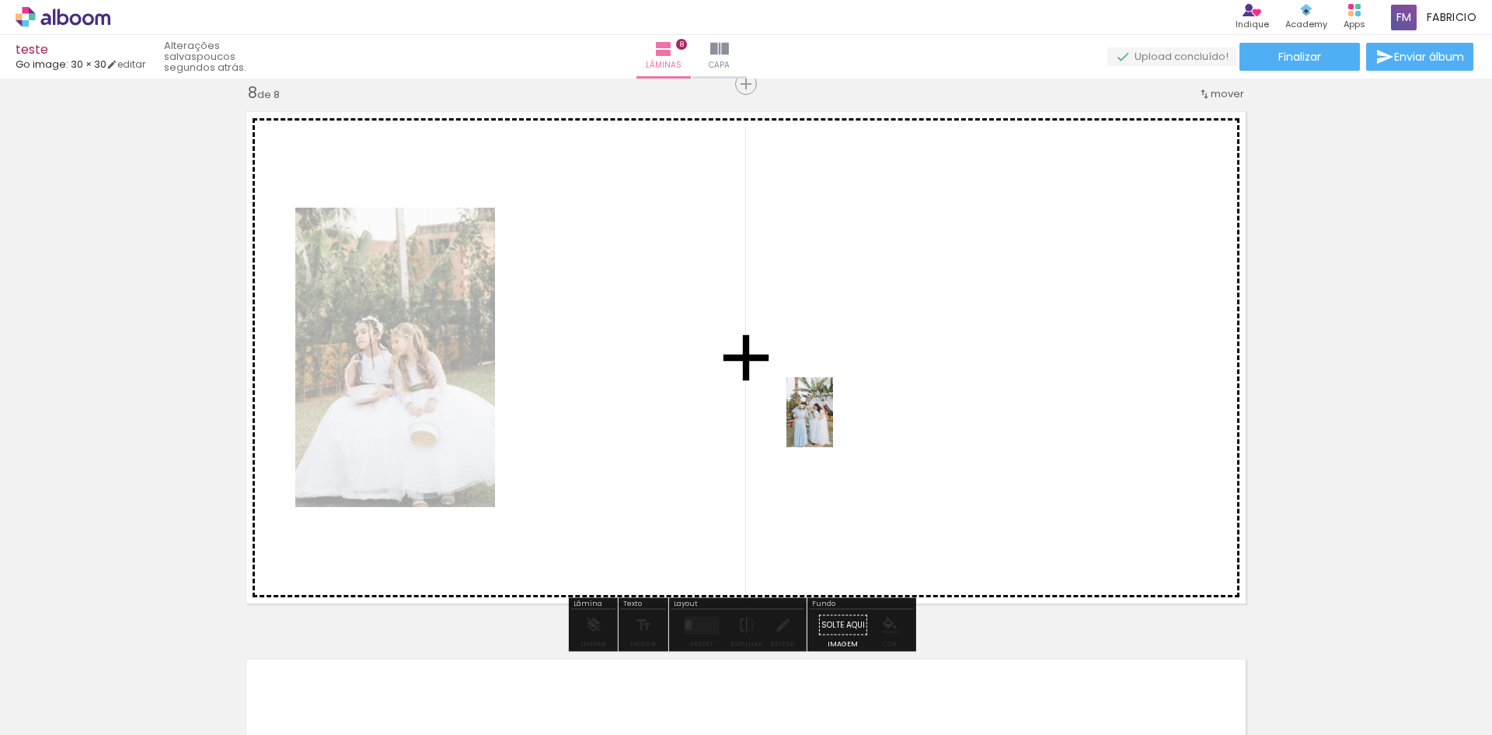
drag, startPoint x: 1260, startPoint y: 693, endPoint x: 830, endPoint y: 422, distance: 508.3
click at [830, 422] on quentale-workspace at bounding box center [746, 367] width 1492 height 735
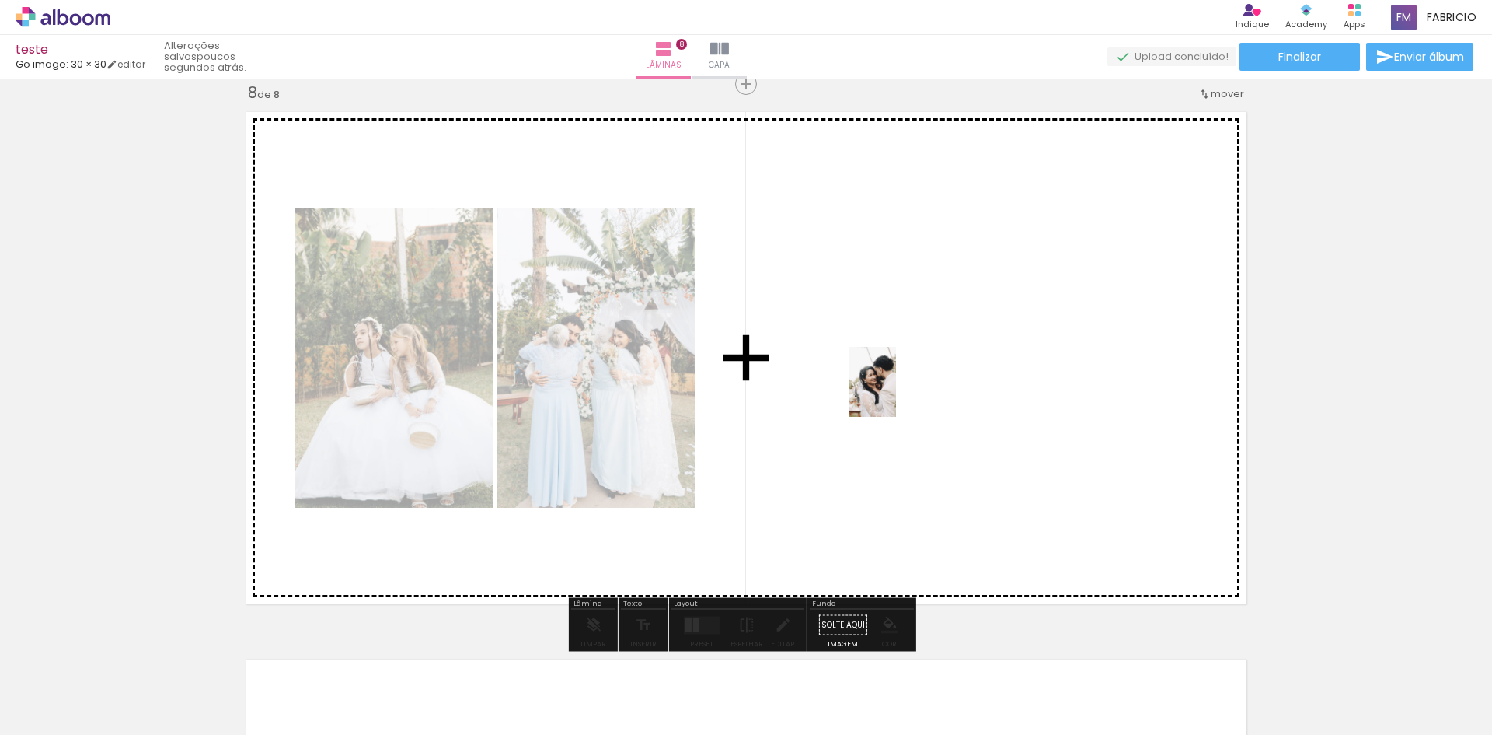
drag, startPoint x: 1353, startPoint y: 694, endPoint x: 896, endPoint y: 393, distance: 546.5
click at [896, 393] on quentale-workspace at bounding box center [746, 367] width 1492 height 735
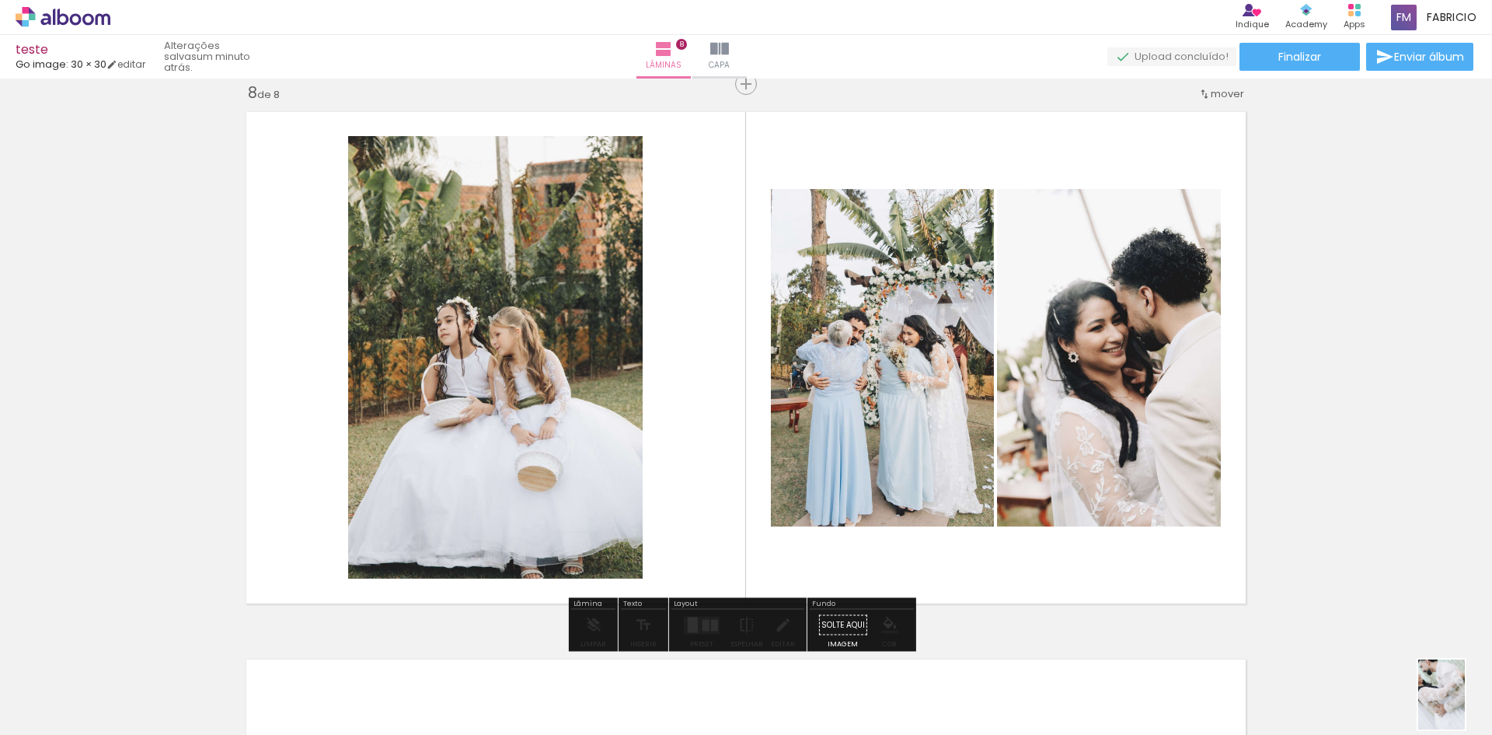
drag, startPoint x: 1441, startPoint y: 681, endPoint x: 1465, endPoint y: 706, distance: 34.6
click at [1454, 706] on div at bounding box center [1428, 682] width 51 height 77
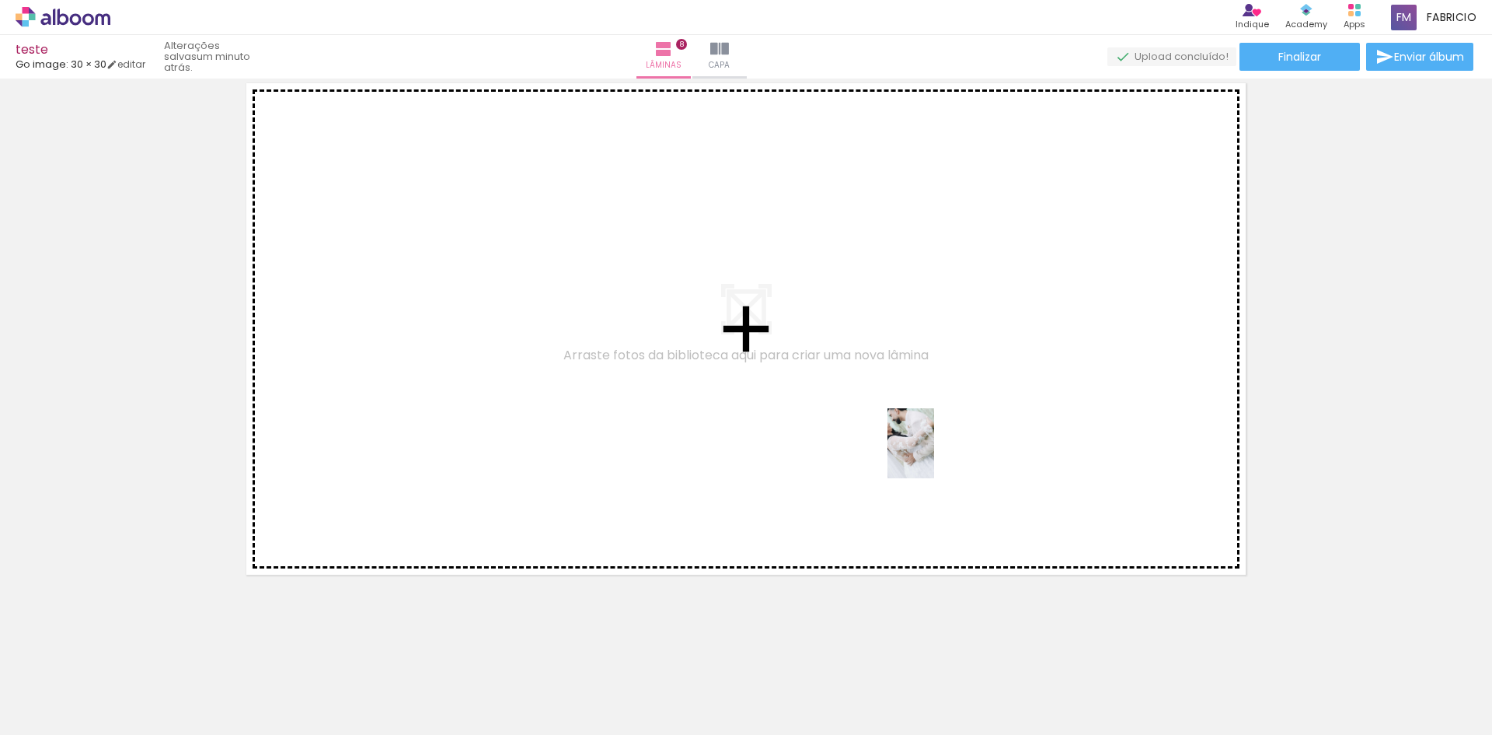
drag, startPoint x: 1436, startPoint y: 696, endPoint x: 880, endPoint y: 428, distance: 618.1
click at [880, 428] on quentale-workspace at bounding box center [746, 367] width 1492 height 735
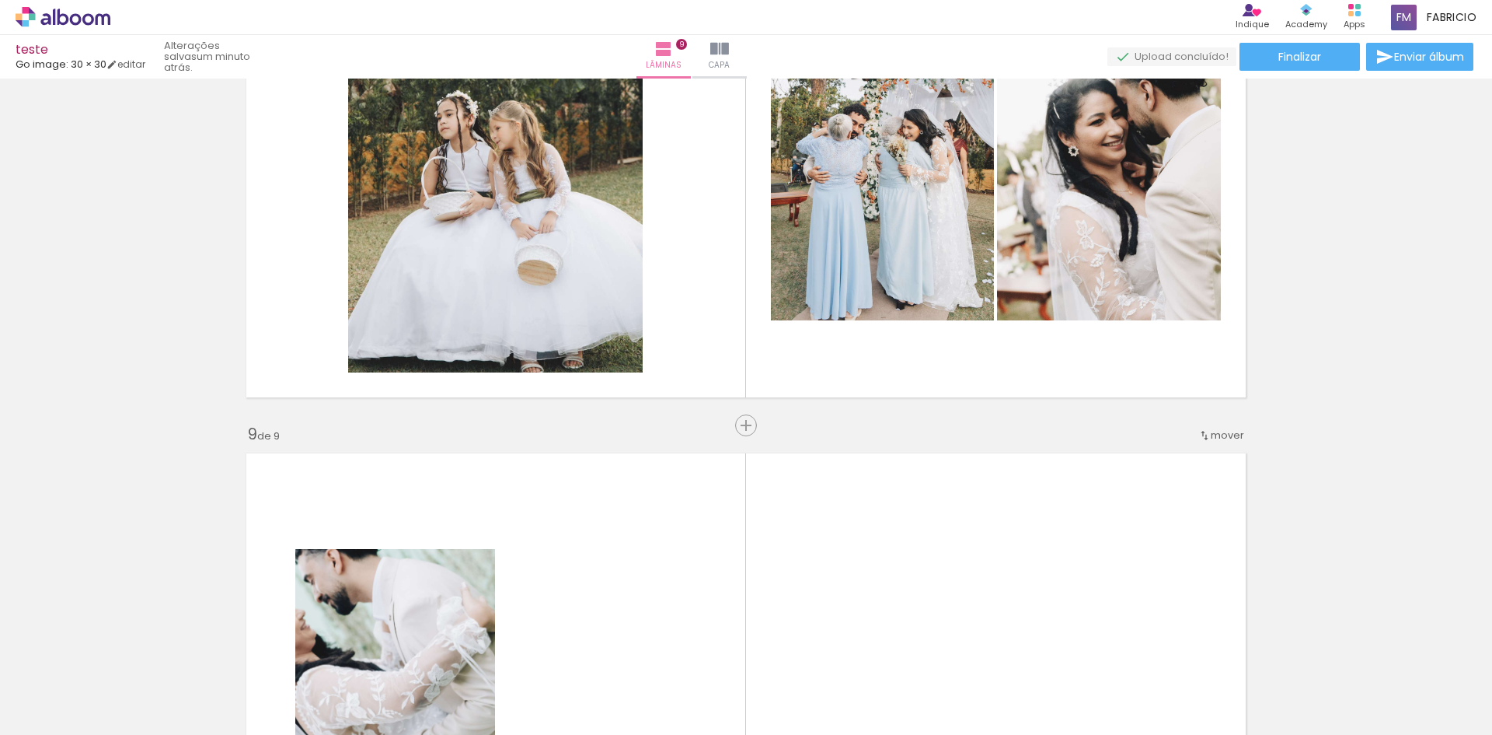
scroll to position [4085, 0]
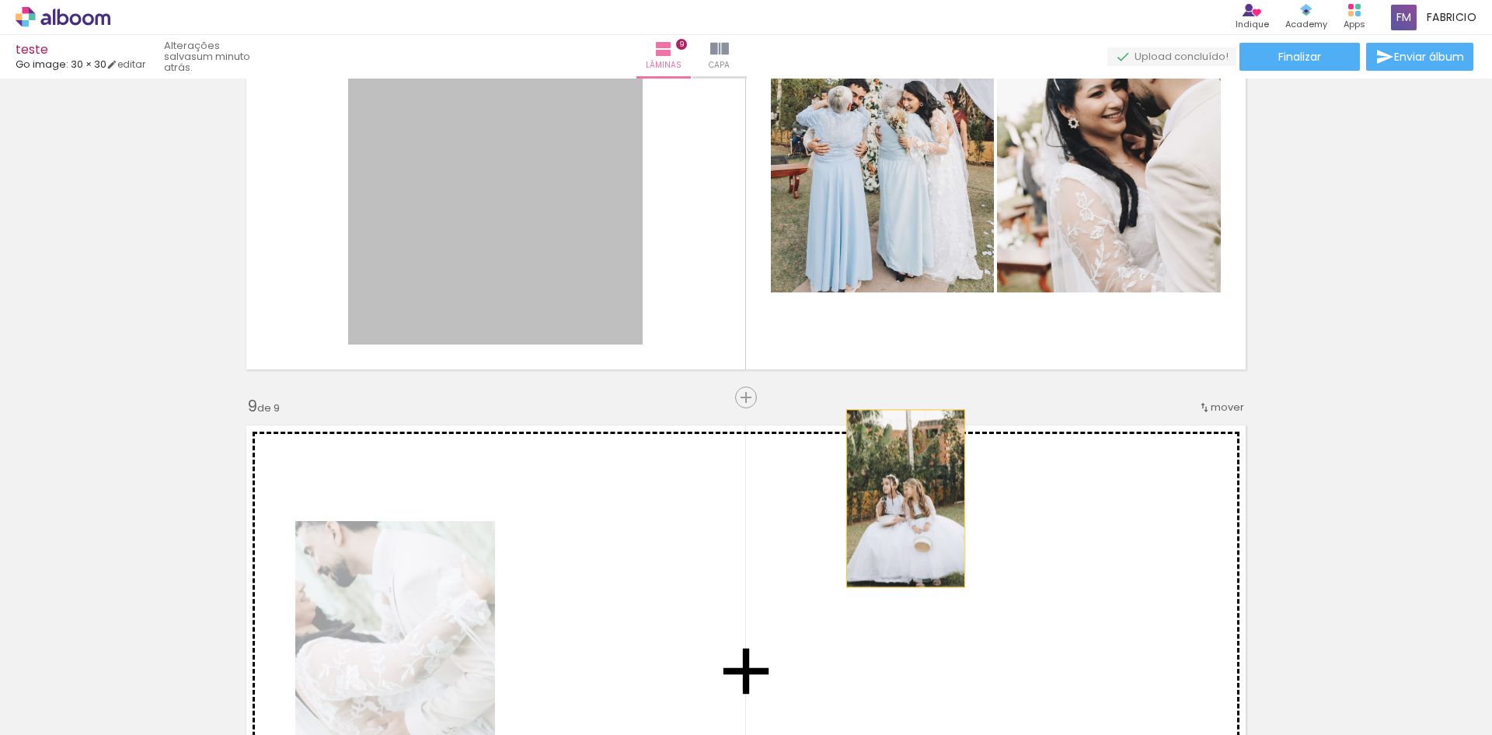
drag, startPoint x: 593, startPoint y: 237, endPoint x: 900, endPoint y: 498, distance: 403.1
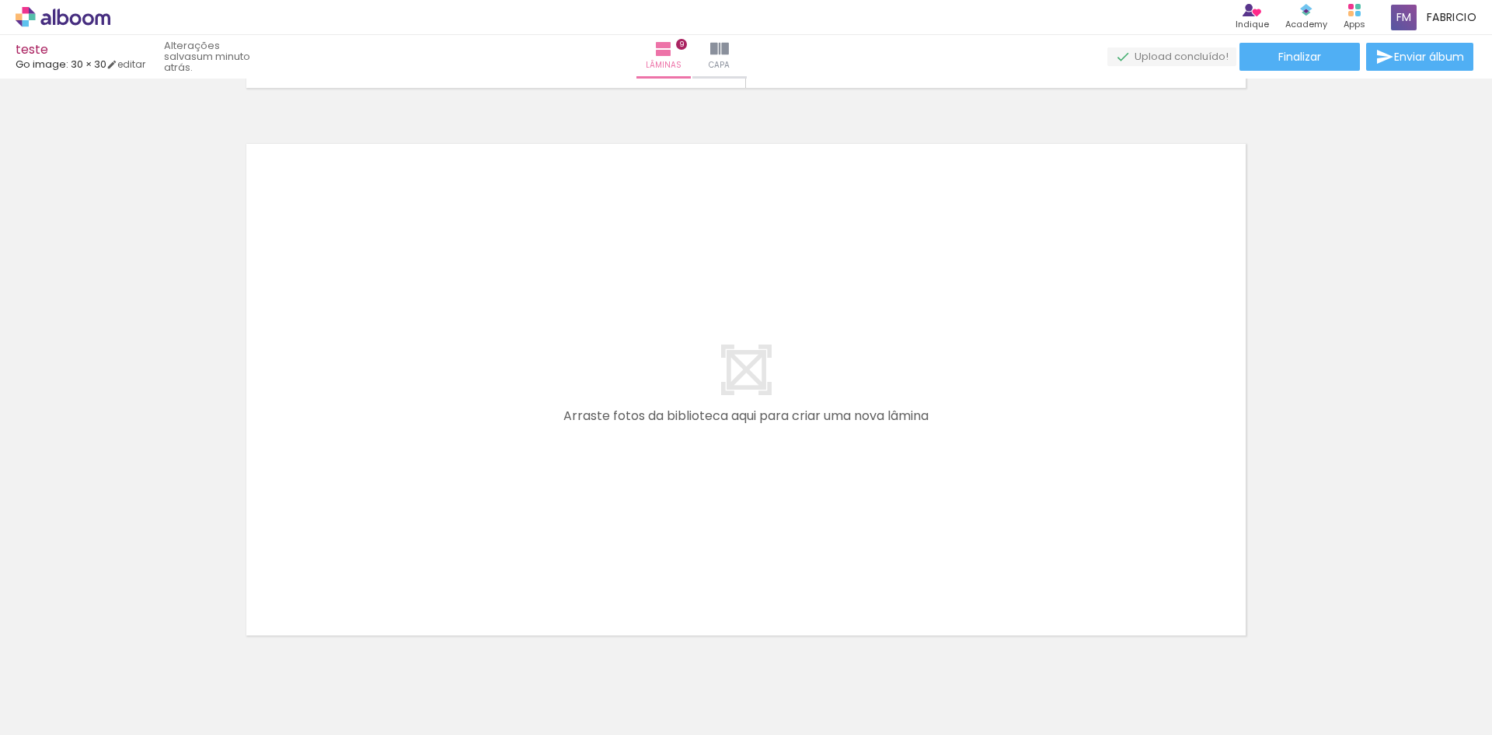
scroll to position [4974, 0]
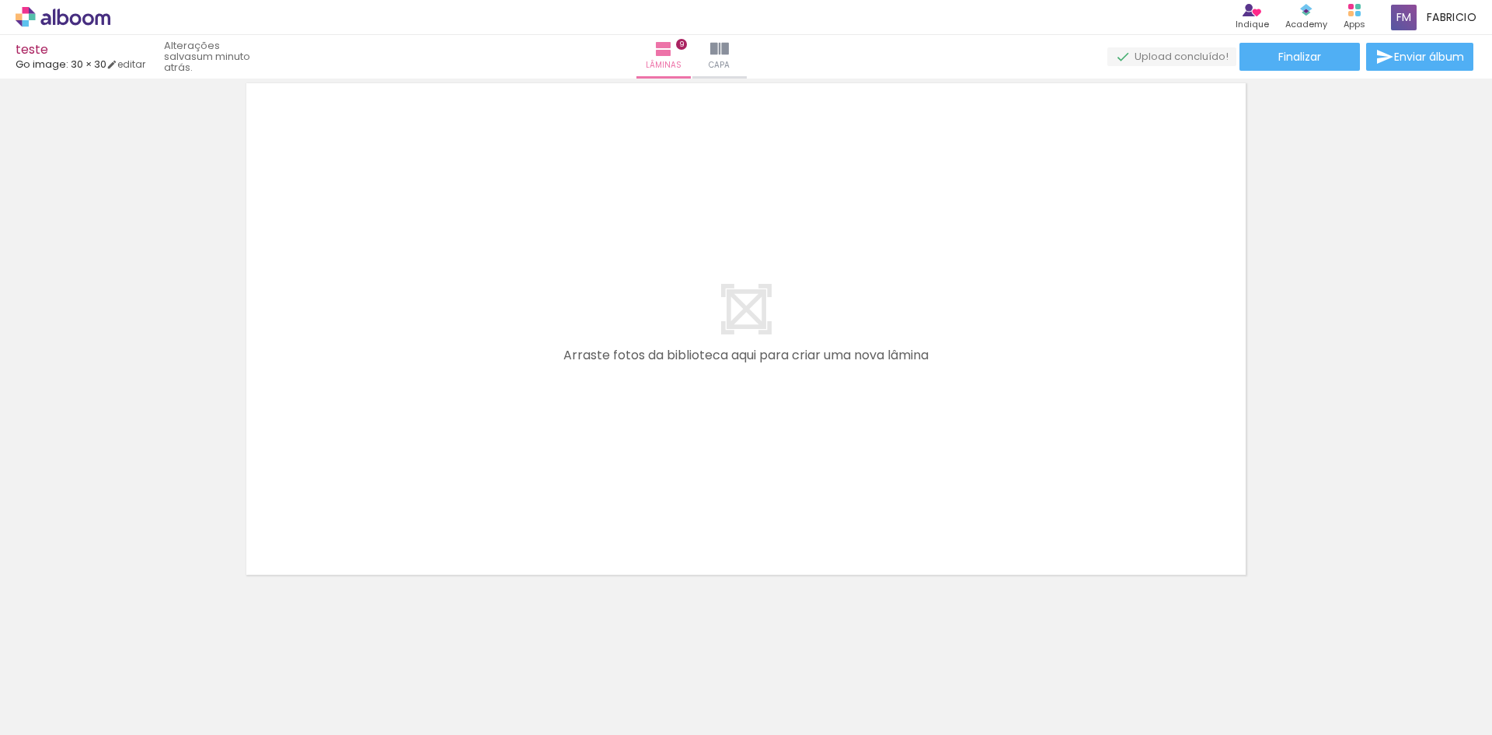
click at [73, 711] on span "Adicionar Fotos" at bounding box center [55, 713] width 47 height 17
click at [0, 0] on input "file" at bounding box center [0, 0] width 0 height 0
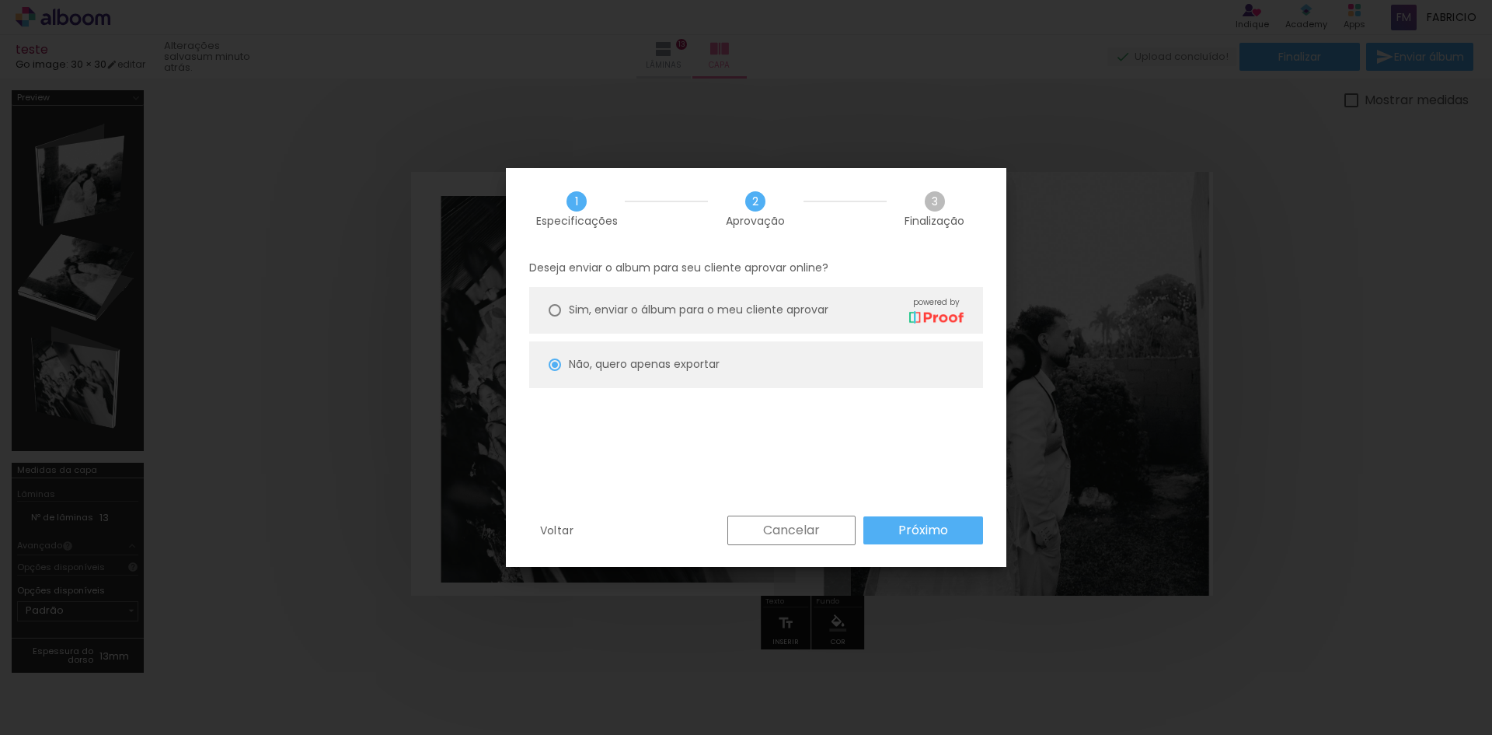
scroll to position [0, 393]
click at [0, 0] on slot "Próximo" at bounding box center [0, 0] width 0 height 0
type input "Alta, 300 DPI"
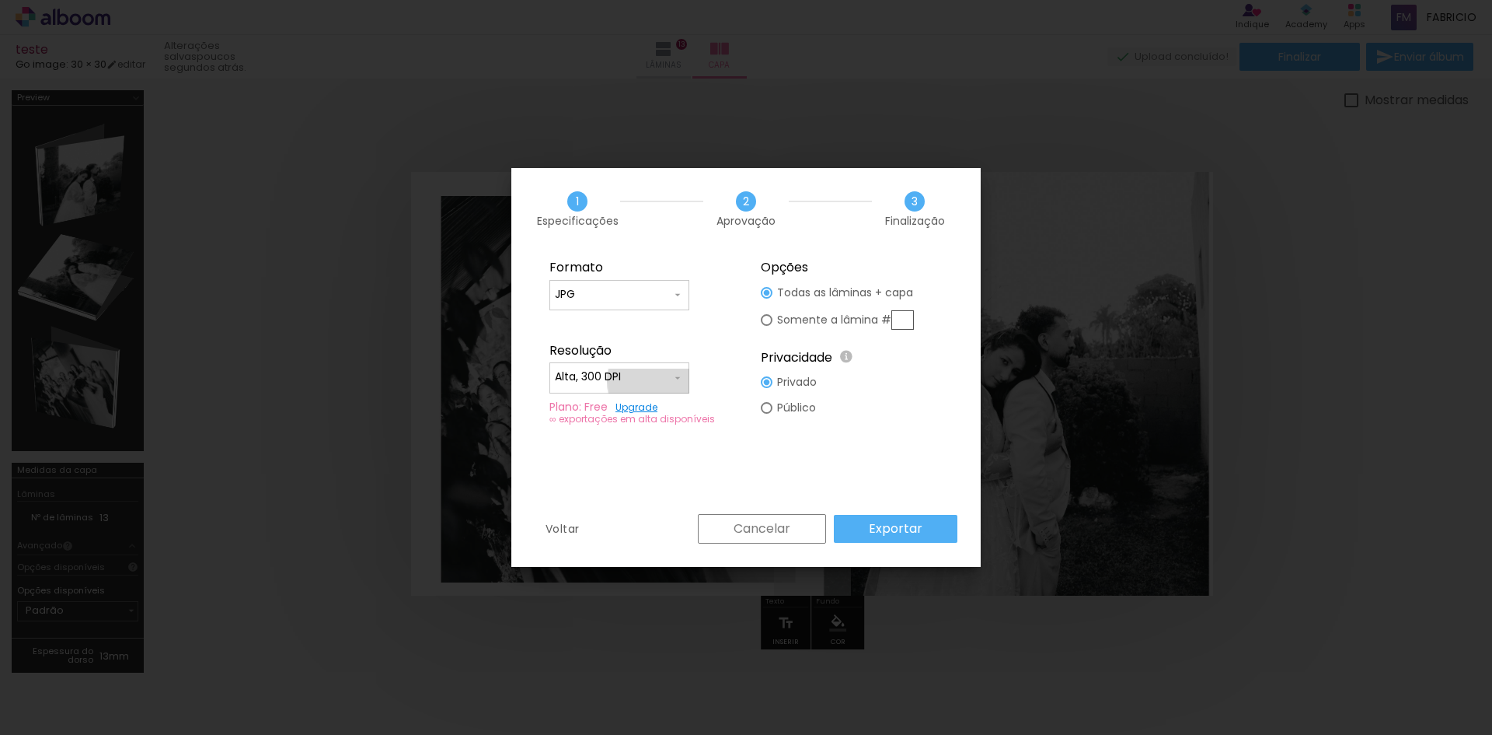
click at [676, 381] on iron-icon at bounding box center [678, 378] width 12 height 12
click at [666, 480] on div "Formato JPG PDF Resolução Alta, 300 DPI Baixa Plano: Free Upgrade ∞ exportações…" at bounding box center [745, 382] width 469 height 264
click at [671, 291] on input "JPG" at bounding box center [613, 295] width 117 height 16
click at [664, 281] on paper-item "JPG" at bounding box center [620, 292] width 140 height 31
click at [0, 0] on slot "Exportar" at bounding box center [0, 0] width 0 height 0
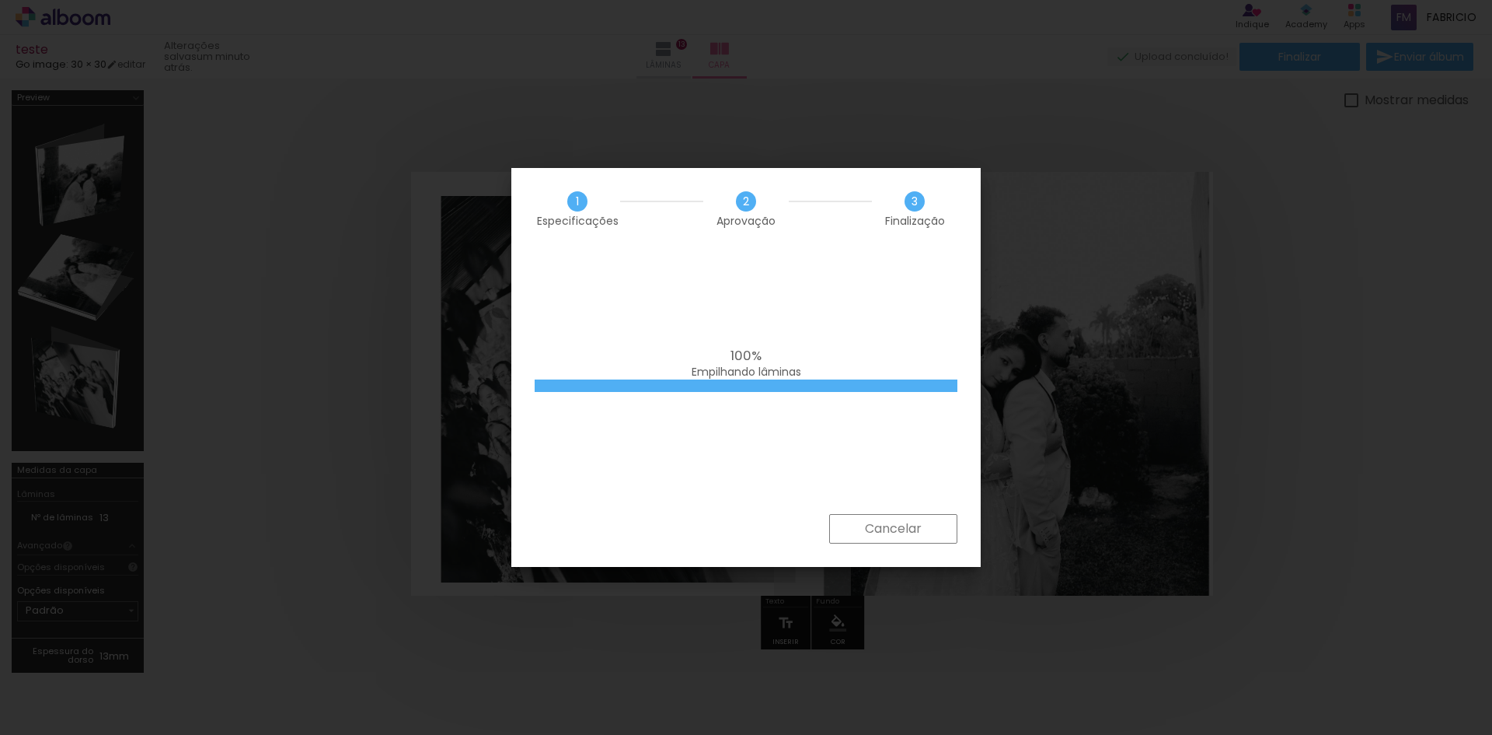
click at [759, 368] on span "Empilhando lâminas" at bounding box center [747, 372] width 110 height 16
drag, startPoint x: 1123, startPoint y: 361, endPoint x: 1128, endPoint y: 369, distance: 9.7
click at [1124, 361] on iron-overlay-backdrop at bounding box center [746, 367] width 1492 height 735
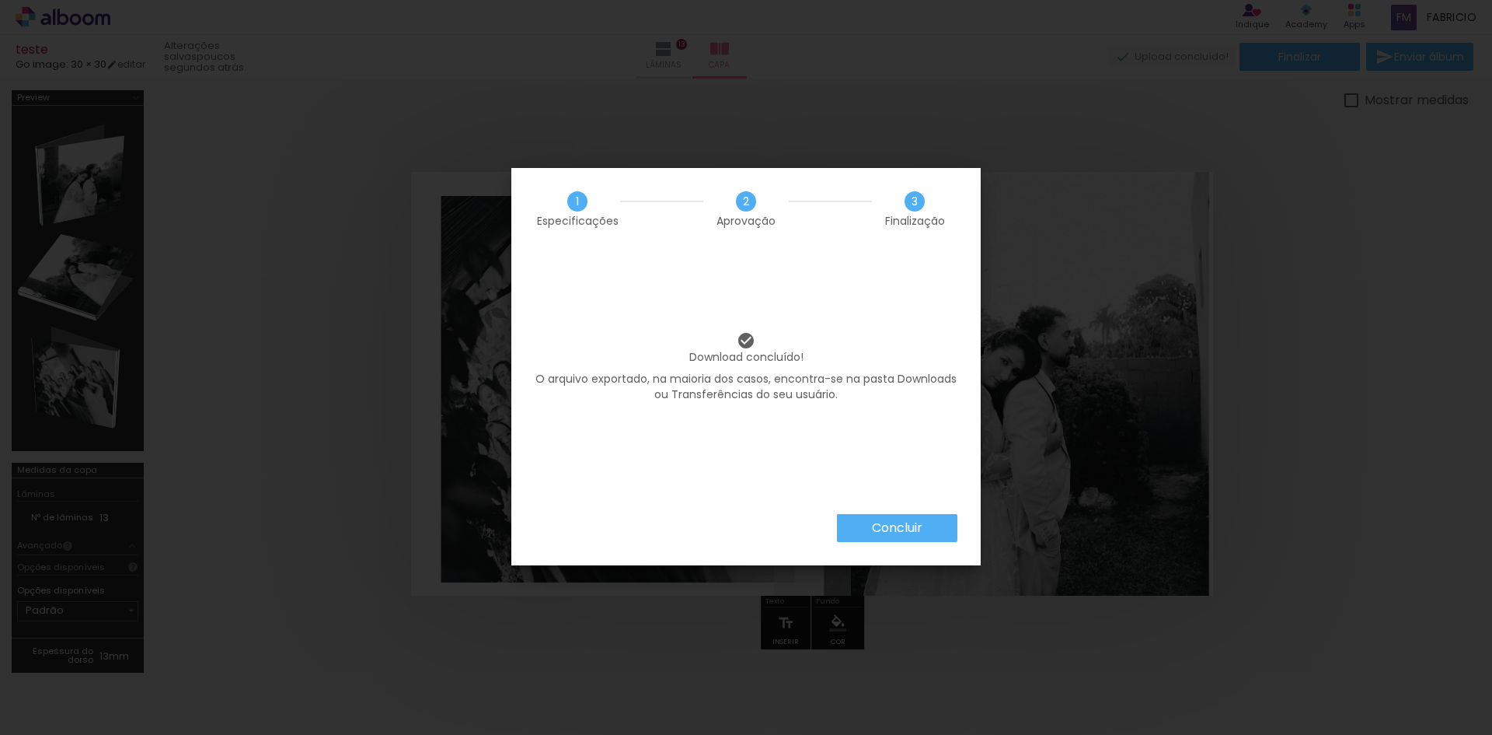
click at [862, 529] on paper-button "Concluir" at bounding box center [897, 528] width 120 height 28
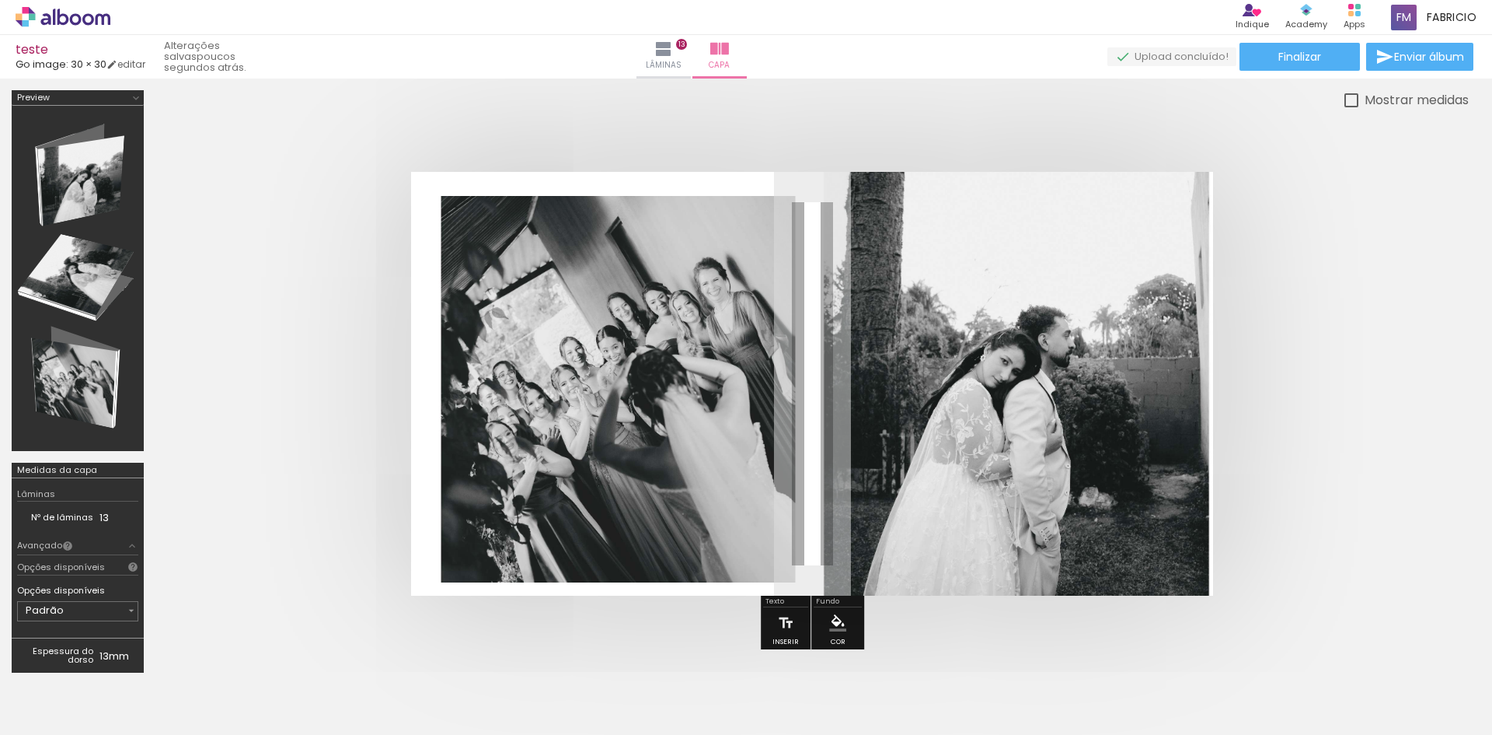
click at [1191, 56] on quentale-upload-monitor at bounding box center [1172, 56] width 129 height 19
click at [1410, 10] on span at bounding box center [1404, 18] width 26 height 26
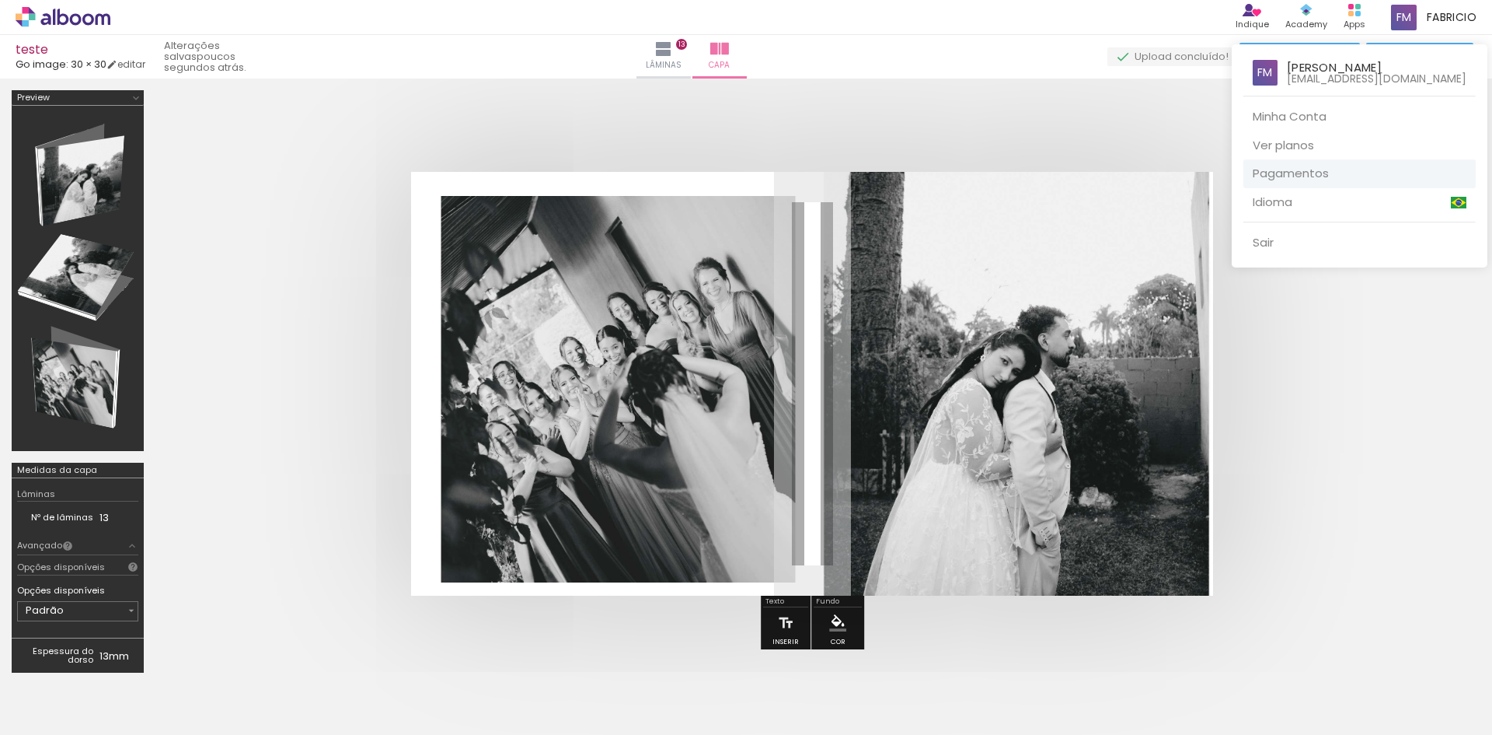
click at [1318, 168] on link "Pagamentos" at bounding box center [1360, 173] width 232 height 29
click at [1369, 323] on div at bounding box center [746, 367] width 1492 height 735
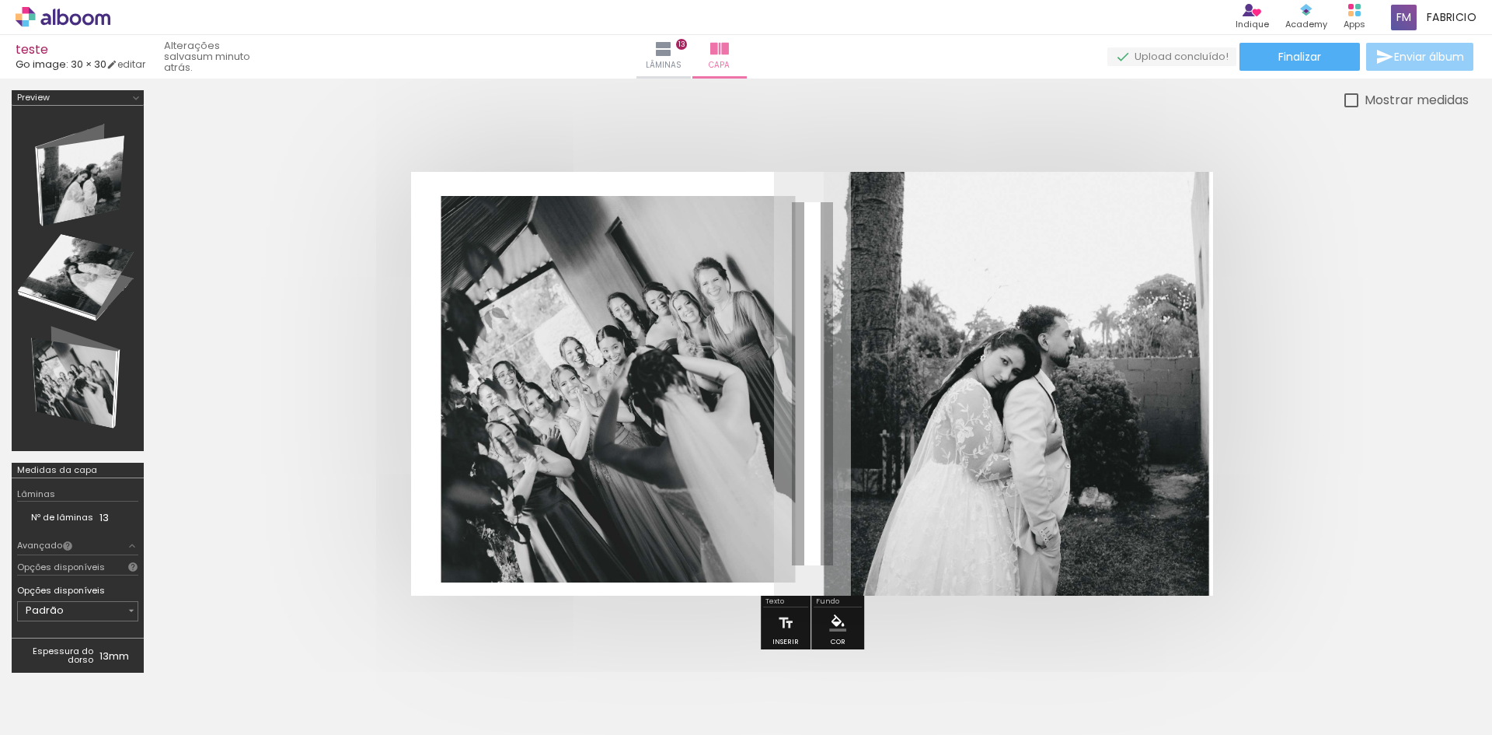
click at [1416, 65] on paper-button "Enviar álbum" at bounding box center [1419, 57] width 107 height 28
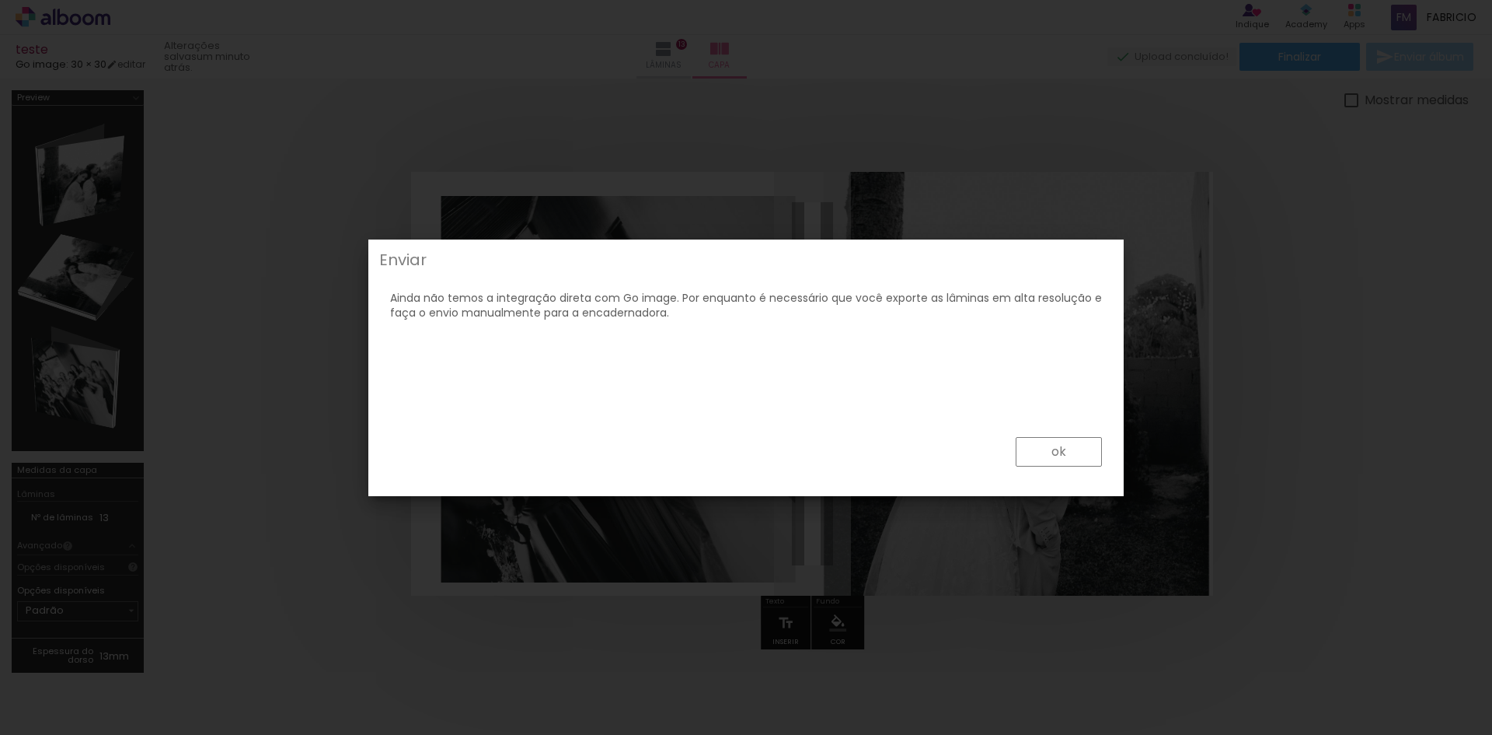
click at [1066, 448] on paper-button "ok" at bounding box center [1059, 452] width 86 height 30
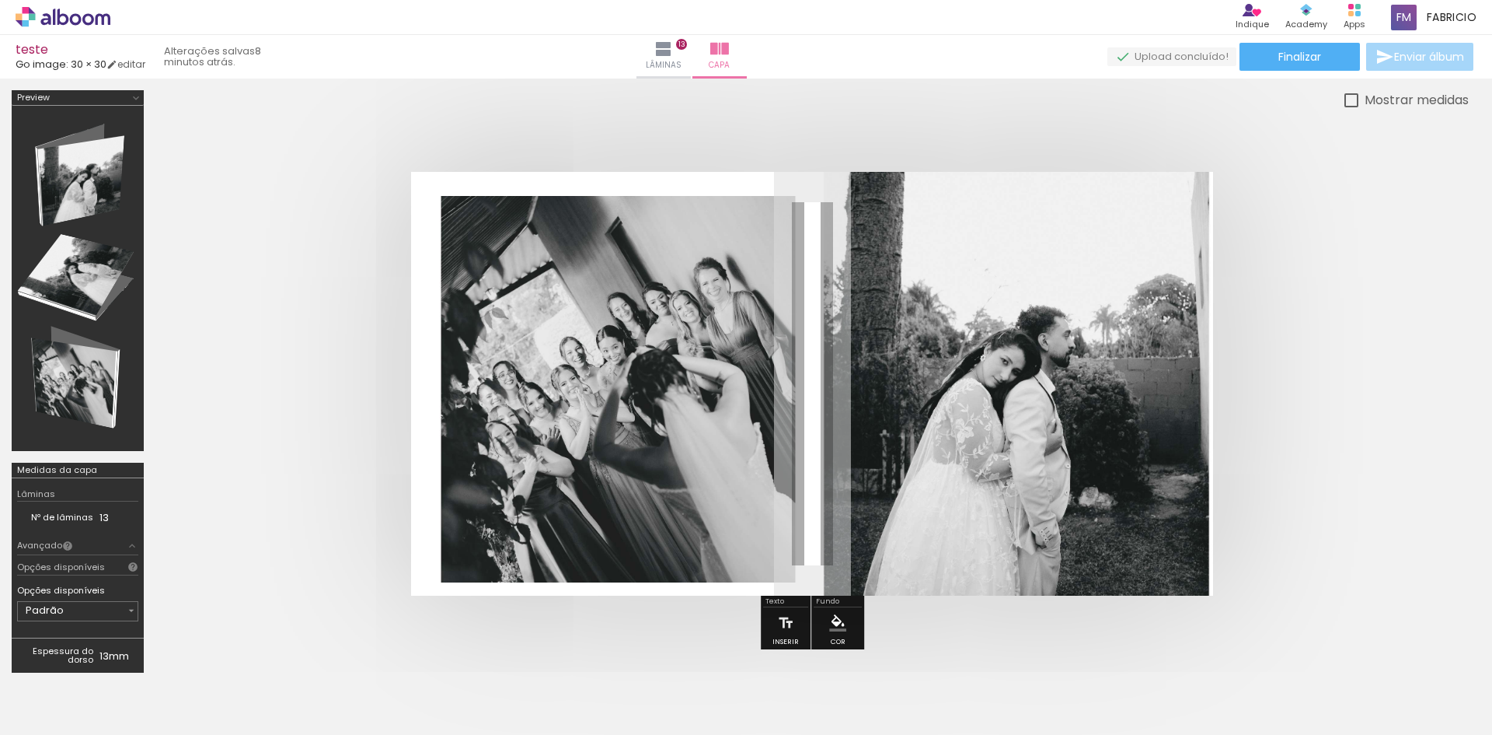
scroll to position [0, 393]
